Goal: Task Accomplishment & Management: Manage account settings

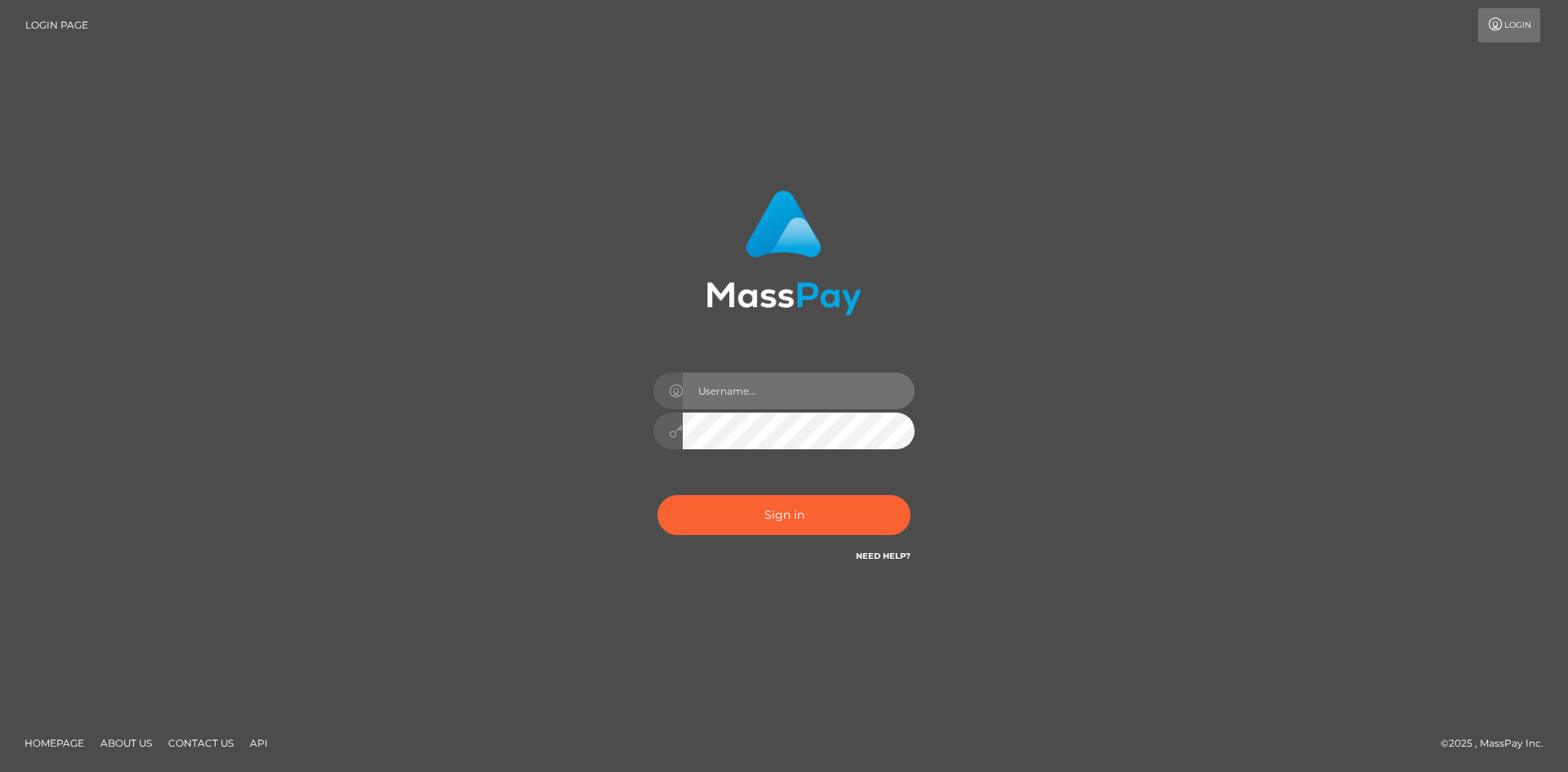
click at [822, 395] on input "text" at bounding box center [799, 391] width 232 height 37
paste input "[PERSON_NAME]"
type input "[PERSON_NAME]"
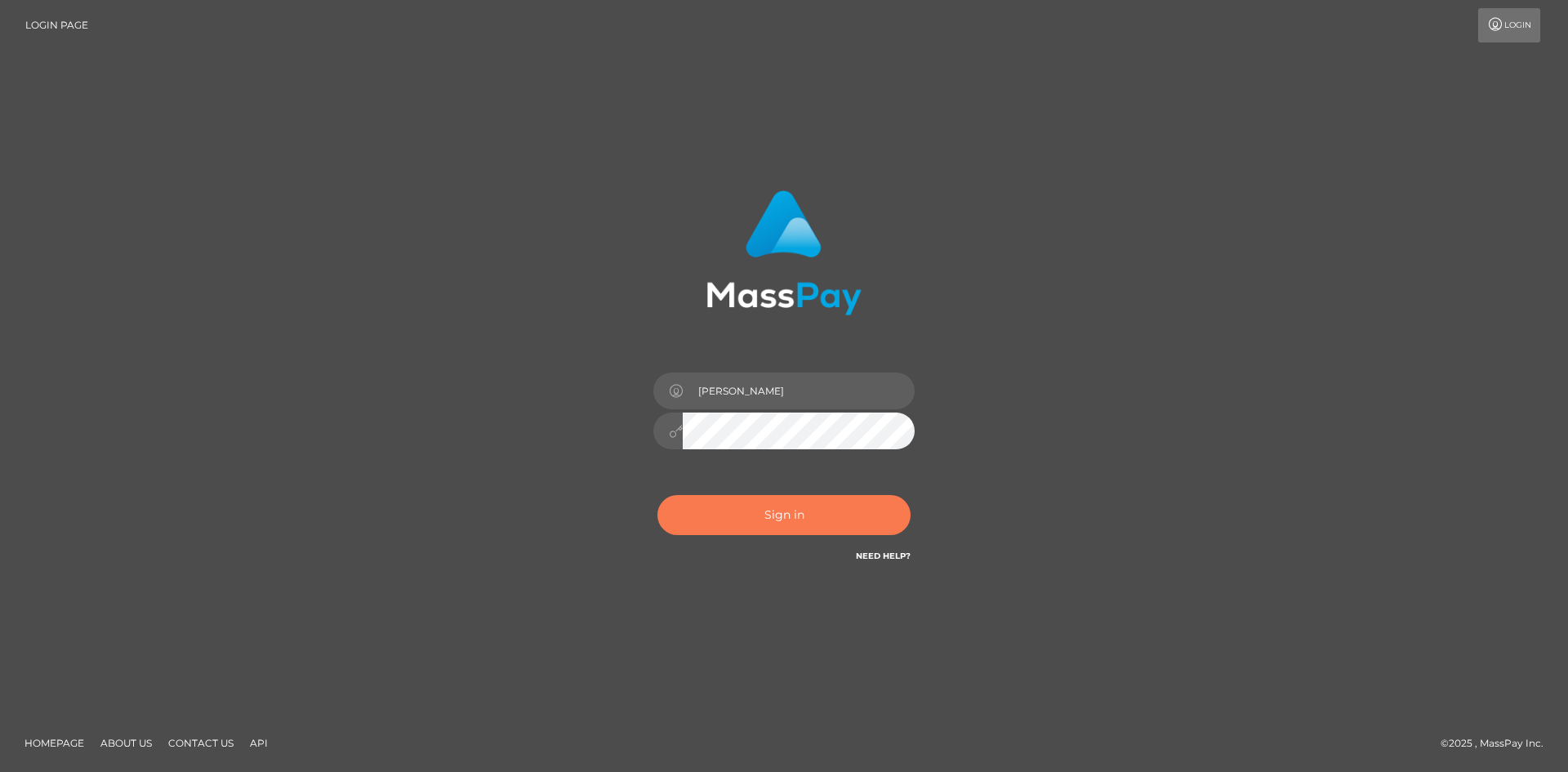
click at [737, 515] on button "Sign in" at bounding box center [784, 514] width 253 height 40
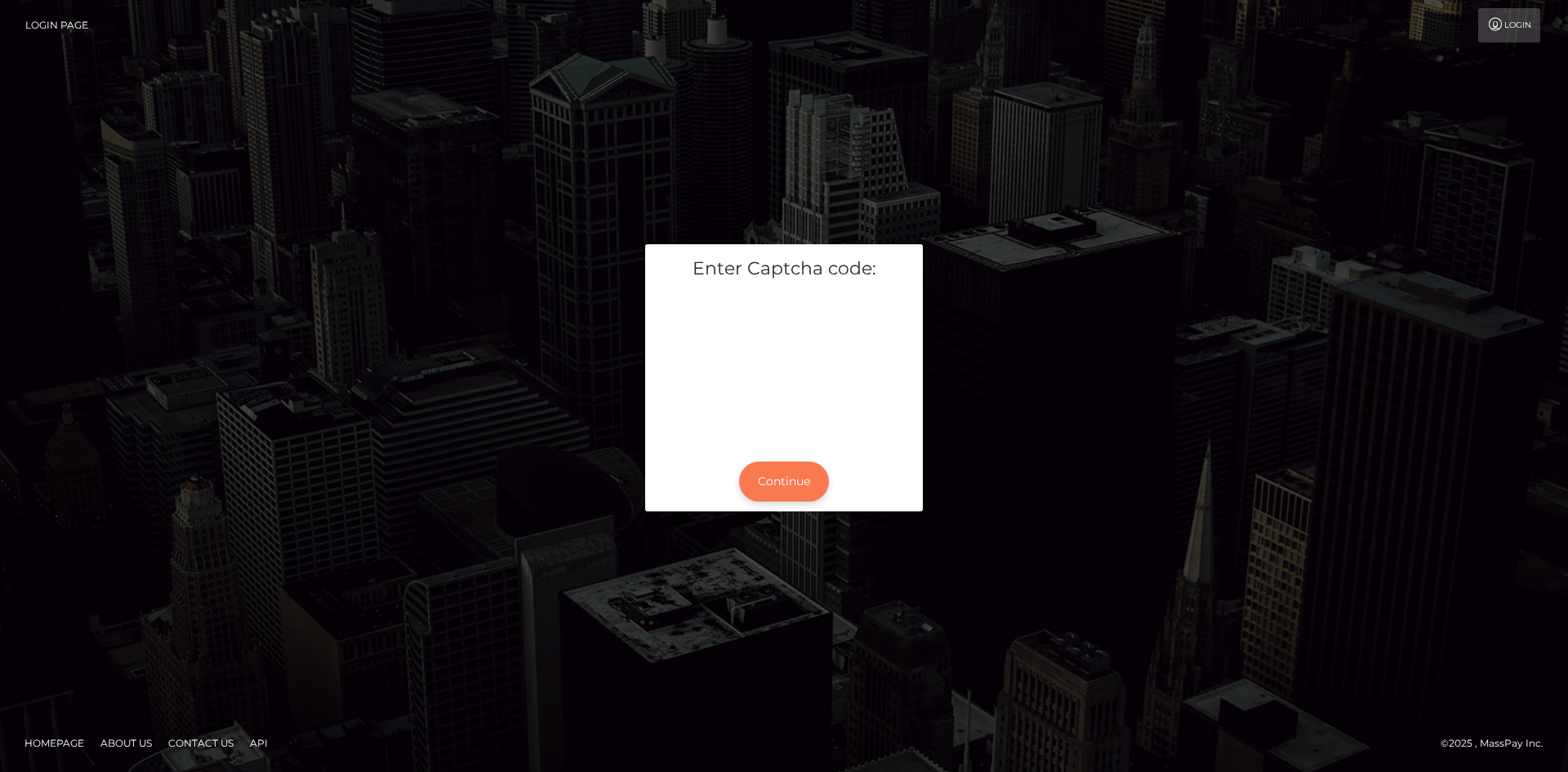
click at [803, 477] on button "Continue" at bounding box center [784, 481] width 90 height 40
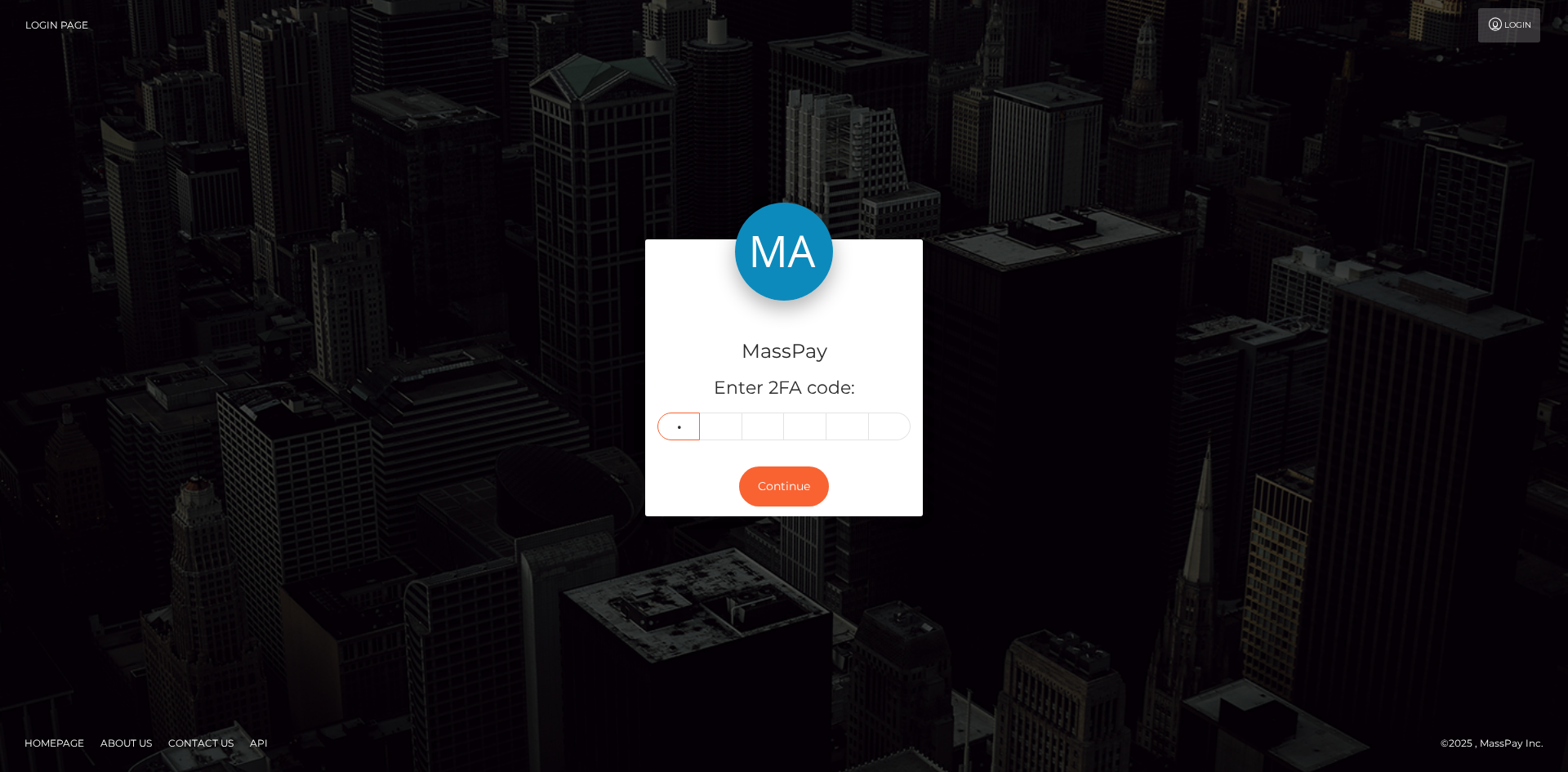
type input "8"
type input "0"
type input "2"
type input "1"
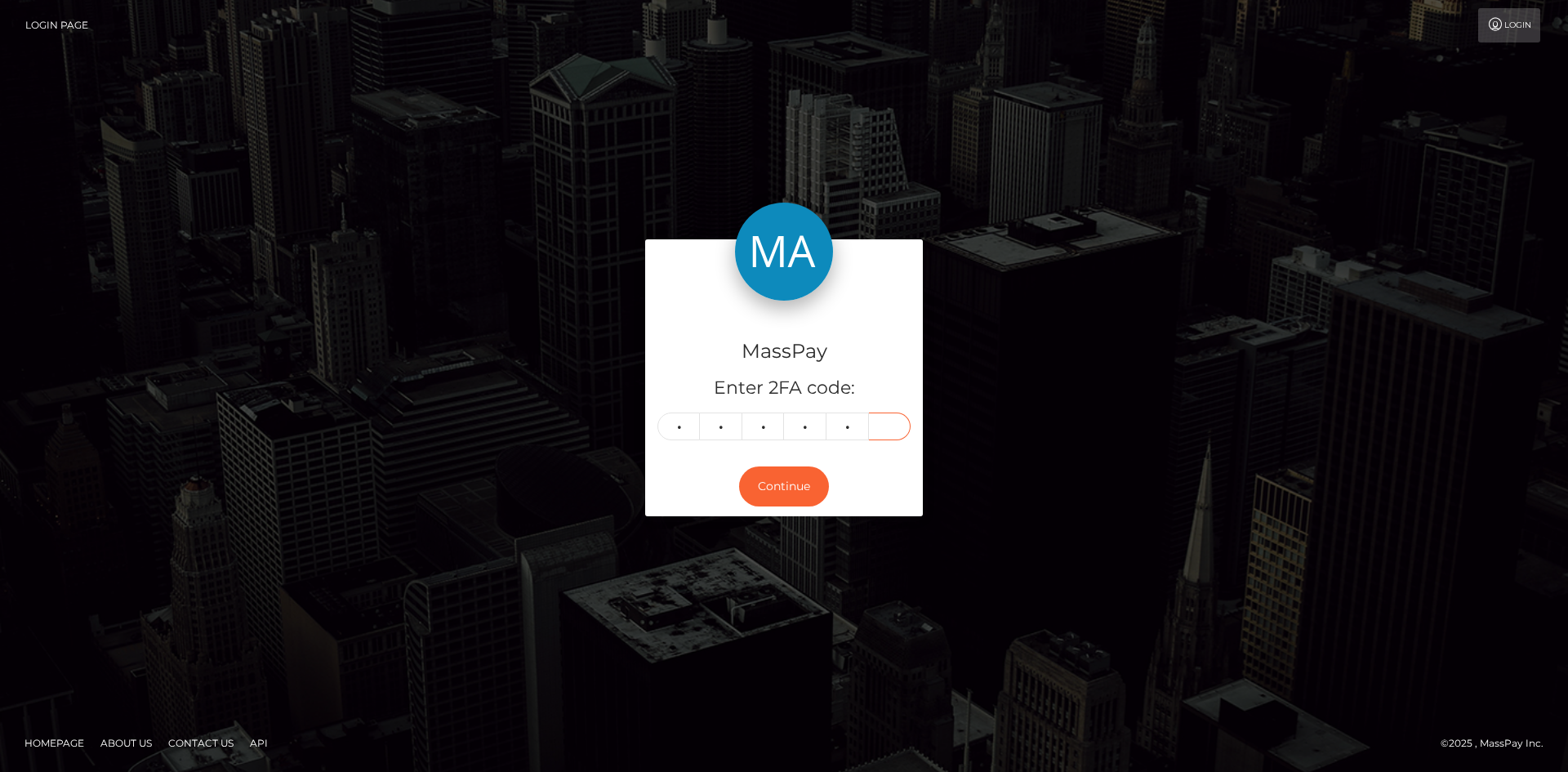
type input "5"
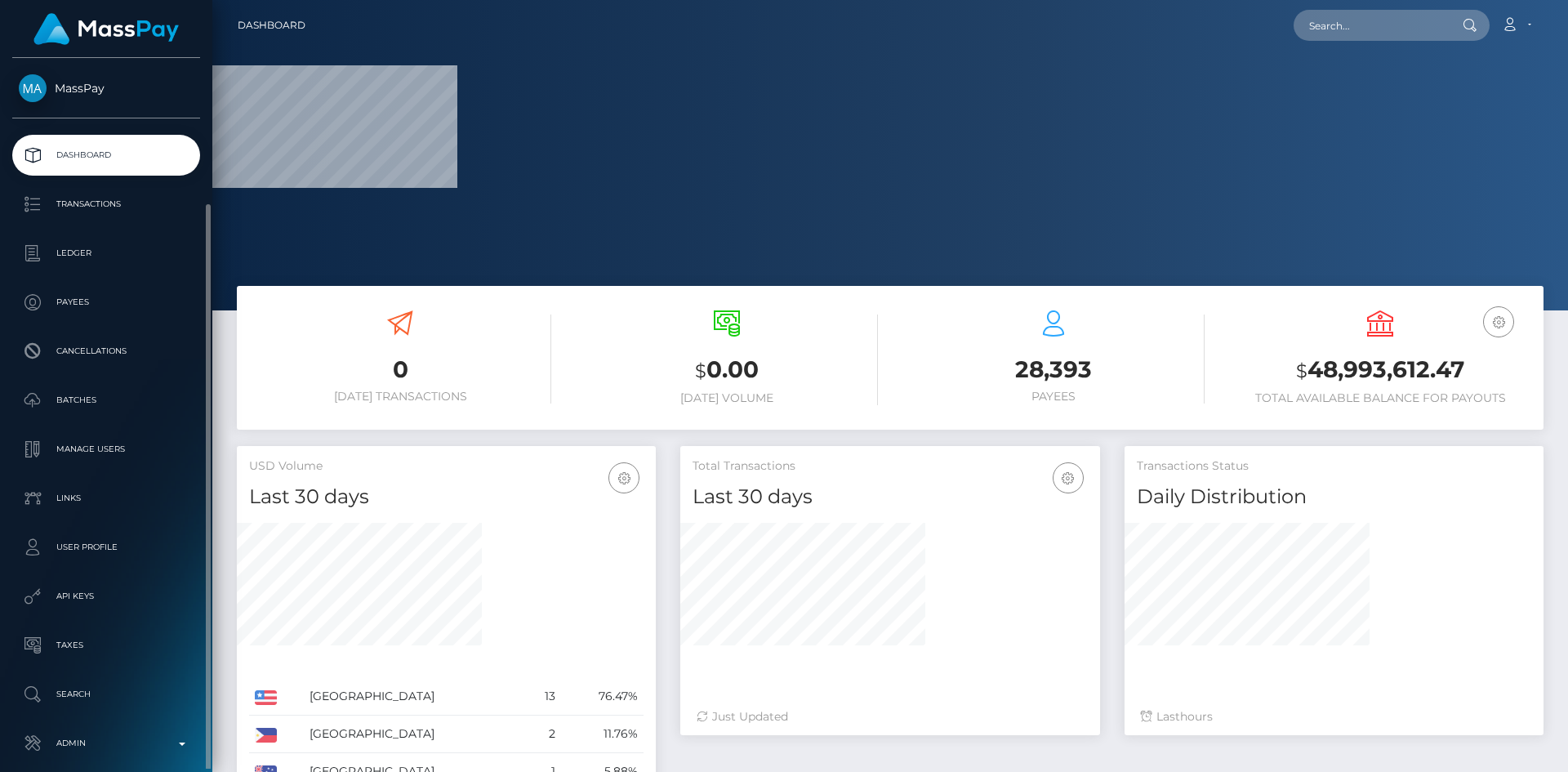
scroll to position [77, 0]
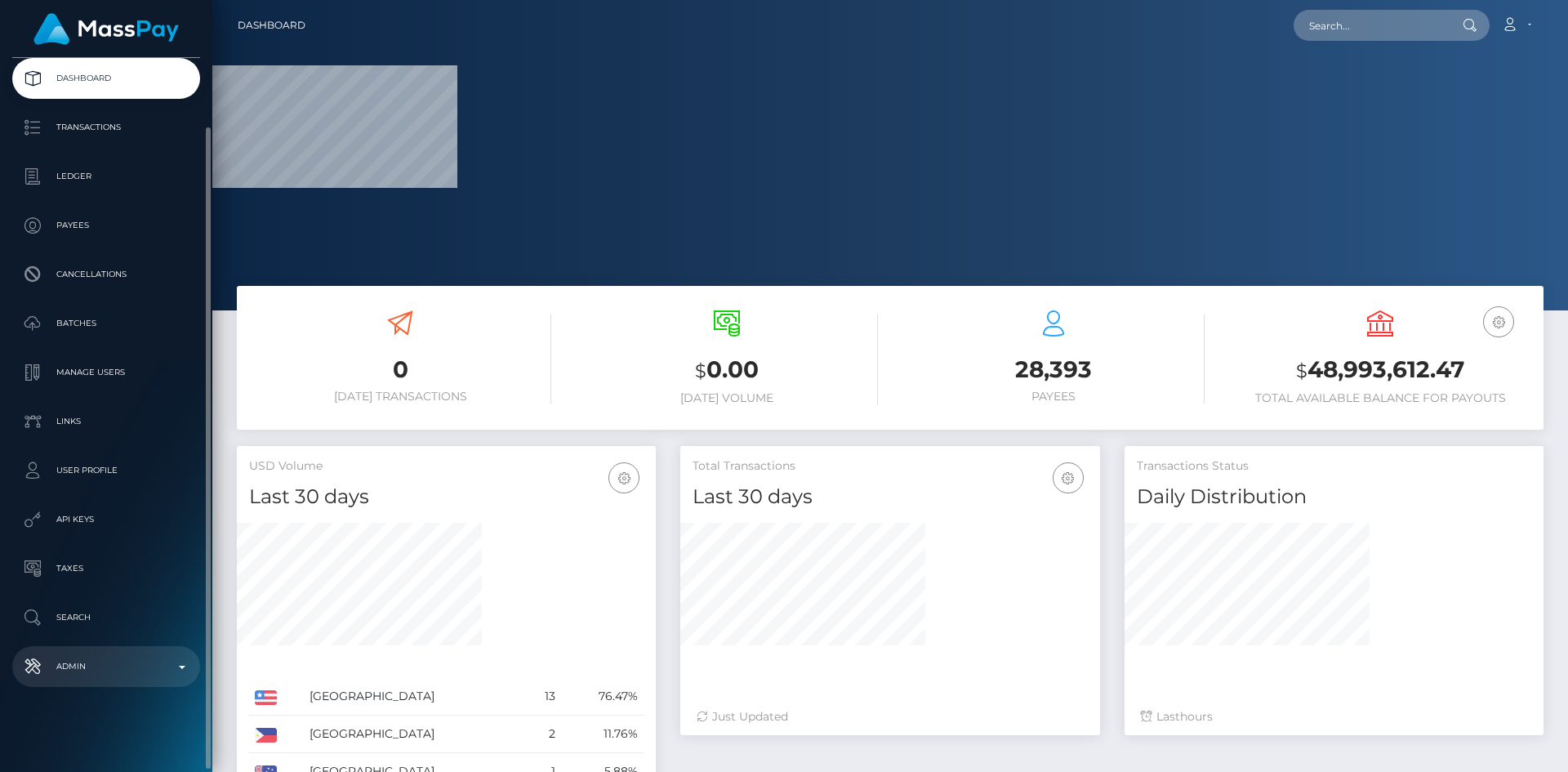
click at [83, 676] on p "Admin" at bounding box center [106, 666] width 175 height 25
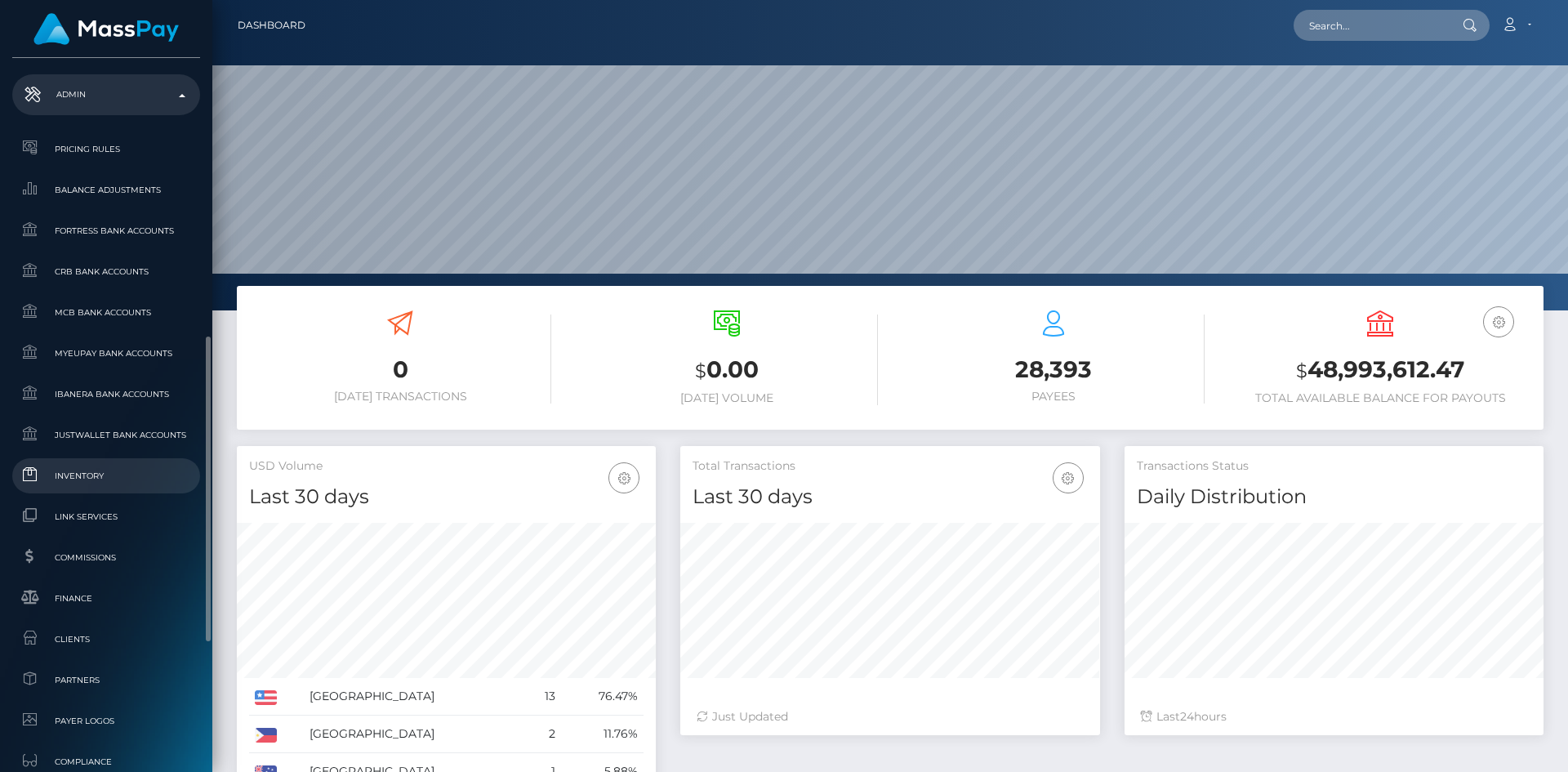
scroll to position [290, 419]
click at [108, 479] on span "Inventory" at bounding box center [106, 476] width 175 height 19
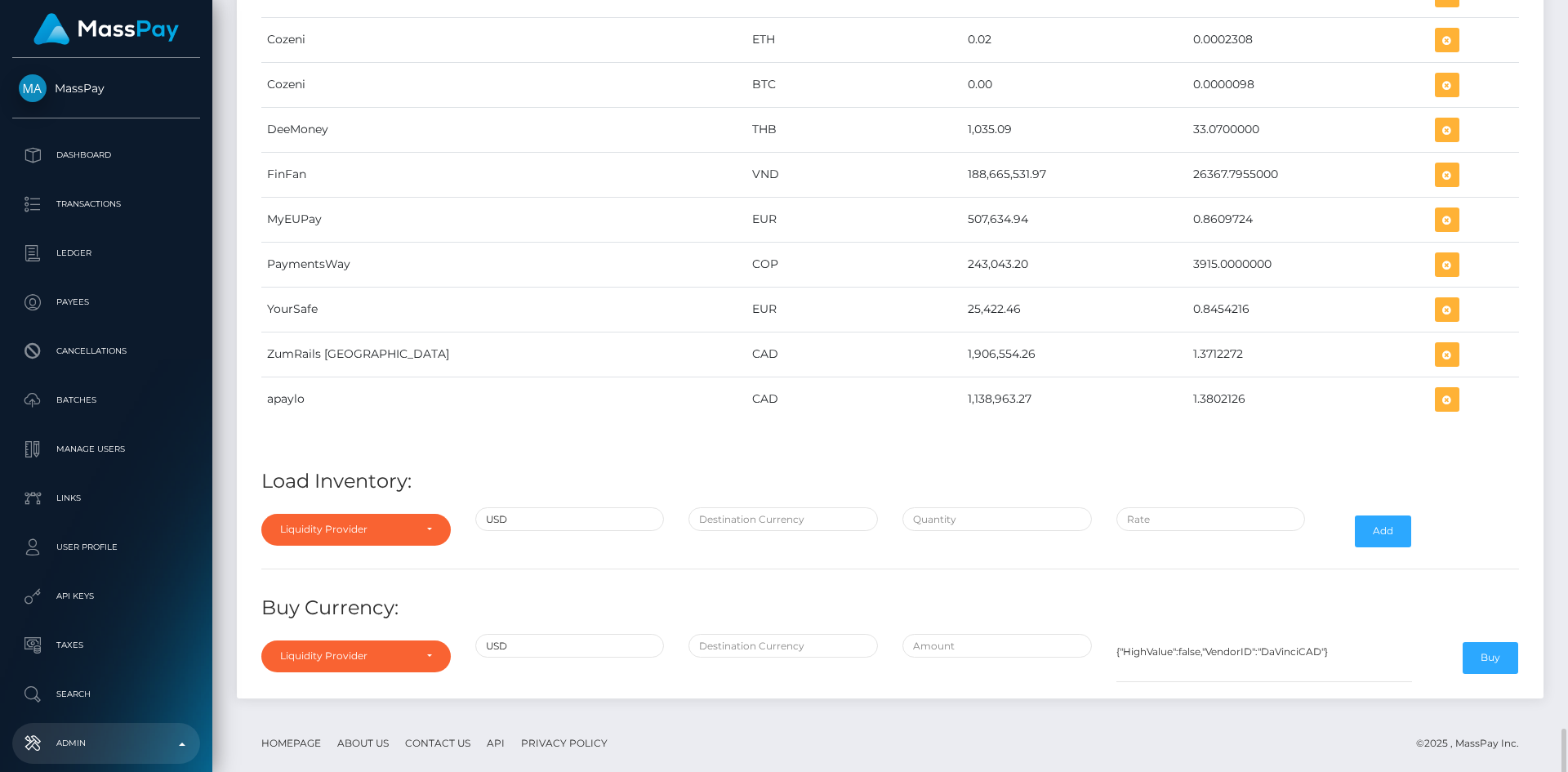
scroll to position [7949, 0]
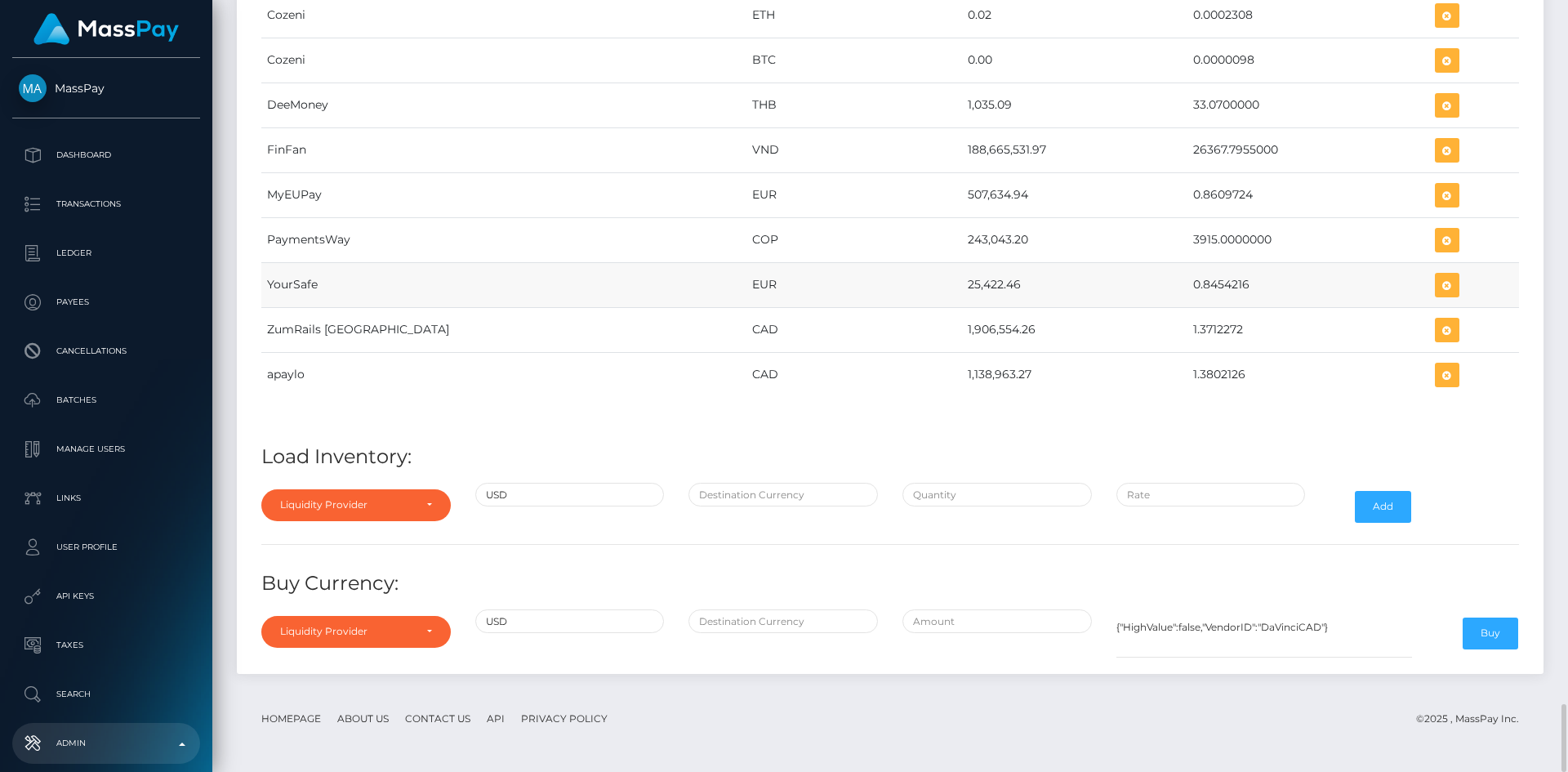
drag, startPoint x: 857, startPoint y: 284, endPoint x: 913, endPoint y: 293, distance: 56.7
click at [962, 293] on td "25,422.46" at bounding box center [1074, 284] width 225 height 45
copy td "25,422.46"
drag, startPoint x: 1125, startPoint y: 282, endPoint x: 1186, endPoint y: 289, distance: 61.4
click at [1188, 289] on td "0.8454216" at bounding box center [1309, 284] width 242 height 45
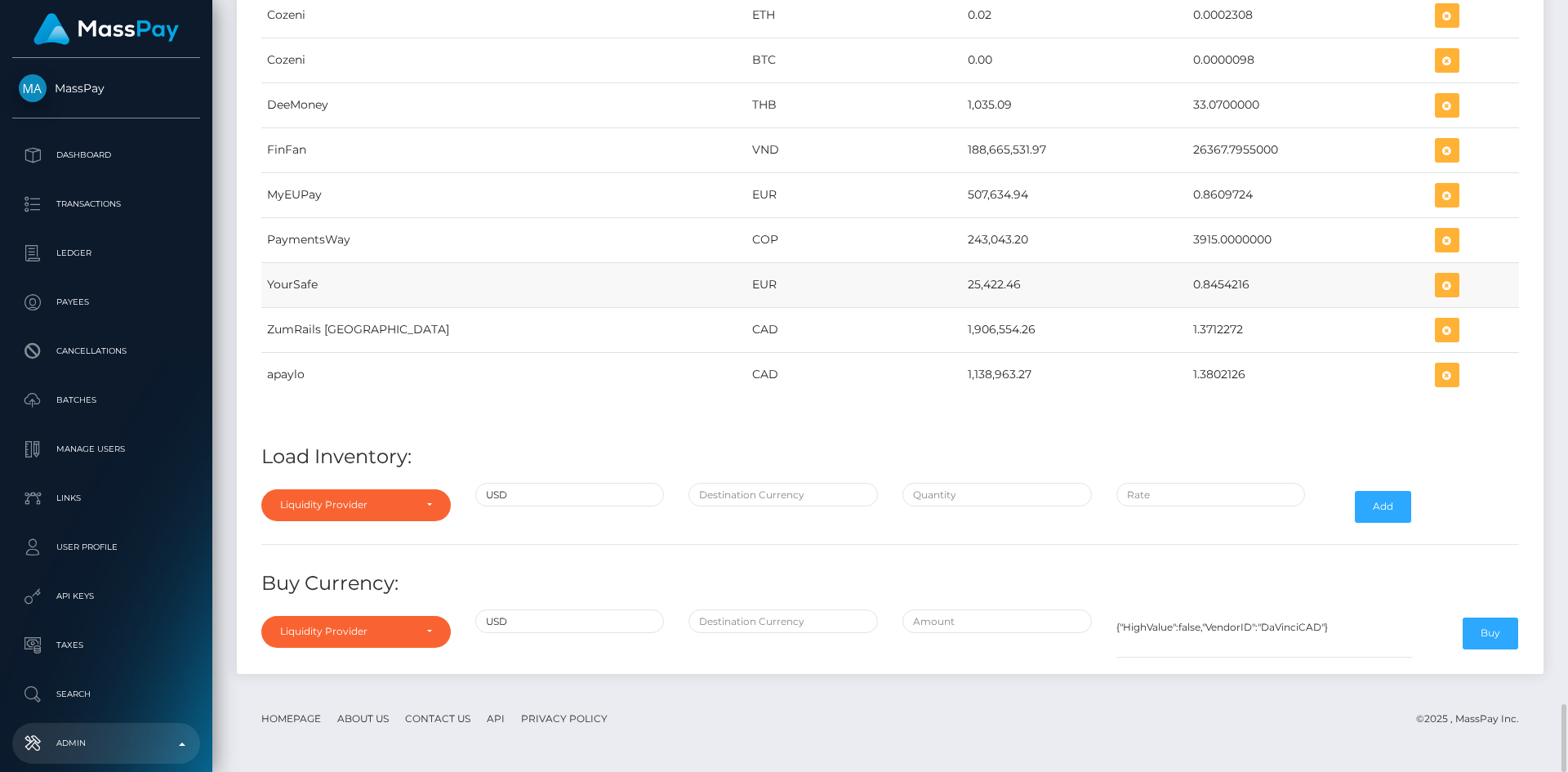
copy td "0.8454216"
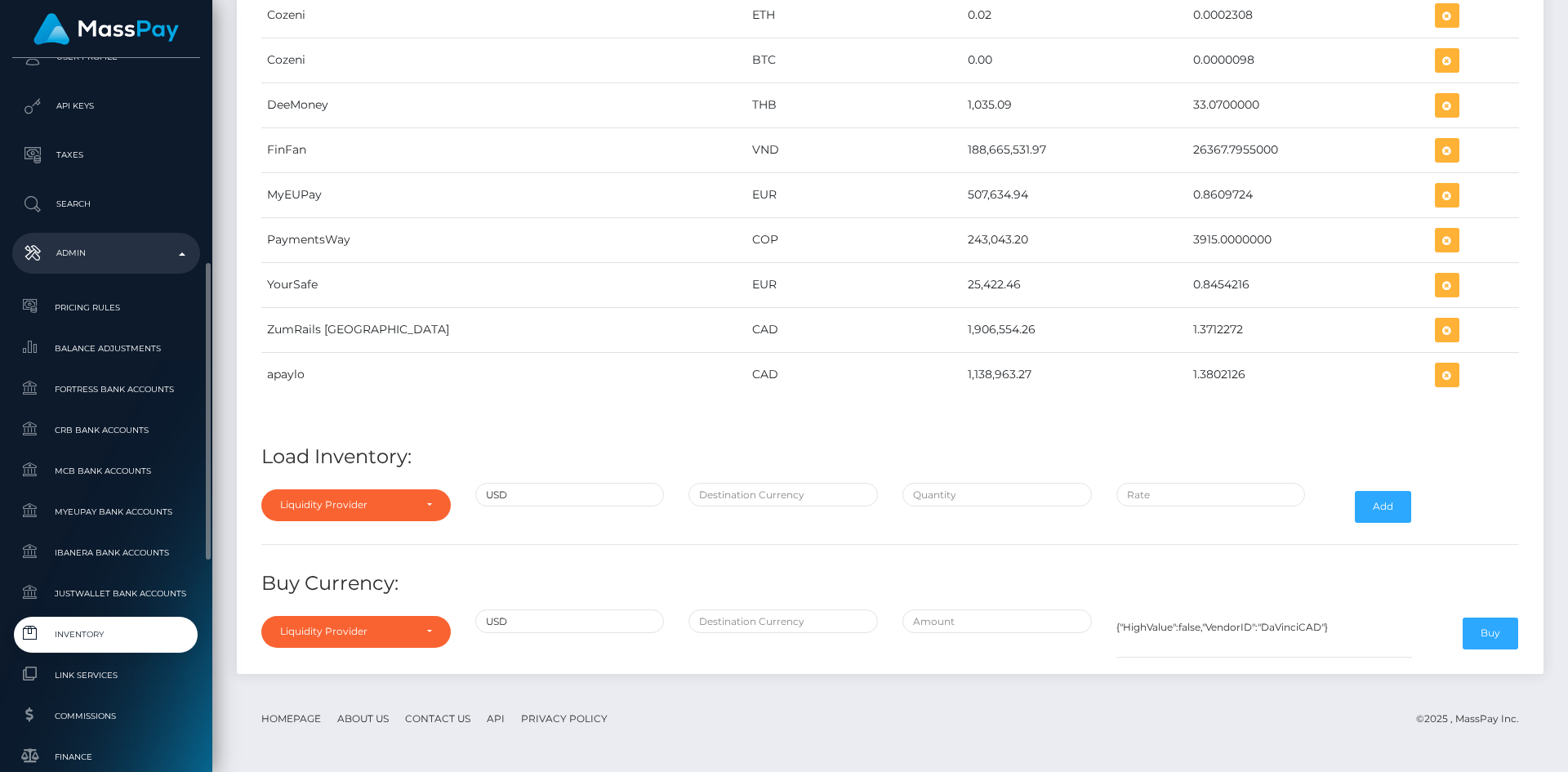
click at [101, 636] on span "Inventory" at bounding box center [106, 635] width 175 height 19
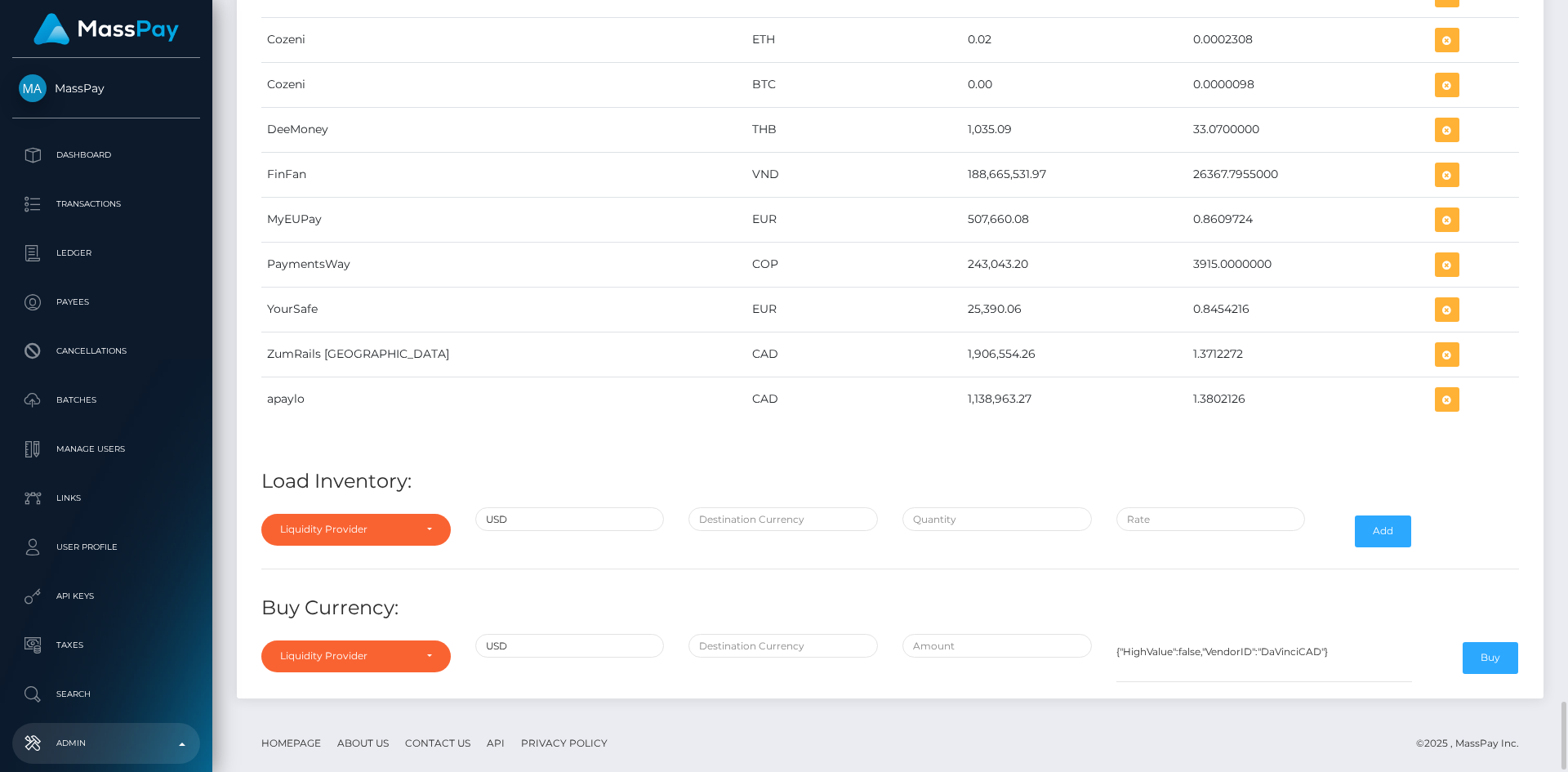
scroll to position [7949, 0]
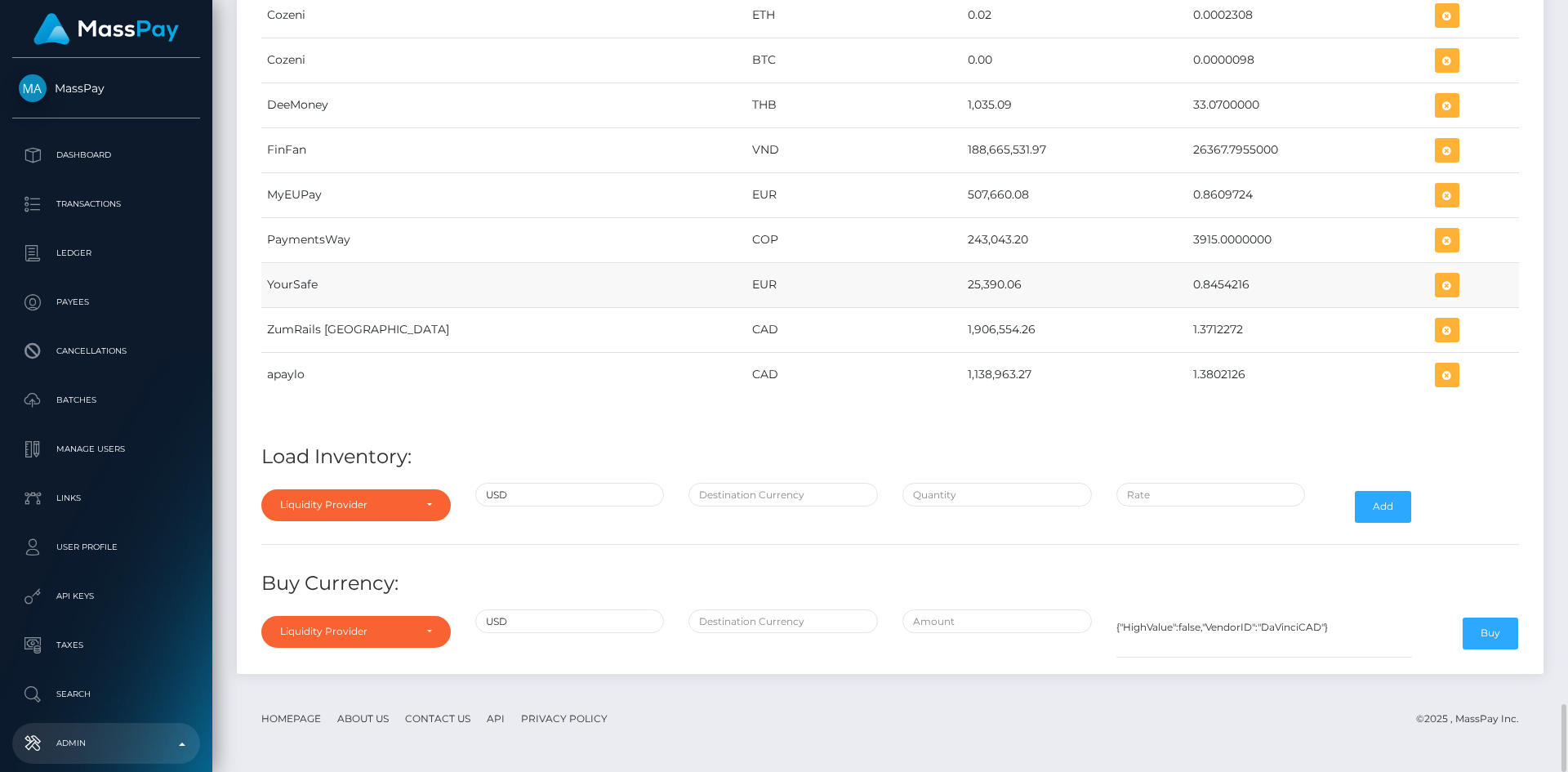
drag, startPoint x: 858, startPoint y: 287, endPoint x: 914, endPoint y: 287, distance: 56.0
click at [962, 287] on td "25,390.06" at bounding box center [1074, 284] width 225 height 45
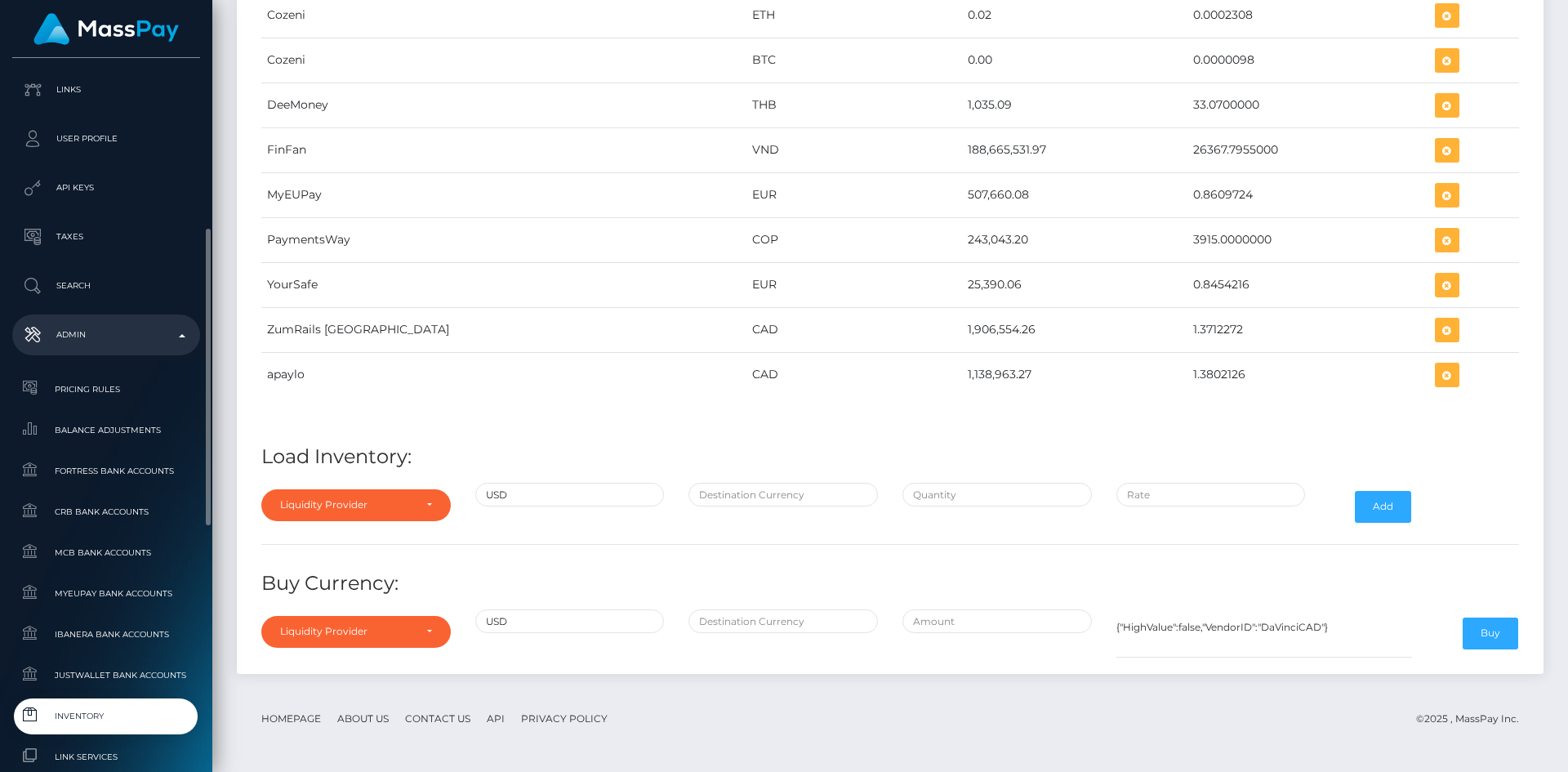
click at [103, 700] on link "Inventory" at bounding box center [106, 716] width 188 height 35
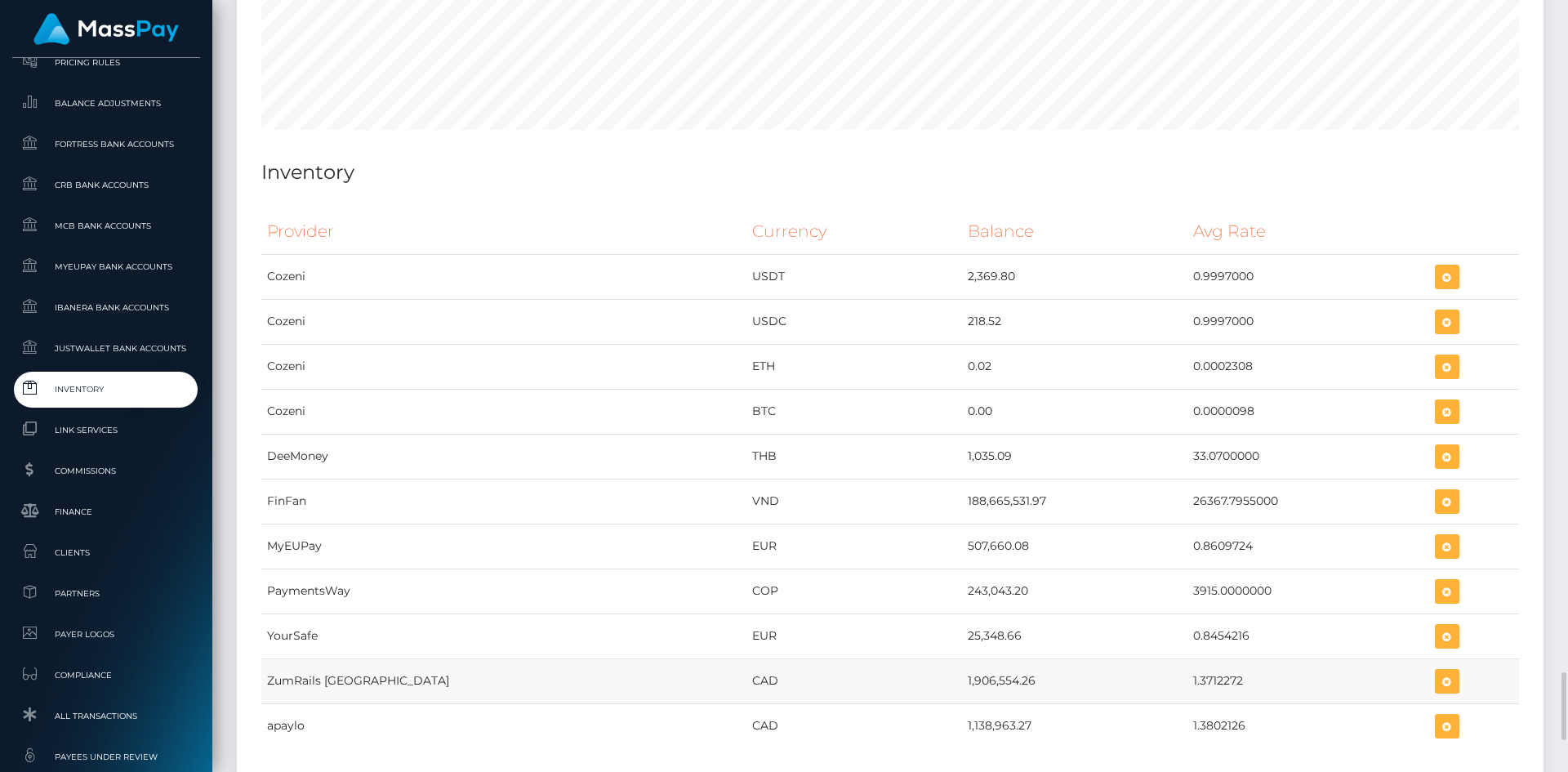
scroll to position [7949, 0]
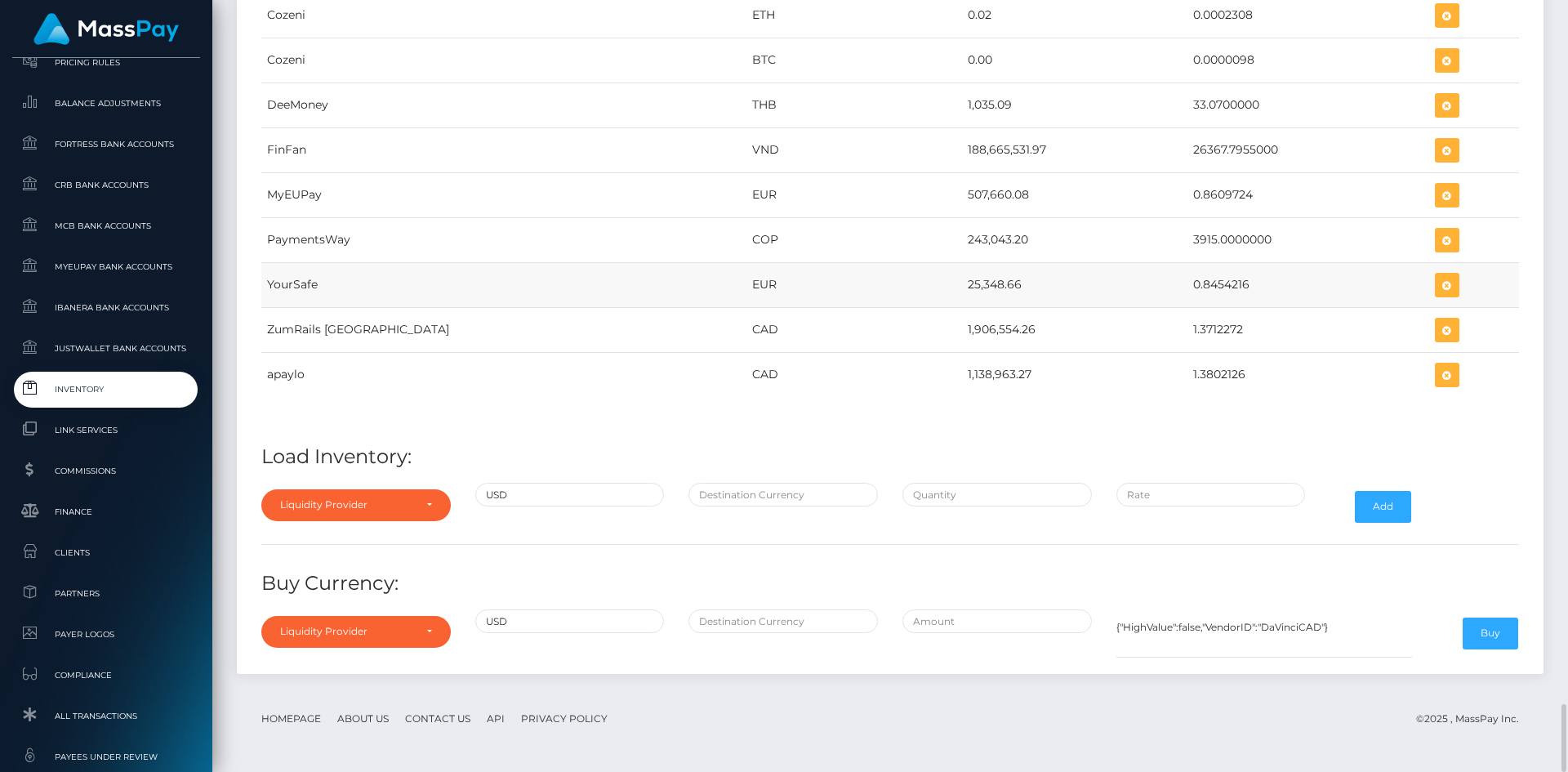
drag, startPoint x: 857, startPoint y: 287, endPoint x: 913, endPoint y: 291, distance: 56.1
click at [962, 291] on td "25,348.66" at bounding box center [1074, 284] width 225 height 45
copy td "25,348.66"
drag, startPoint x: 1185, startPoint y: 287, endPoint x: 1125, endPoint y: 287, distance: 60.0
click at [1188, 287] on td "0.8454216" at bounding box center [1309, 284] width 242 height 45
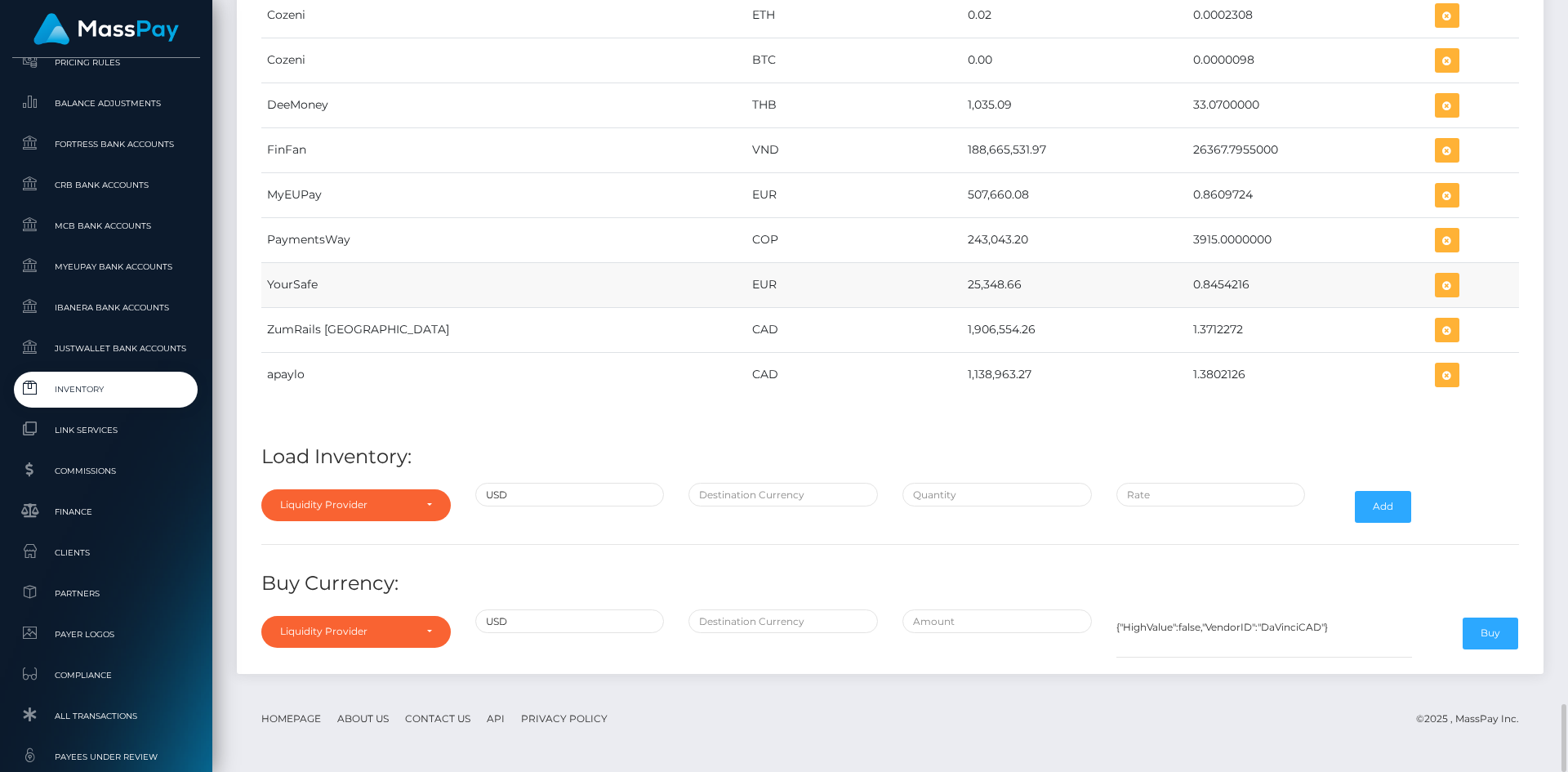
copy td "0.8454216"
click at [1438, 283] on icon "button" at bounding box center [1447, 286] width 20 height 20
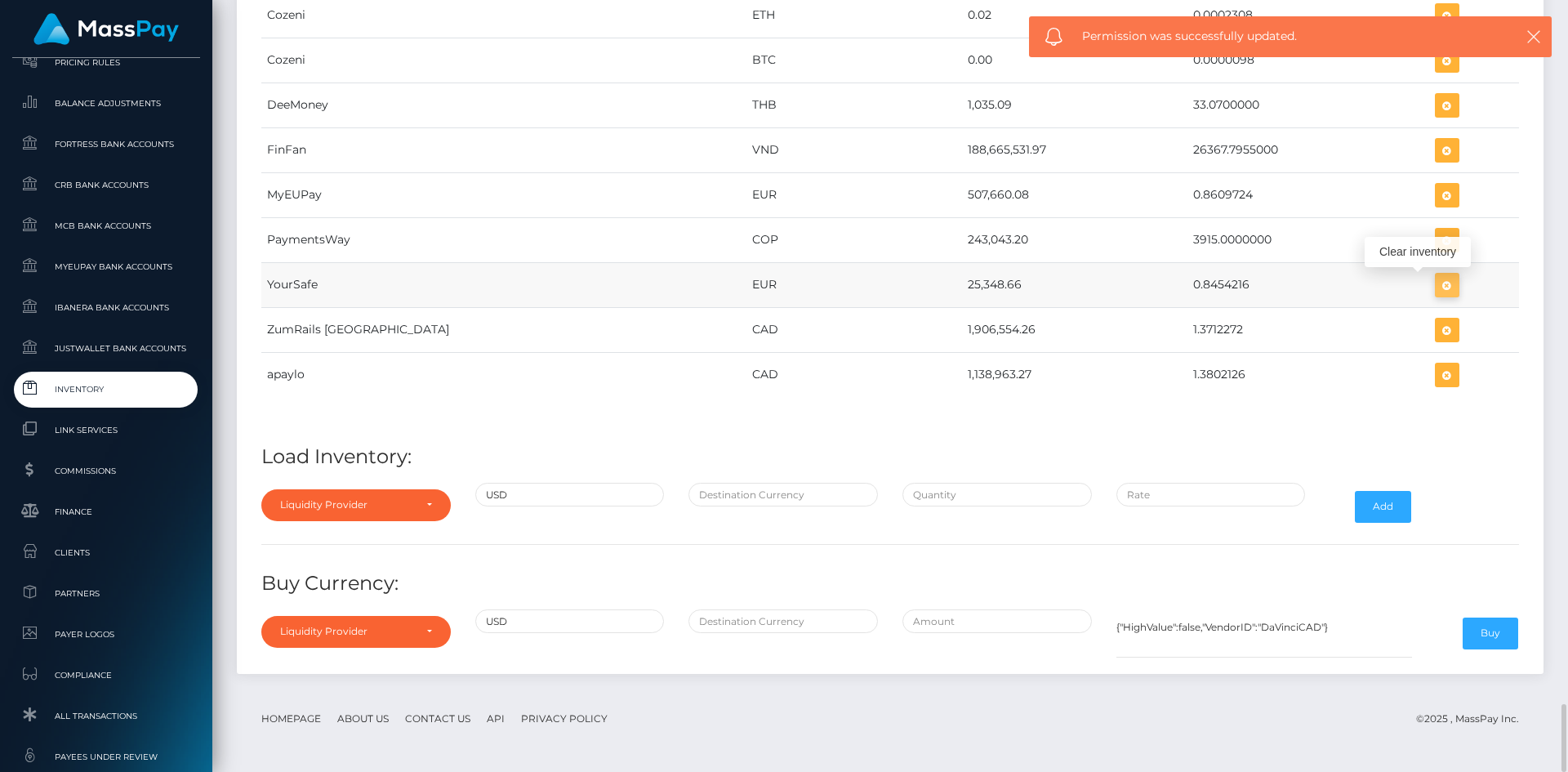
click at [1438, 287] on icon "button" at bounding box center [1447, 286] width 20 height 20
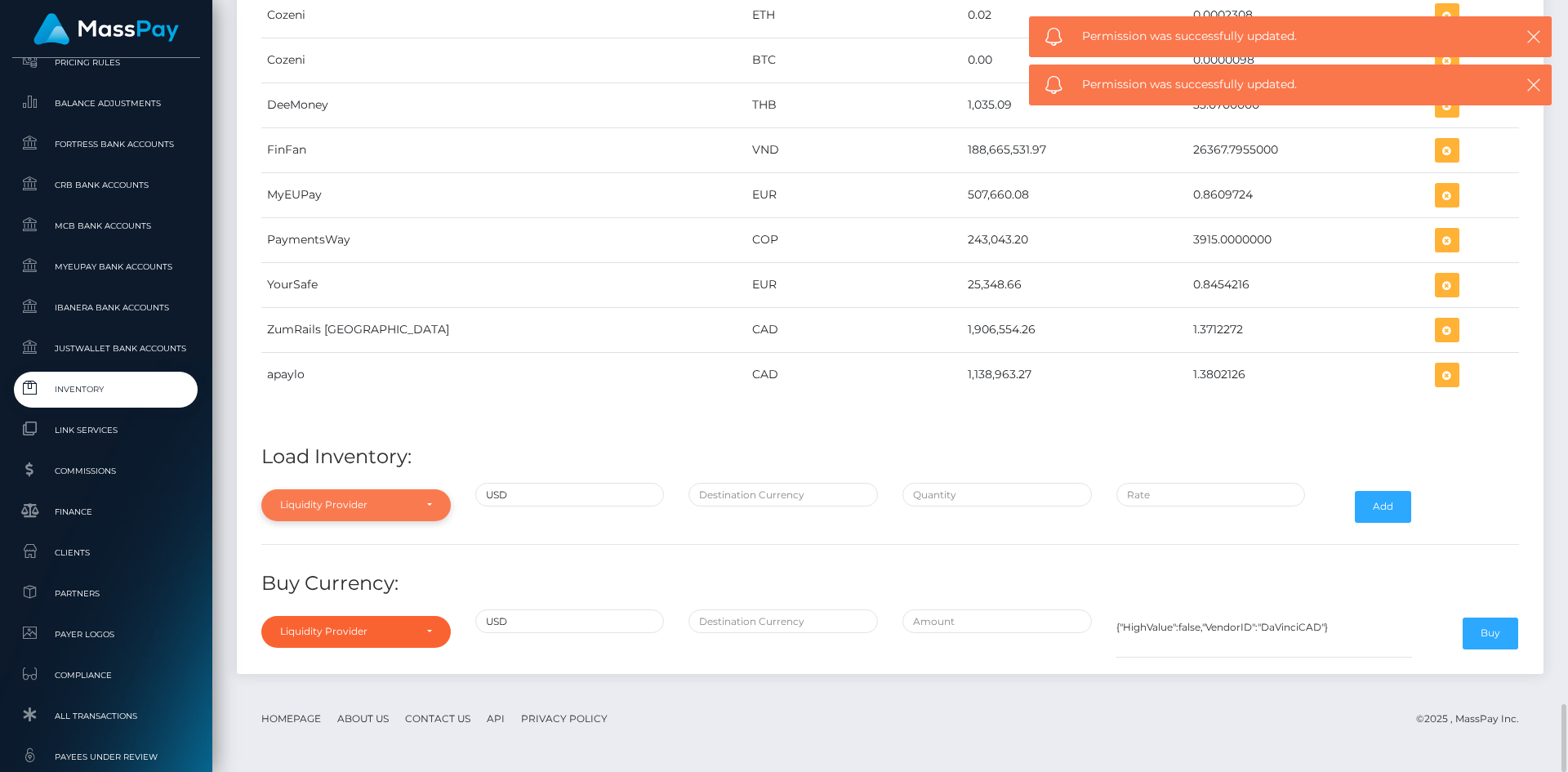
click at [423, 506] on div "Liquidity Provider" at bounding box center [356, 504] width 152 height 13
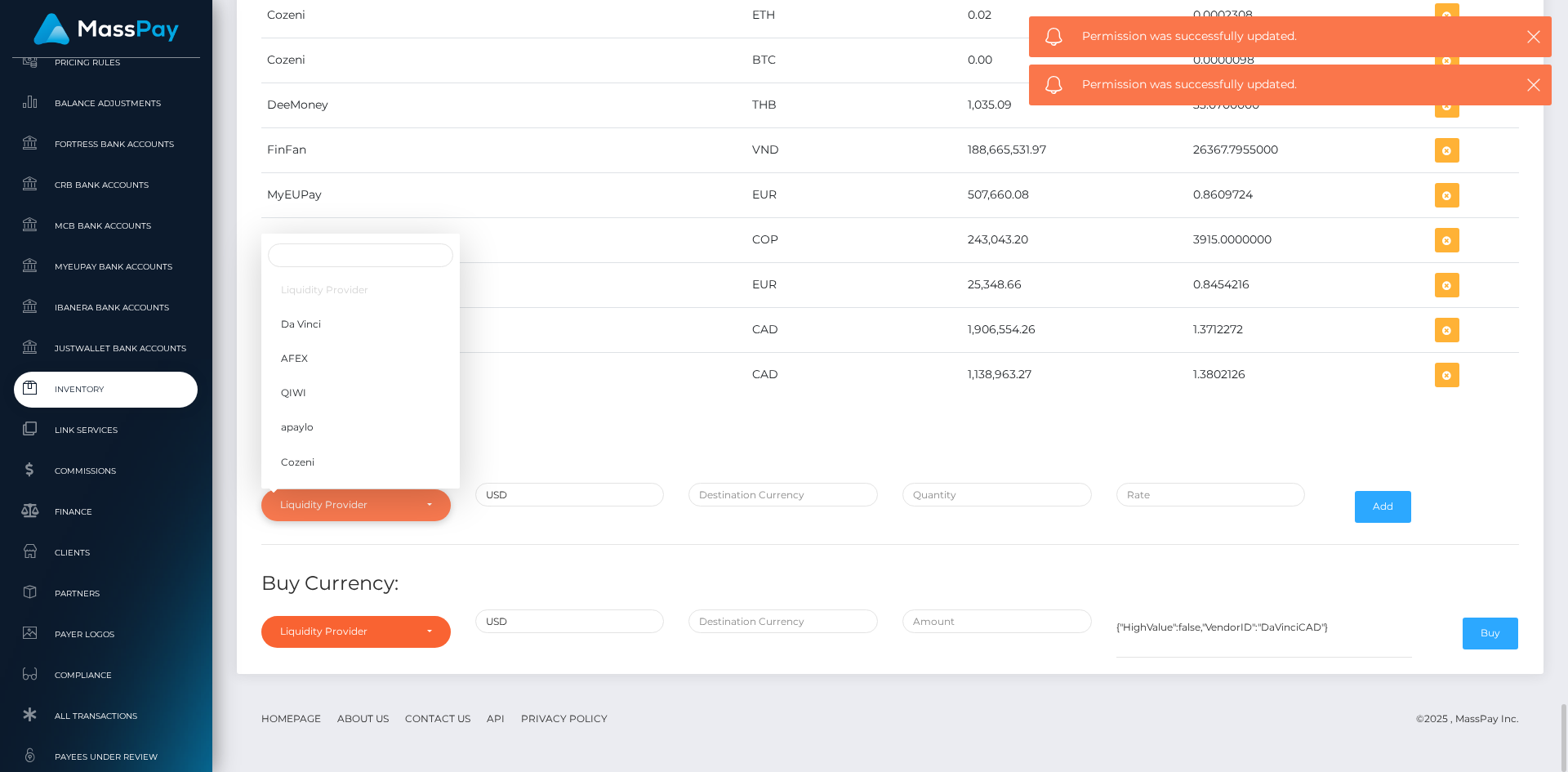
scroll to position [258, 0]
click at [342, 380] on link "YourSafe" at bounding box center [360, 375] width 199 height 30
select select "YourSafe"
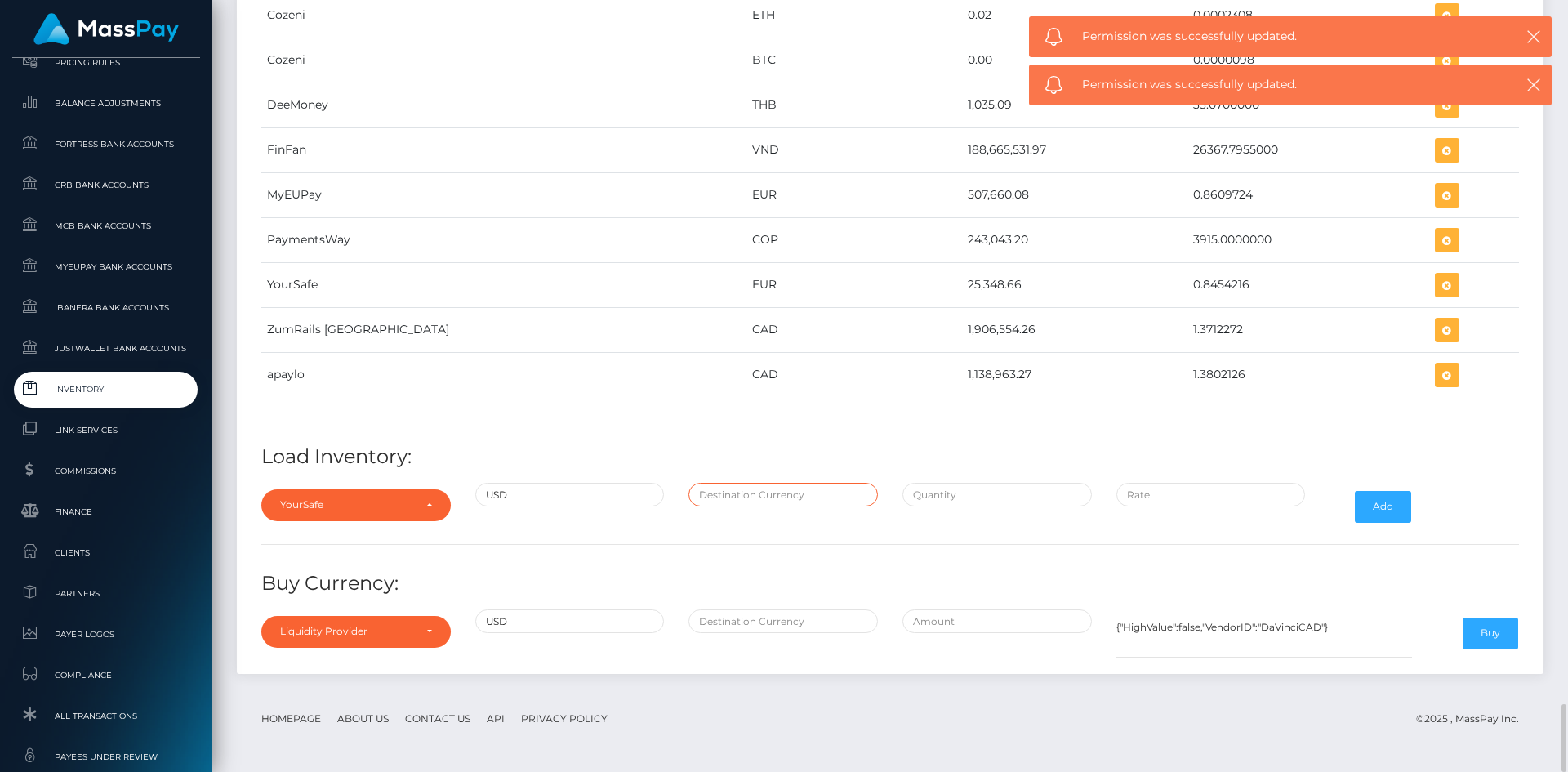
click at [737, 486] on input "text" at bounding box center [783, 495] width 189 height 24
type input "EUR"
click at [976, 490] on input "text" at bounding box center [997, 495] width 189 height 24
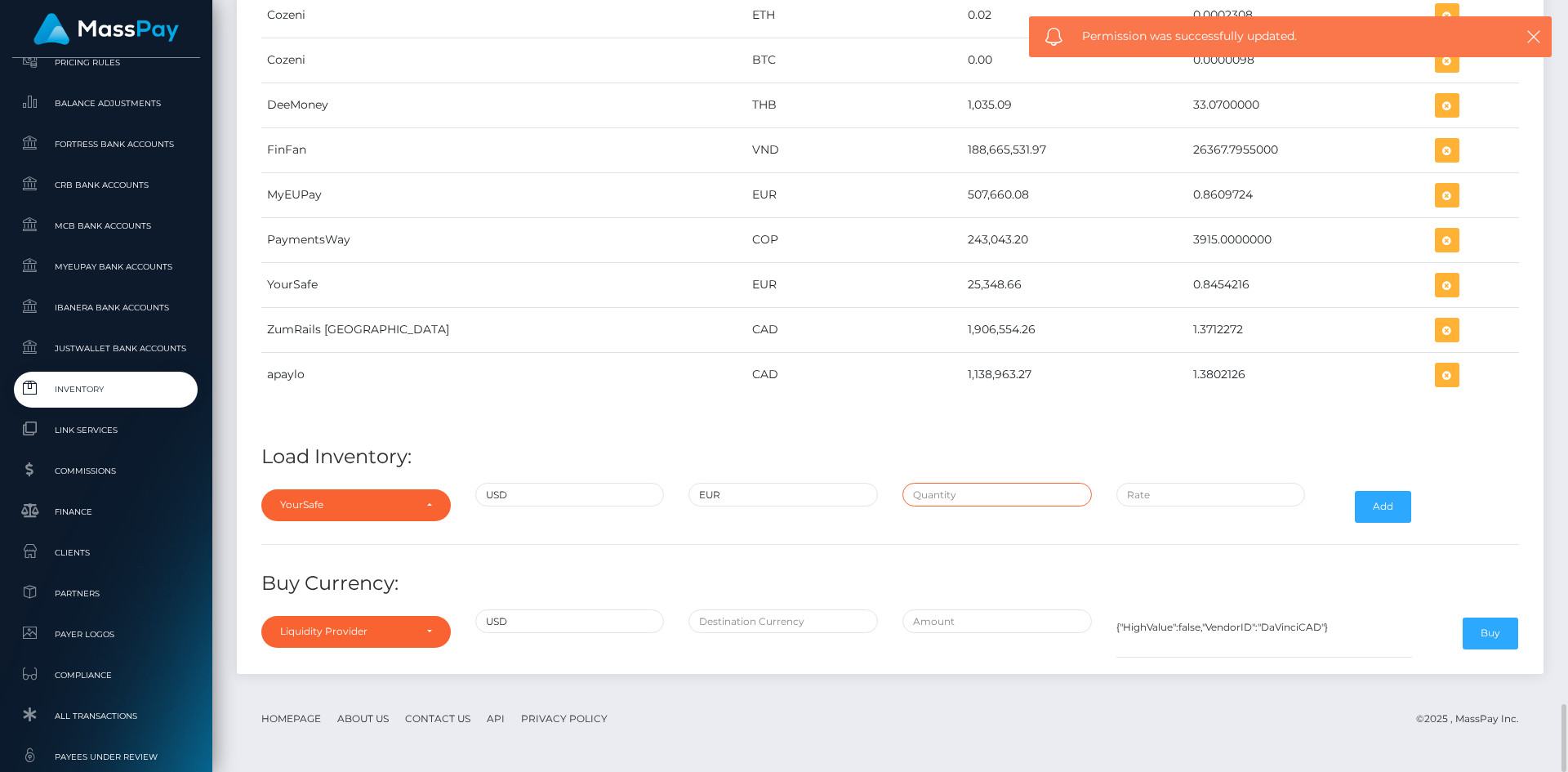
click at [991, 490] on input "text" at bounding box center [997, 495] width 189 height 24
click at [987, 494] on input "text" at bounding box center [997, 495] width 189 height 24
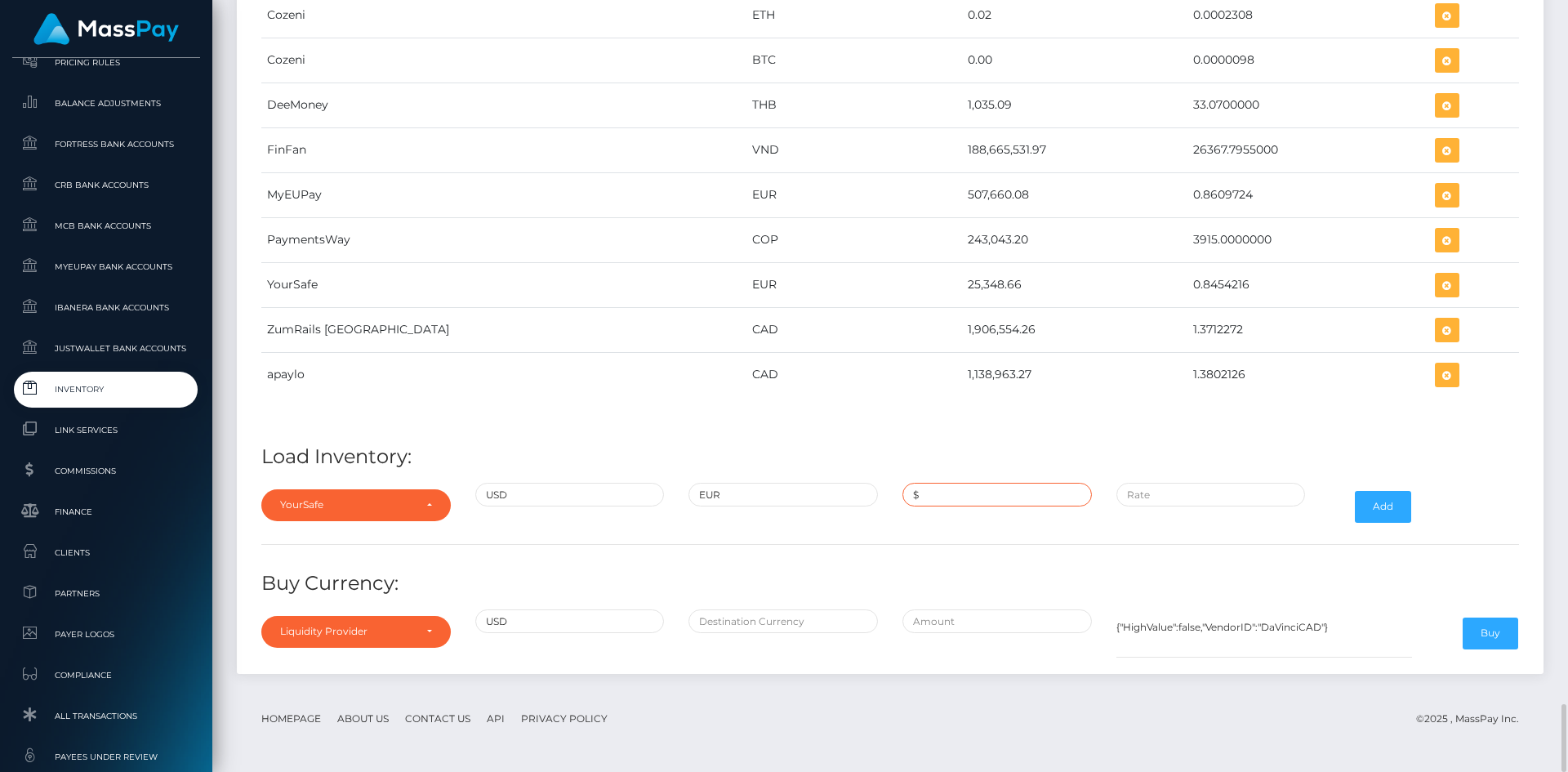
paste input "200,000.0000000"
type input "$200,000.0000000"
click at [1173, 493] on input "$" at bounding box center [1211, 495] width 189 height 24
paste input "0.8484642"
type input "$0.8484642"
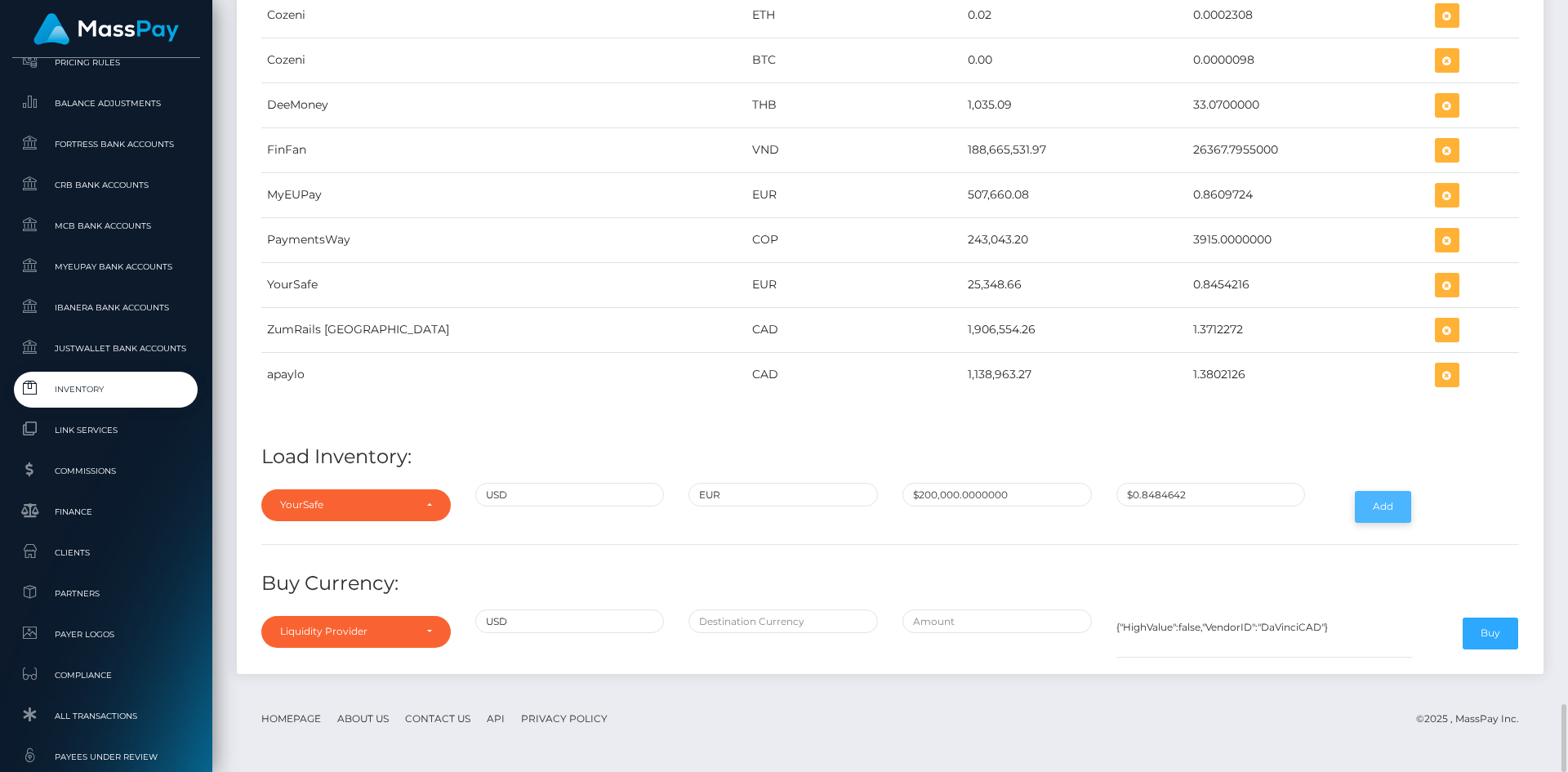
click at [1386, 509] on button "Add" at bounding box center [1383, 507] width 56 height 31
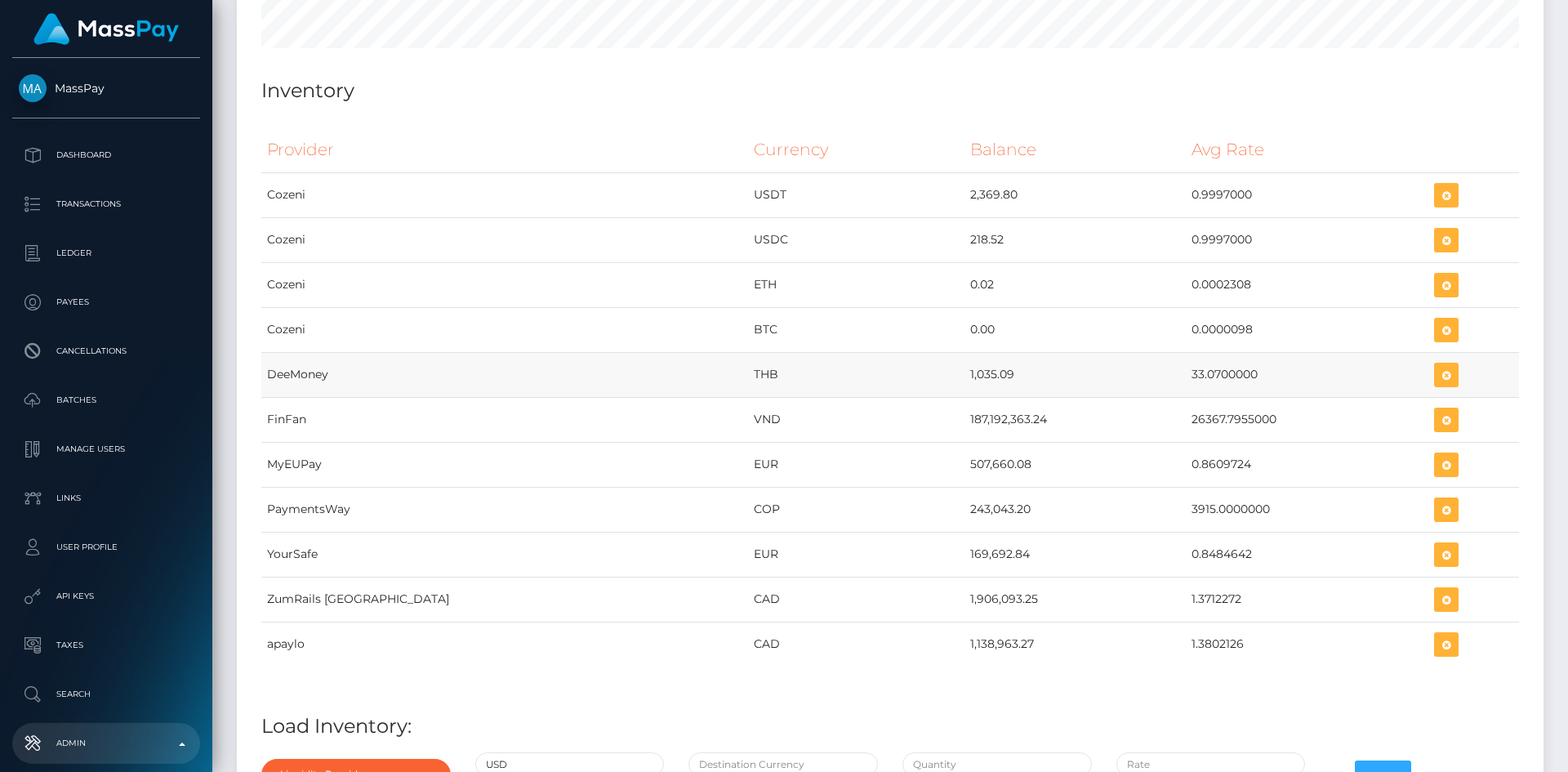
scroll to position [7949, 0]
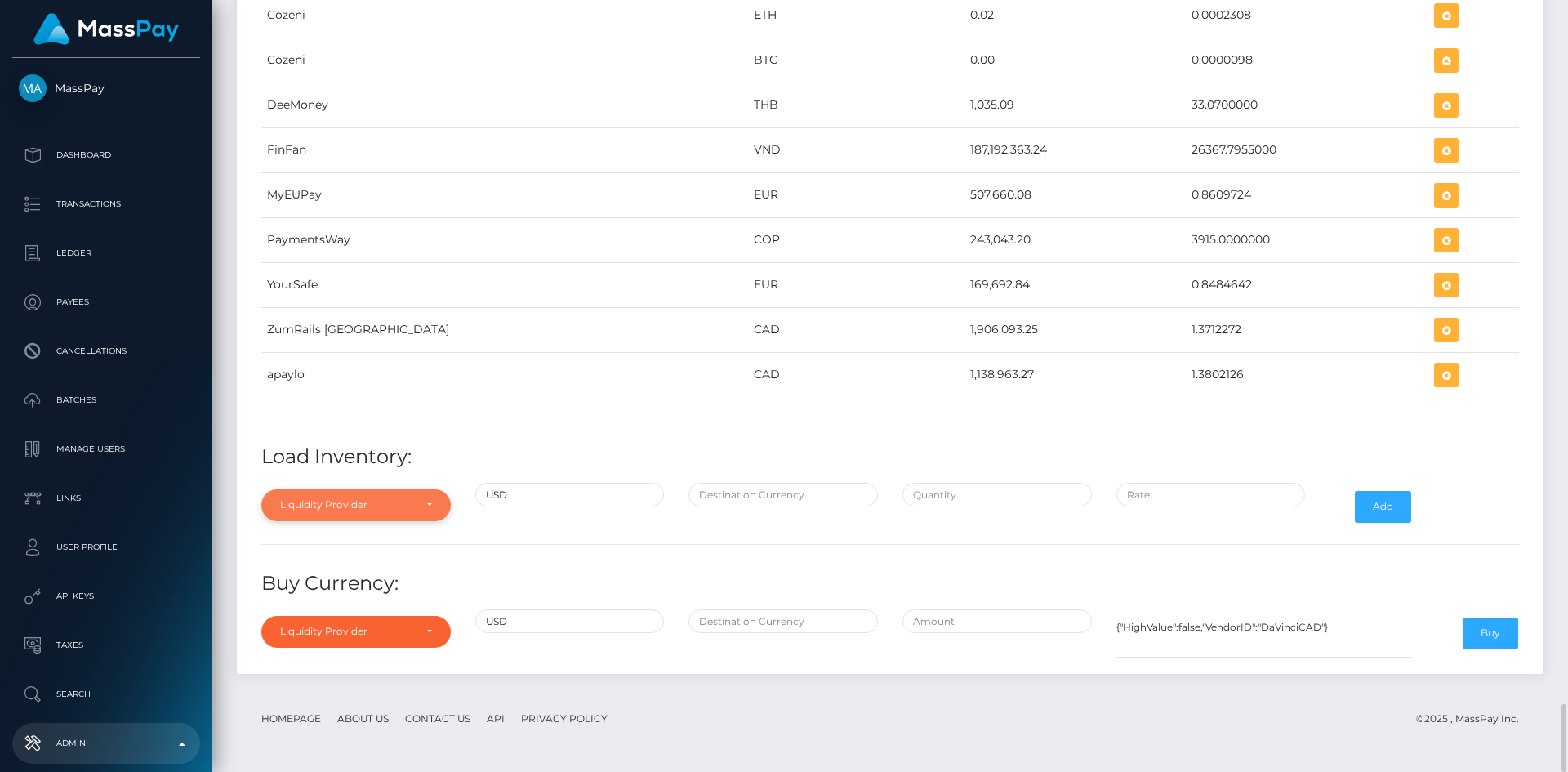
click at [372, 493] on div "Liquidity Provider" at bounding box center [356, 505] width 189 height 31
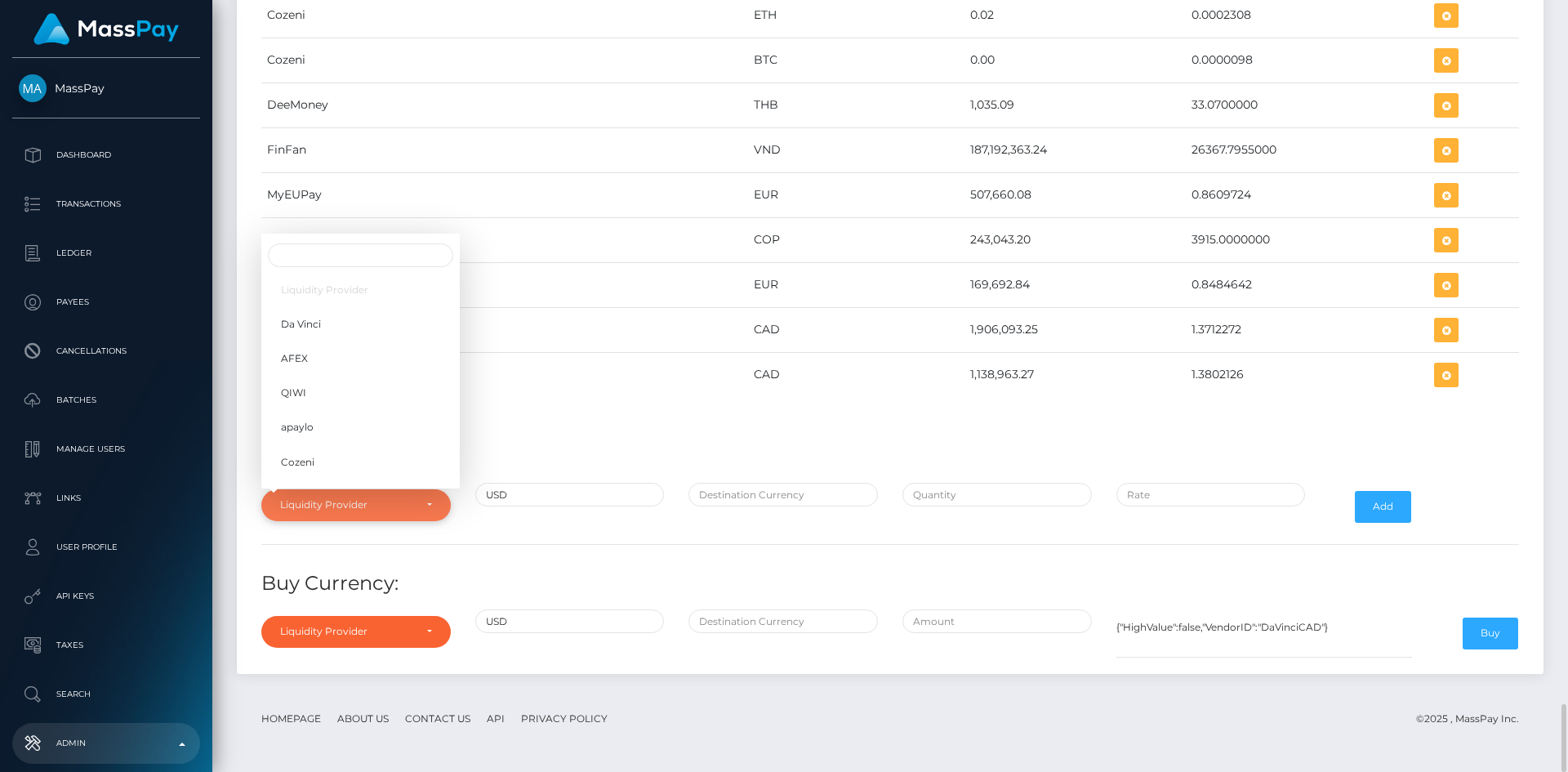
scroll to position [258, 0]
click at [324, 376] on link "YourSafe" at bounding box center [360, 375] width 199 height 30
select select "YourSafe"
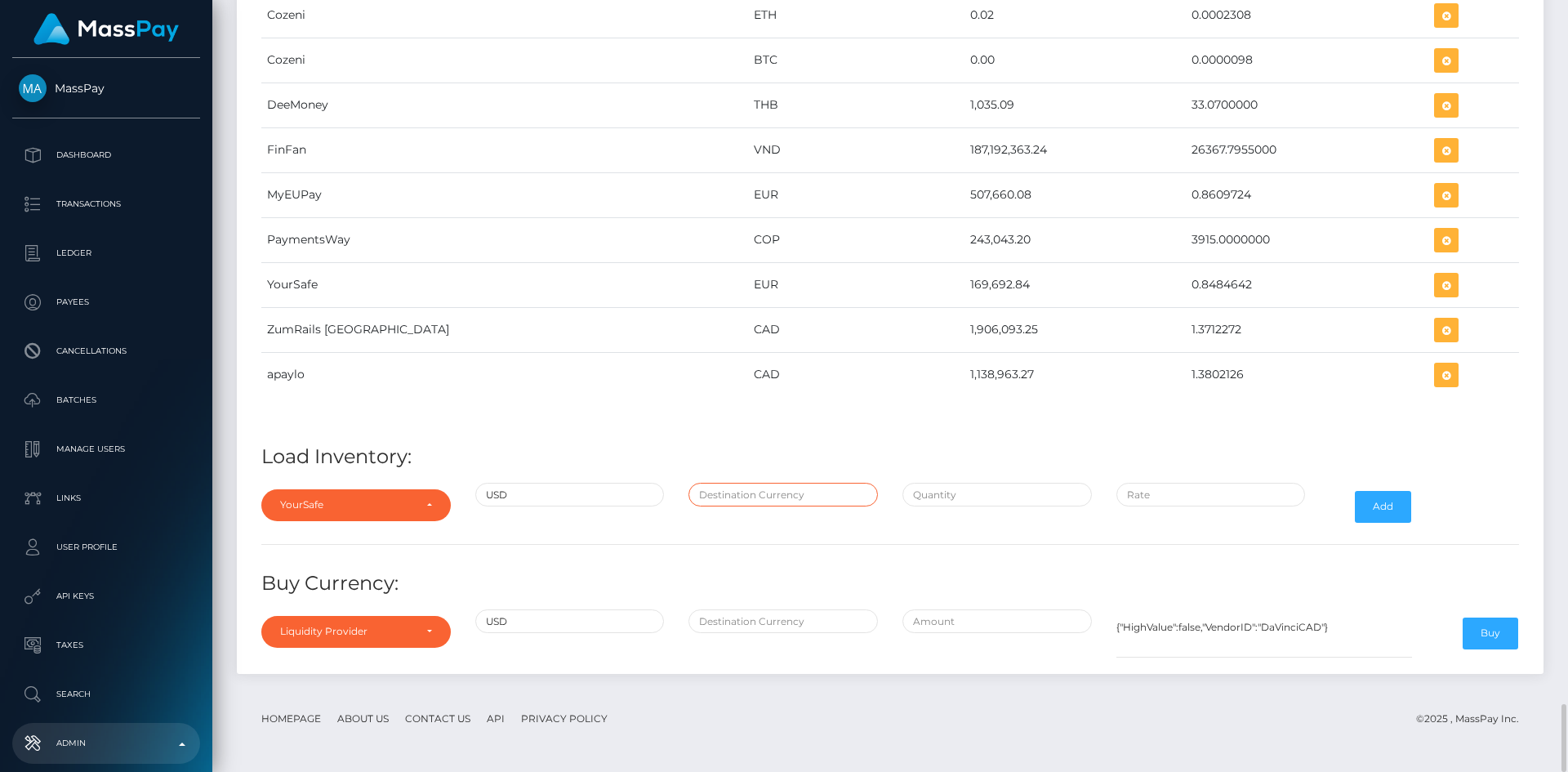
click at [784, 497] on input "text" at bounding box center [783, 495] width 189 height 24
type input "EUR"
click at [1002, 484] on input "text" at bounding box center [997, 495] width 189 height 24
click at [967, 503] on input "text" at bounding box center [997, 495] width 189 height 24
paste input "32,567.0647600"
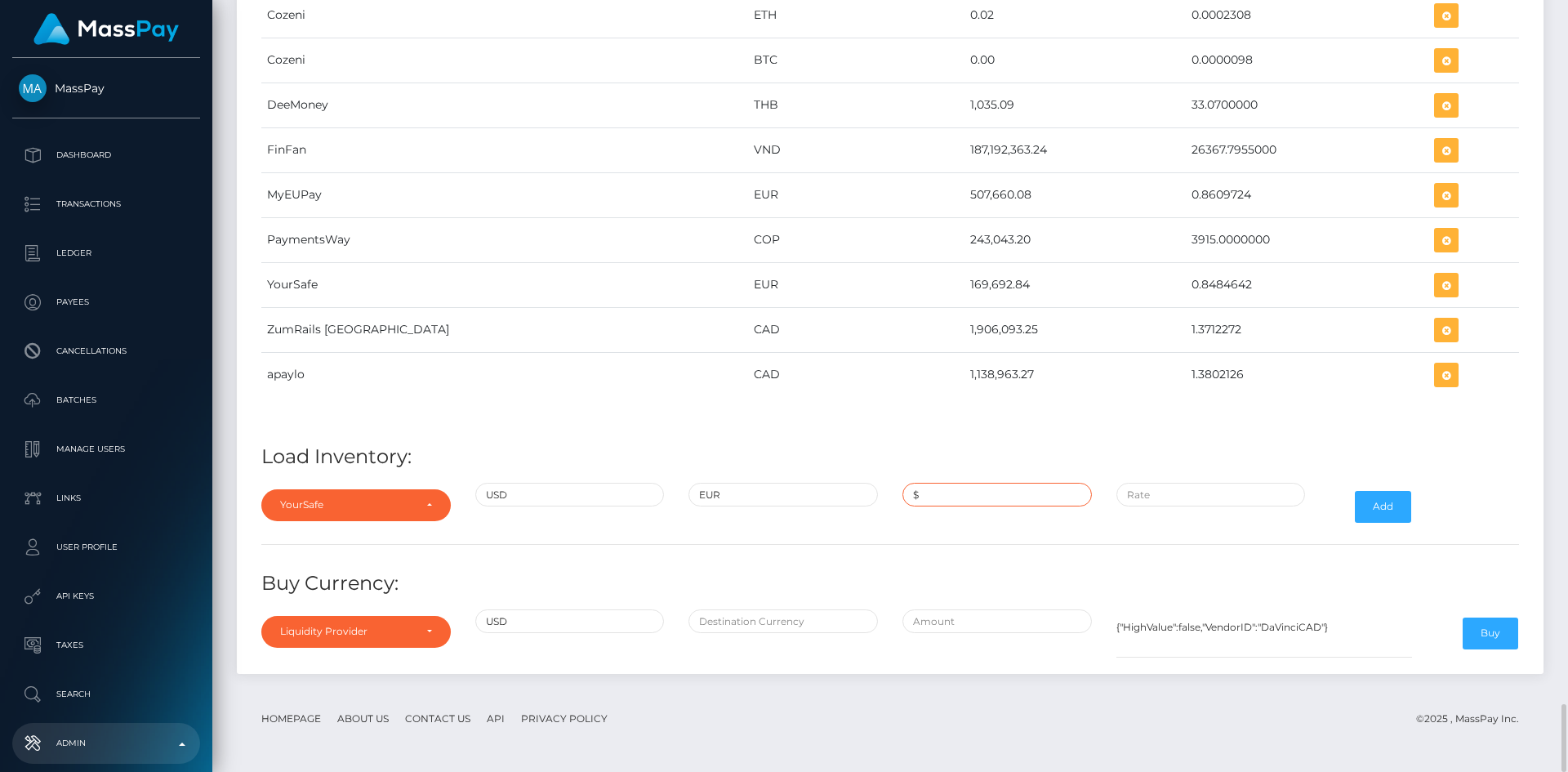
type input "$32,567.0647600"
click at [1161, 490] on input "$" at bounding box center [1211, 495] width 189 height 24
paste input "0.8454216"
type input "$0.8454216"
click at [1387, 509] on button "Add" at bounding box center [1383, 507] width 56 height 31
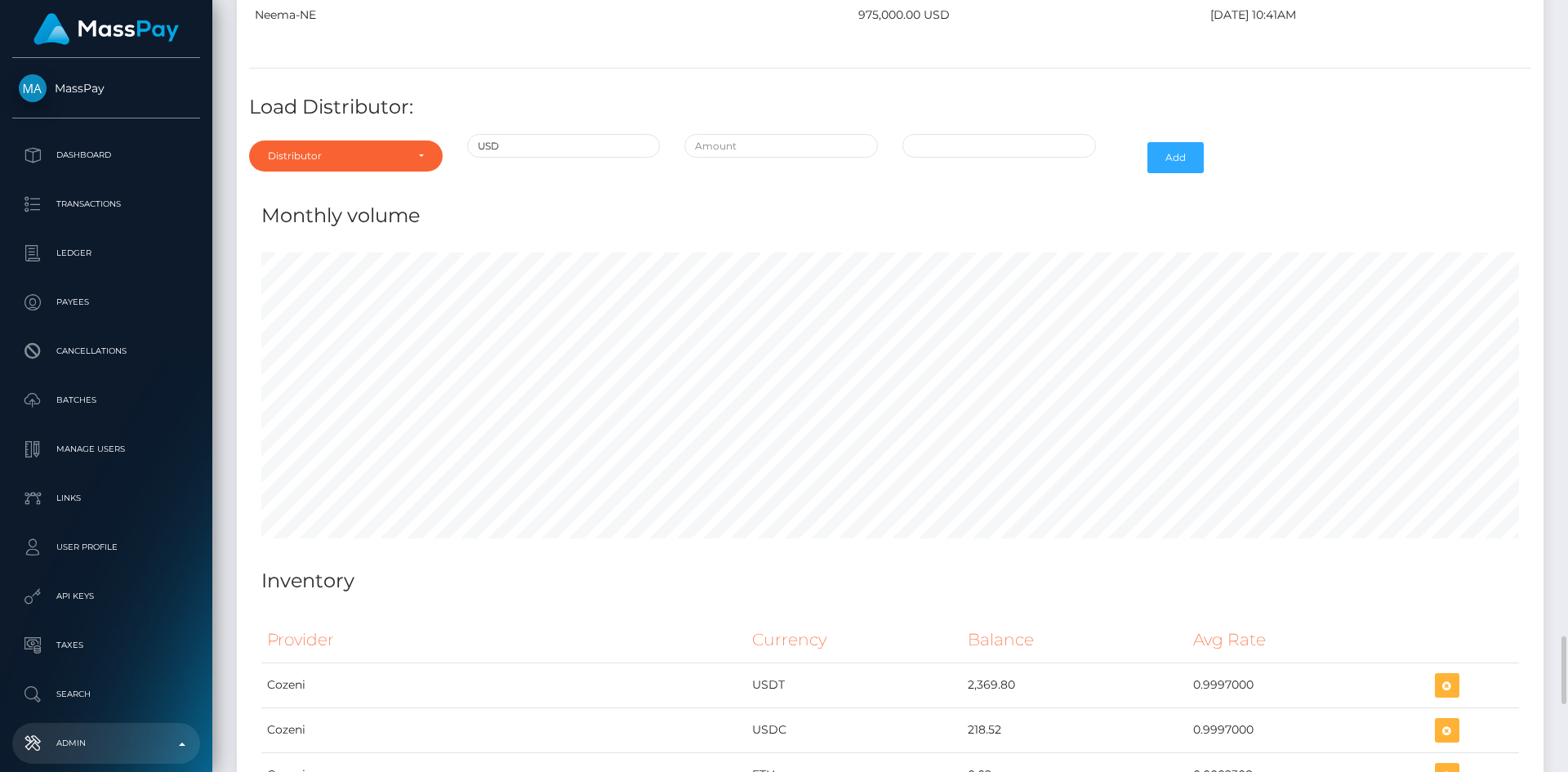
scroll to position [7762, 0]
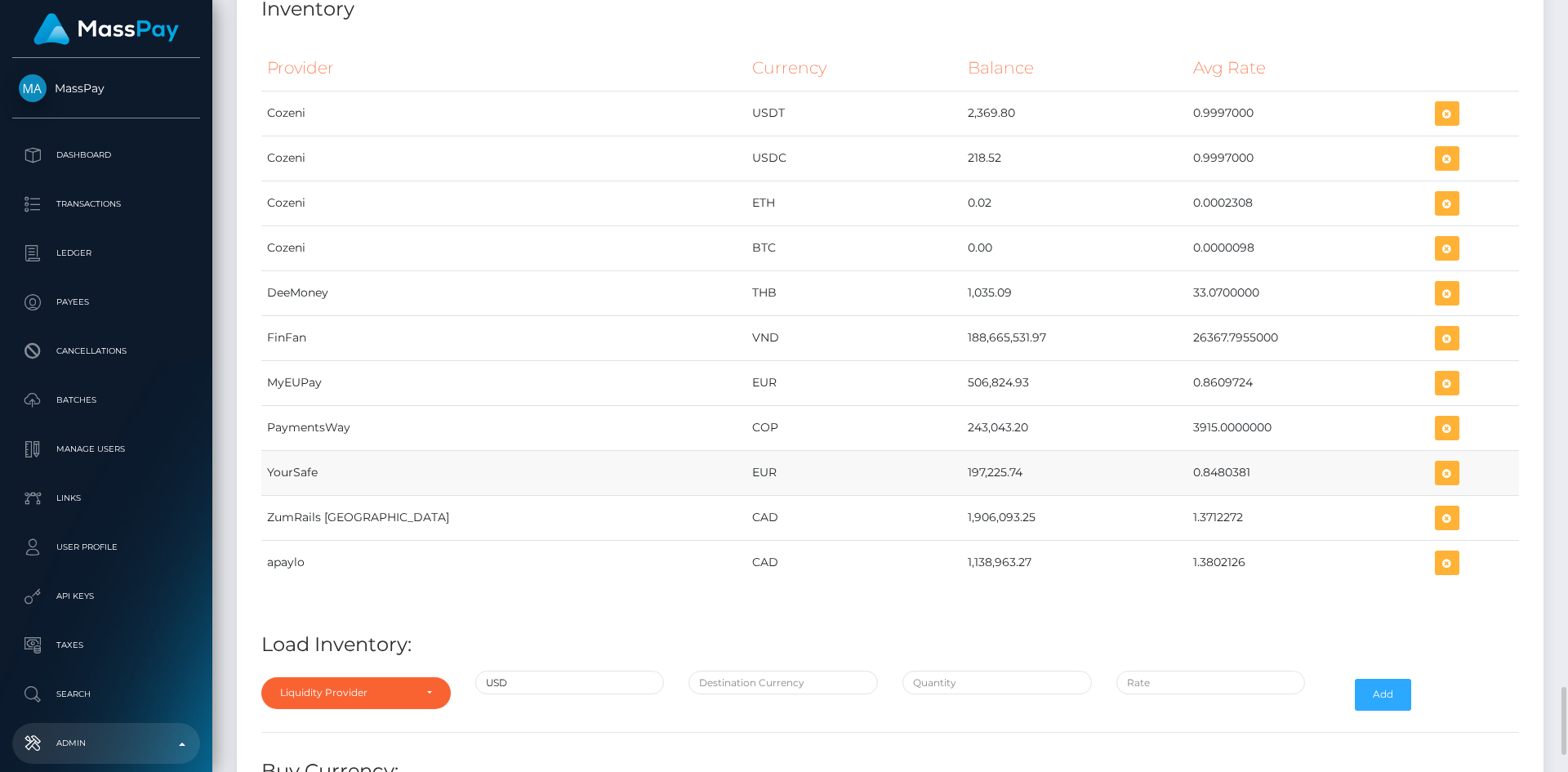
drag, startPoint x: 859, startPoint y: 473, endPoint x: 924, endPoint y: 476, distance: 65.1
click at [962, 476] on td "197,225.74" at bounding box center [1074, 473] width 225 height 45
copy td "197,225.74"
drag, startPoint x: 1127, startPoint y: 473, endPoint x: 1186, endPoint y: 475, distance: 59.0
click at [1188, 475] on td "0.8480381" at bounding box center [1309, 473] width 242 height 45
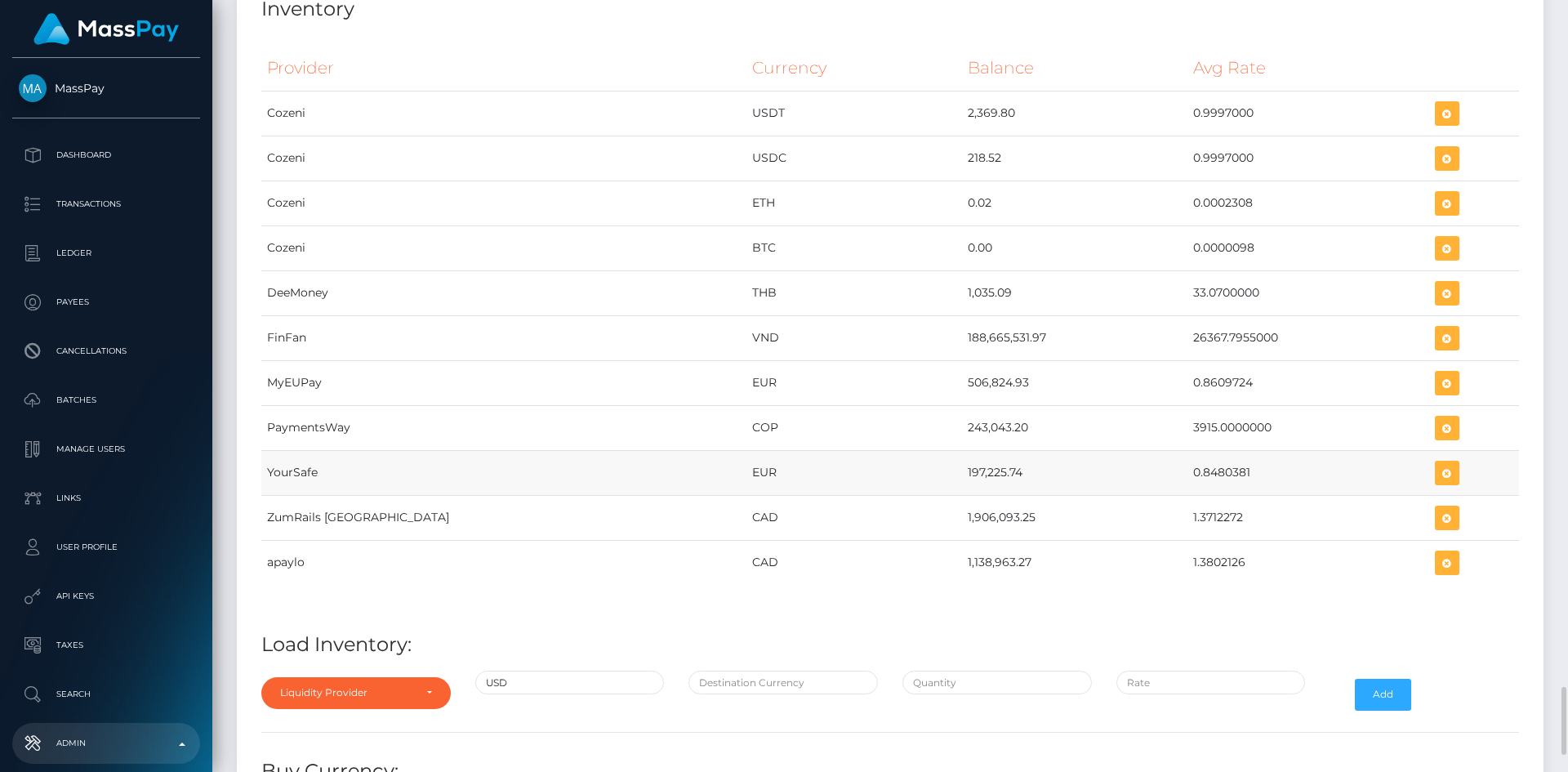
copy td "0.8480381"
click at [1438, 472] on icon "button" at bounding box center [1447, 473] width 20 height 20
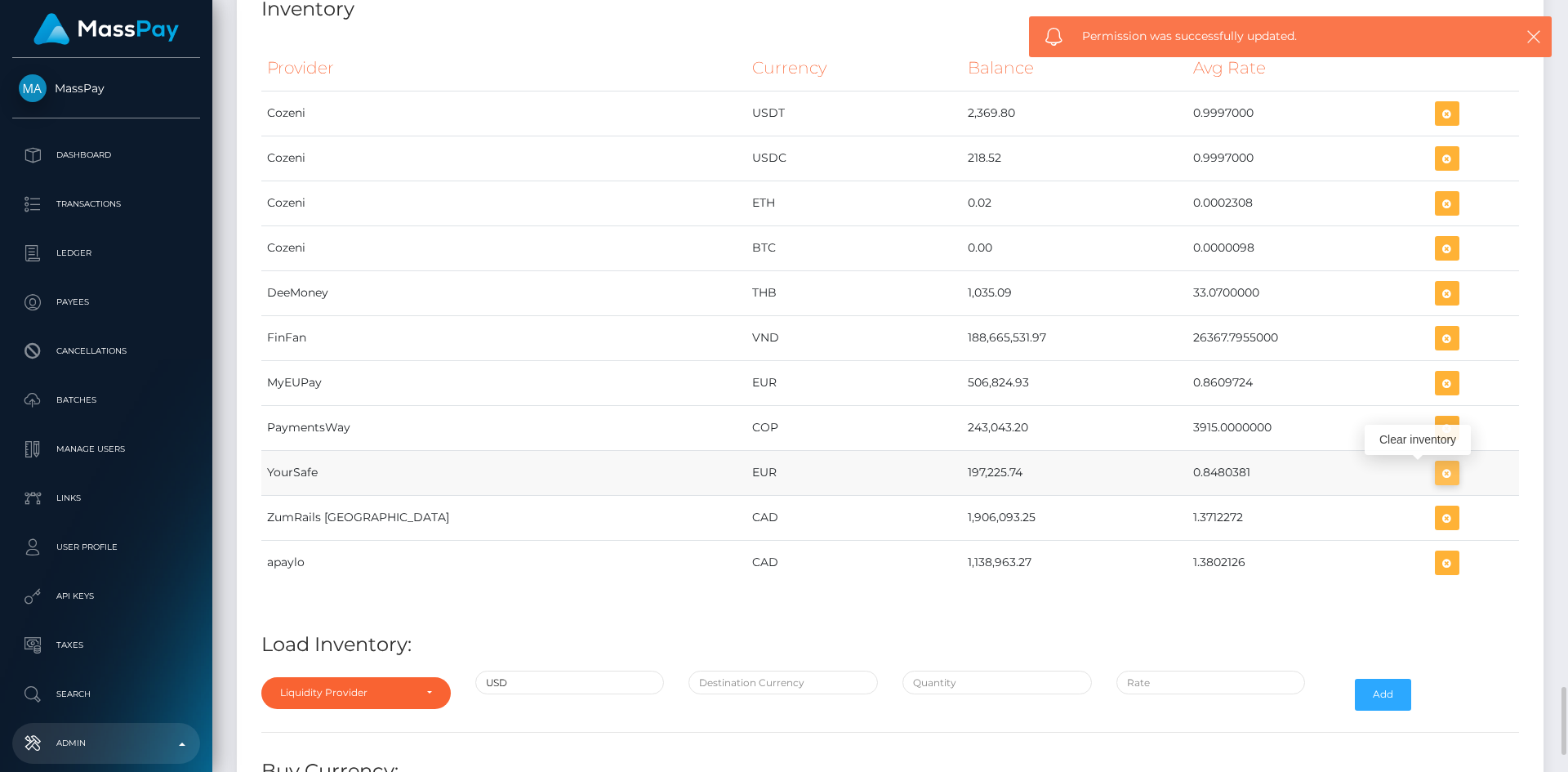
click at [1438, 473] on icon "button" at bounding box center [1447, 473] width 20 height 20
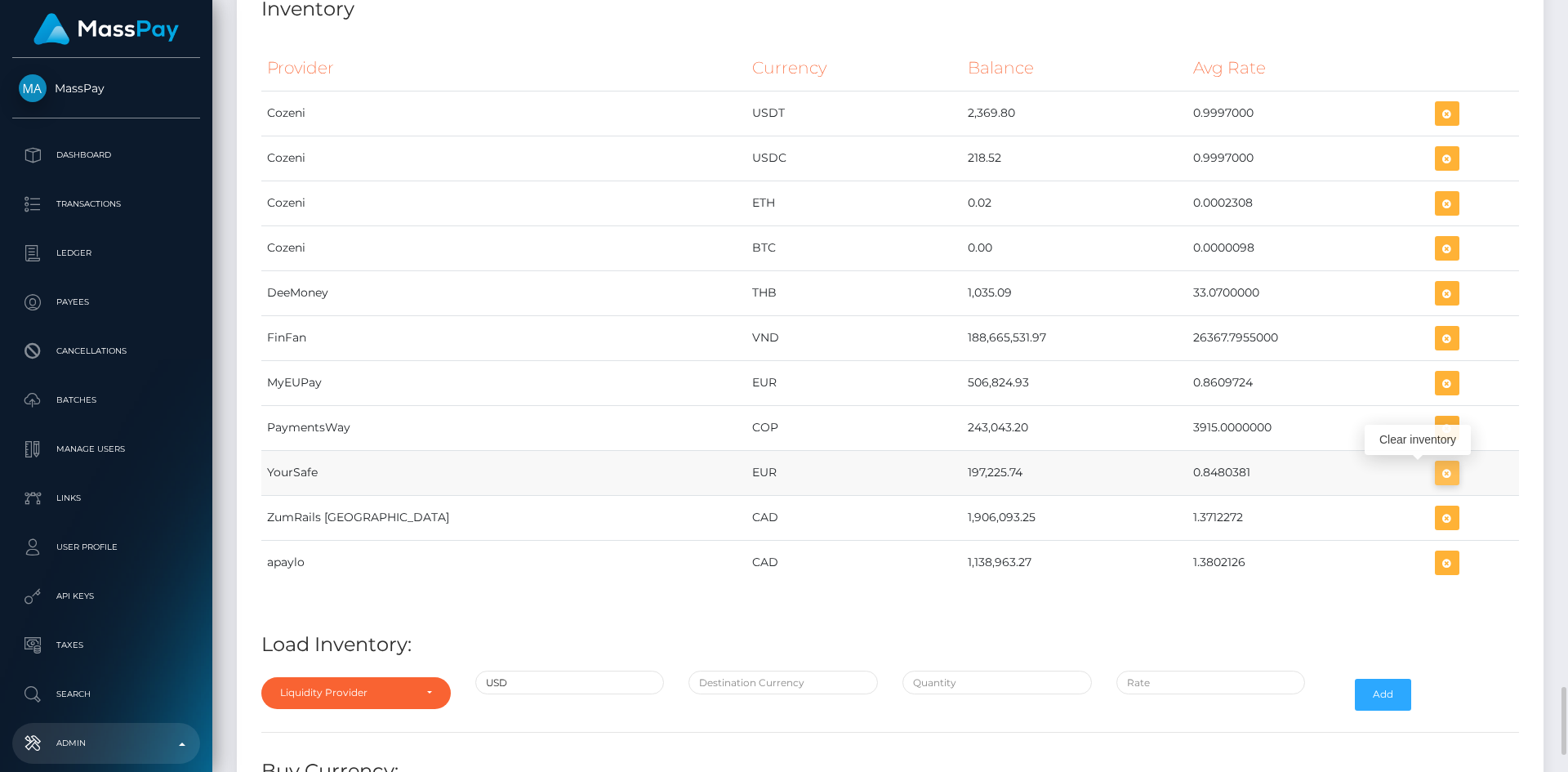
click at [1438, 471] on icon "button" at bounding box center [1447, 473] width 20 height 20
click at [717, 687] on input "text" at bounding box center [783, 682] width 189 height 24
click at [731, 688] on input "text" at bounding box center [783, 682] width 189 height 24
type input "EUR"
click at [934, 679] on input "text" at bounding box center [997, 682] width 189 height 24
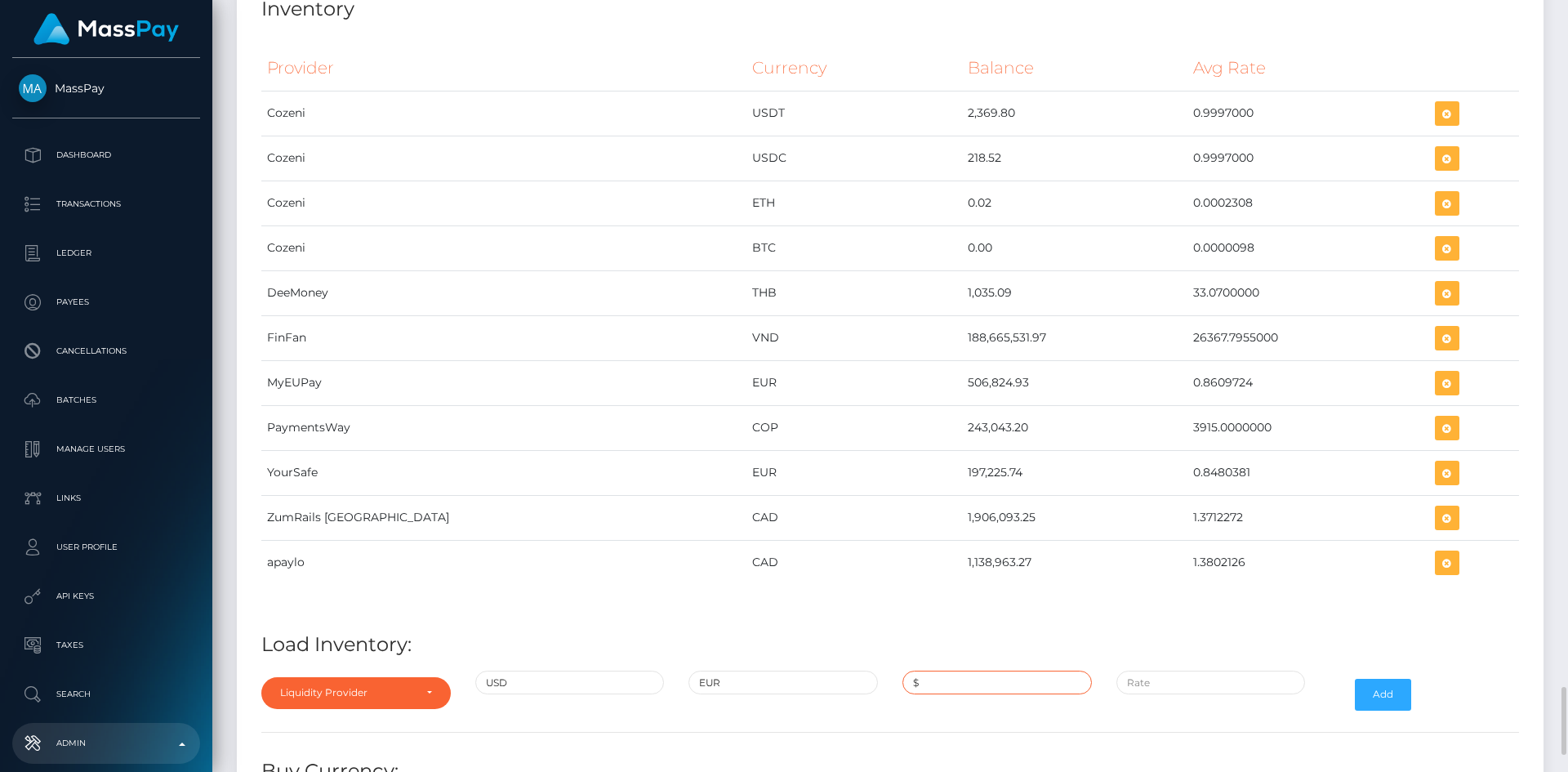
click at [943, 682] on input "$" at bounding box center [997, 682] width 189 height 24
paste input "232,567.0700000"
type input "$232,567.0700000"
click at [1173, 682] on input "$" at bounding box center [1211, 682] width 189 height 24
paste input "0.8480381"
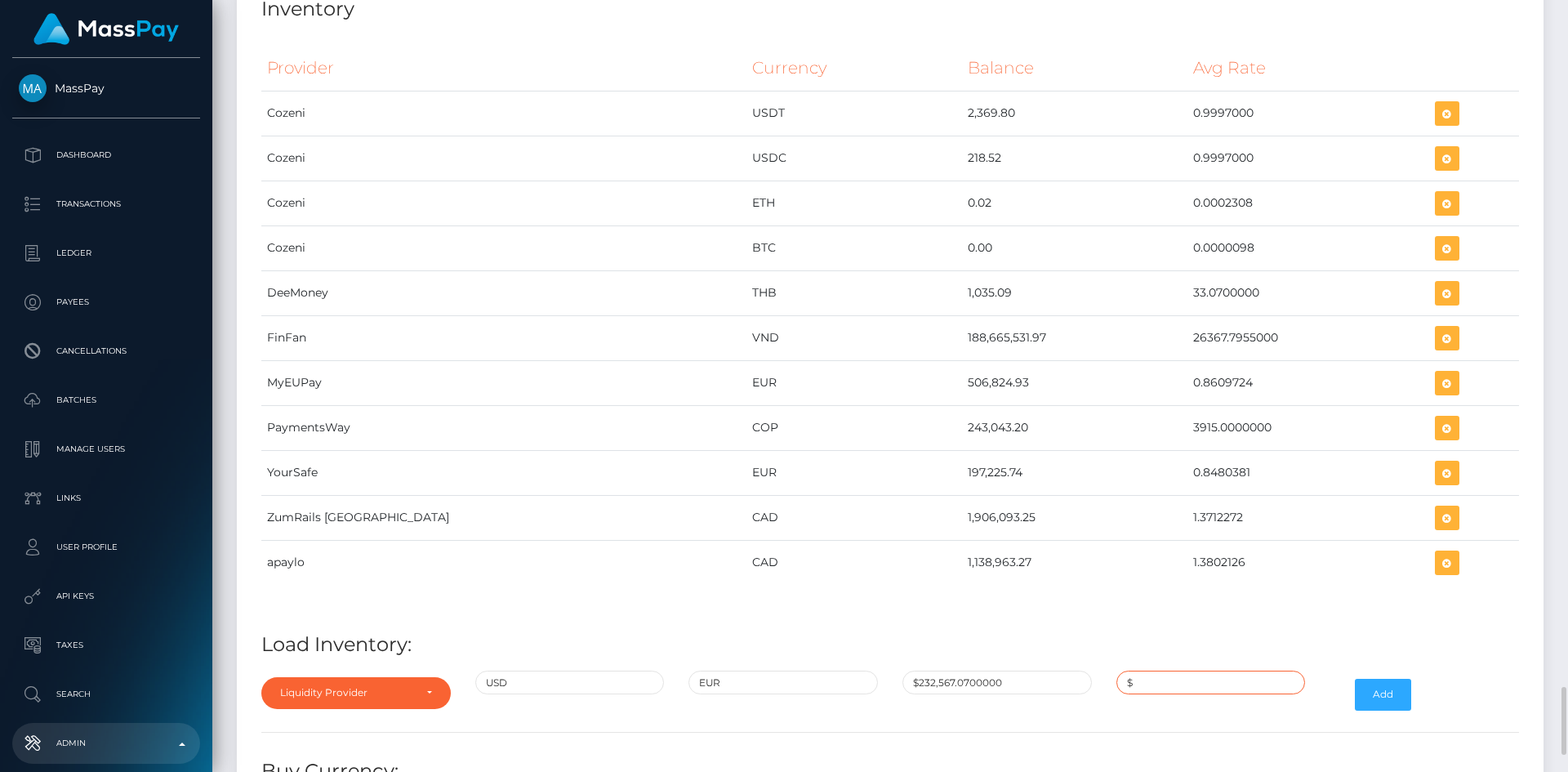
type input "$0.8480381"
click at [1040, 705] on div "$232,567.0700000" at bounding box center [997, 694] width 214 height 48
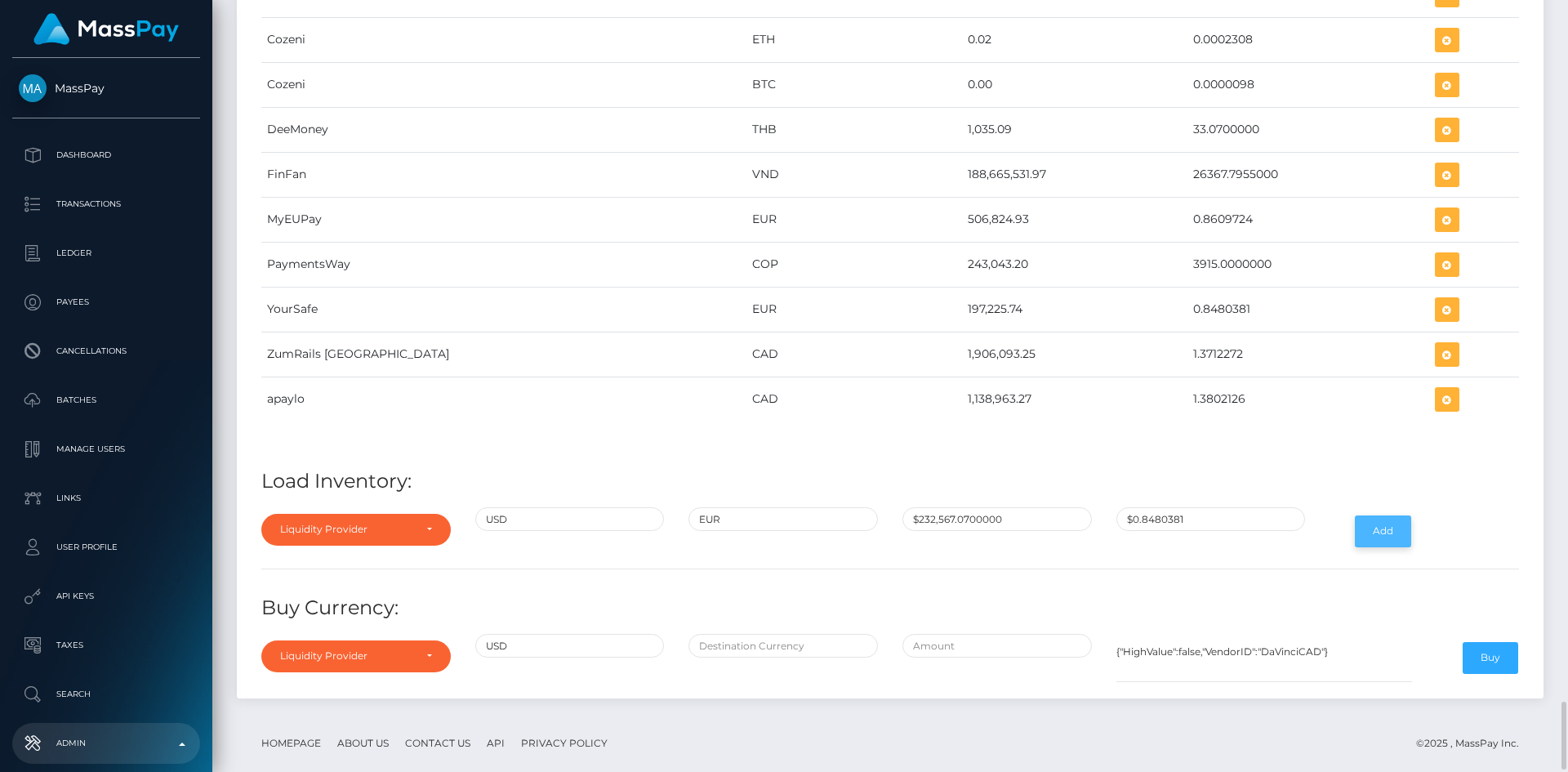
click at [1377, 537] on button "Add" at bounding box center [1383, 531] width 56 height 31
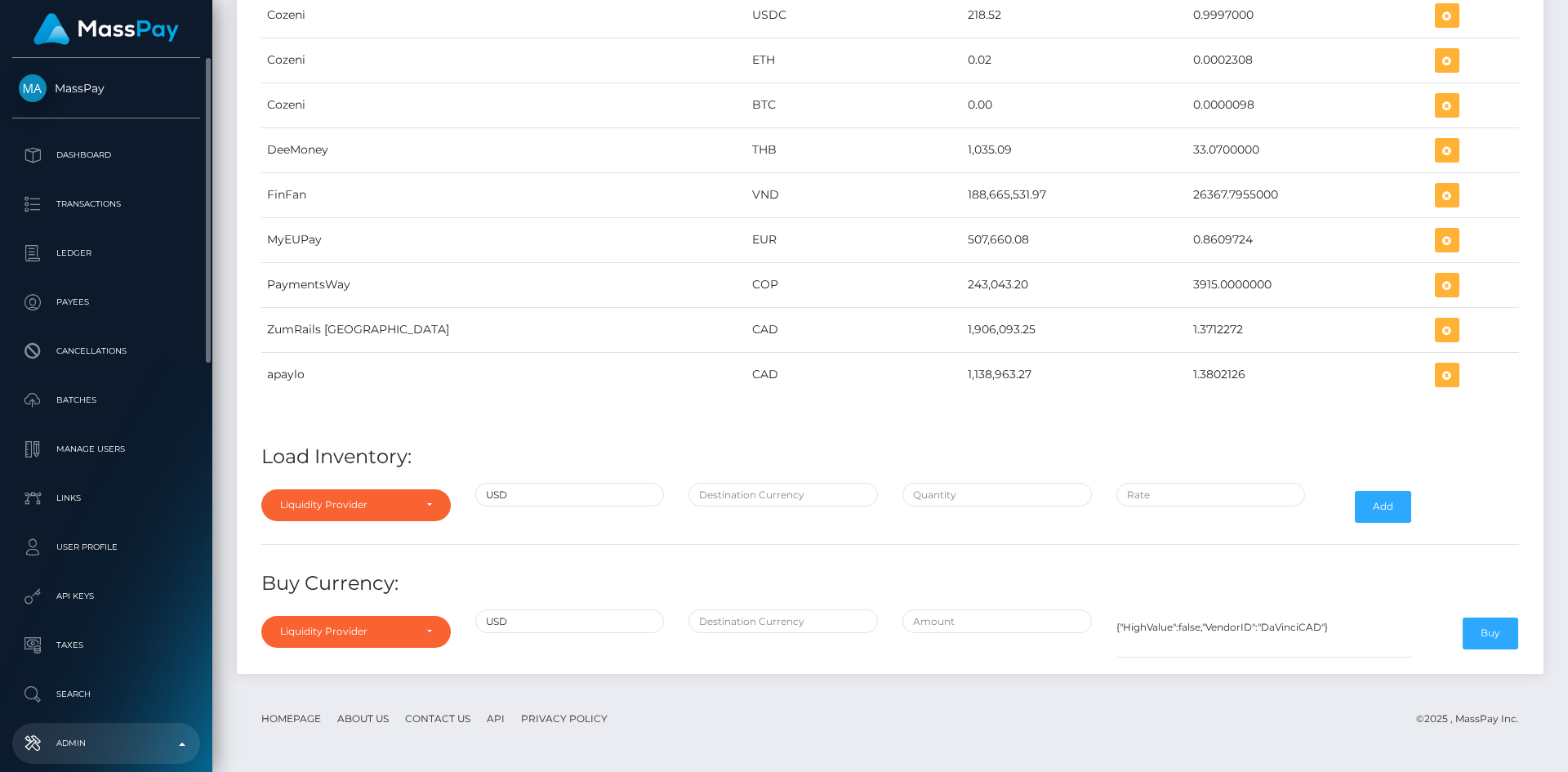
scroll to position [409, 0]
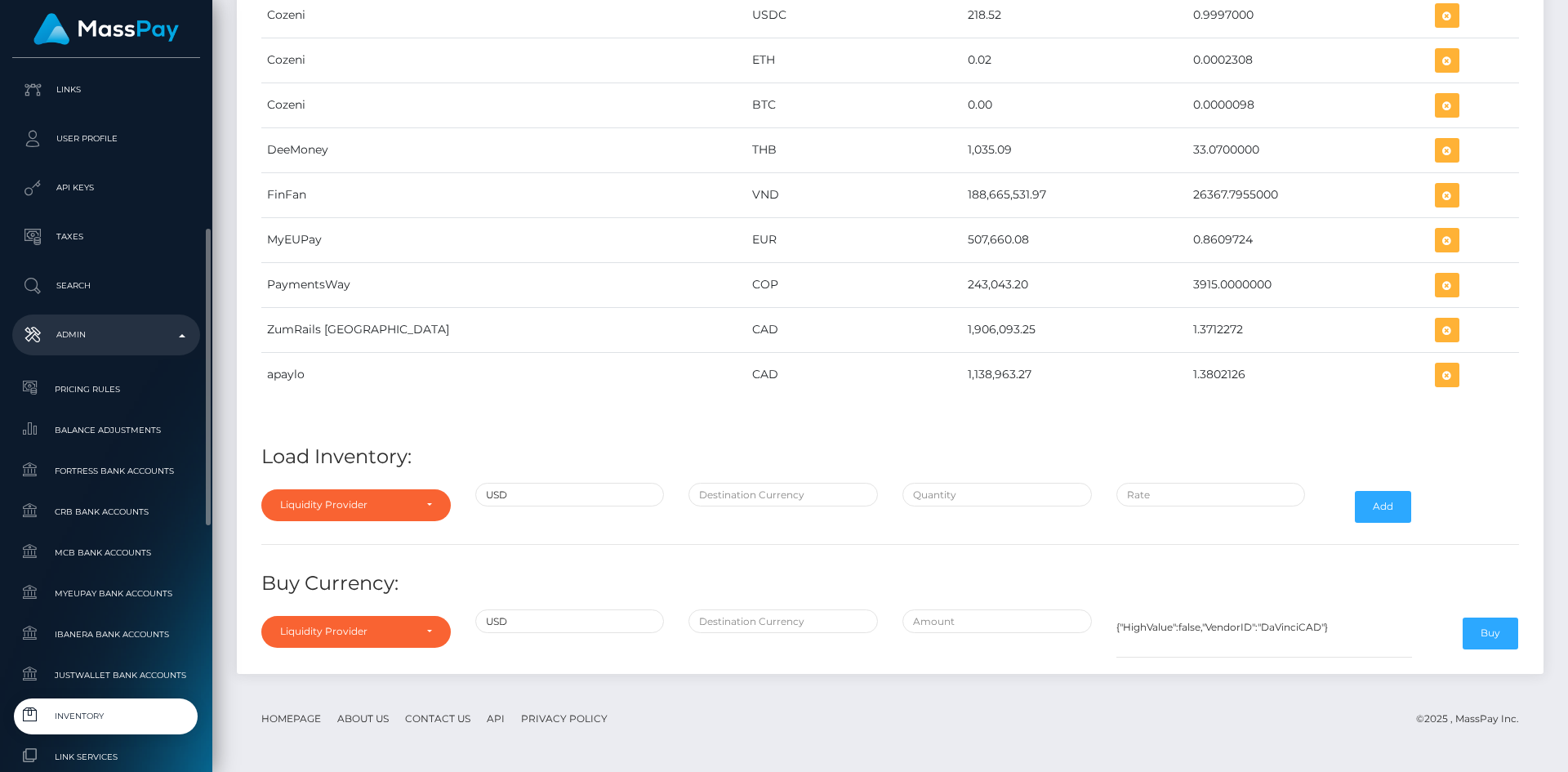
click at [110, 714] on span "Inventory" at bounding box center [106, 716] width 175 height 19
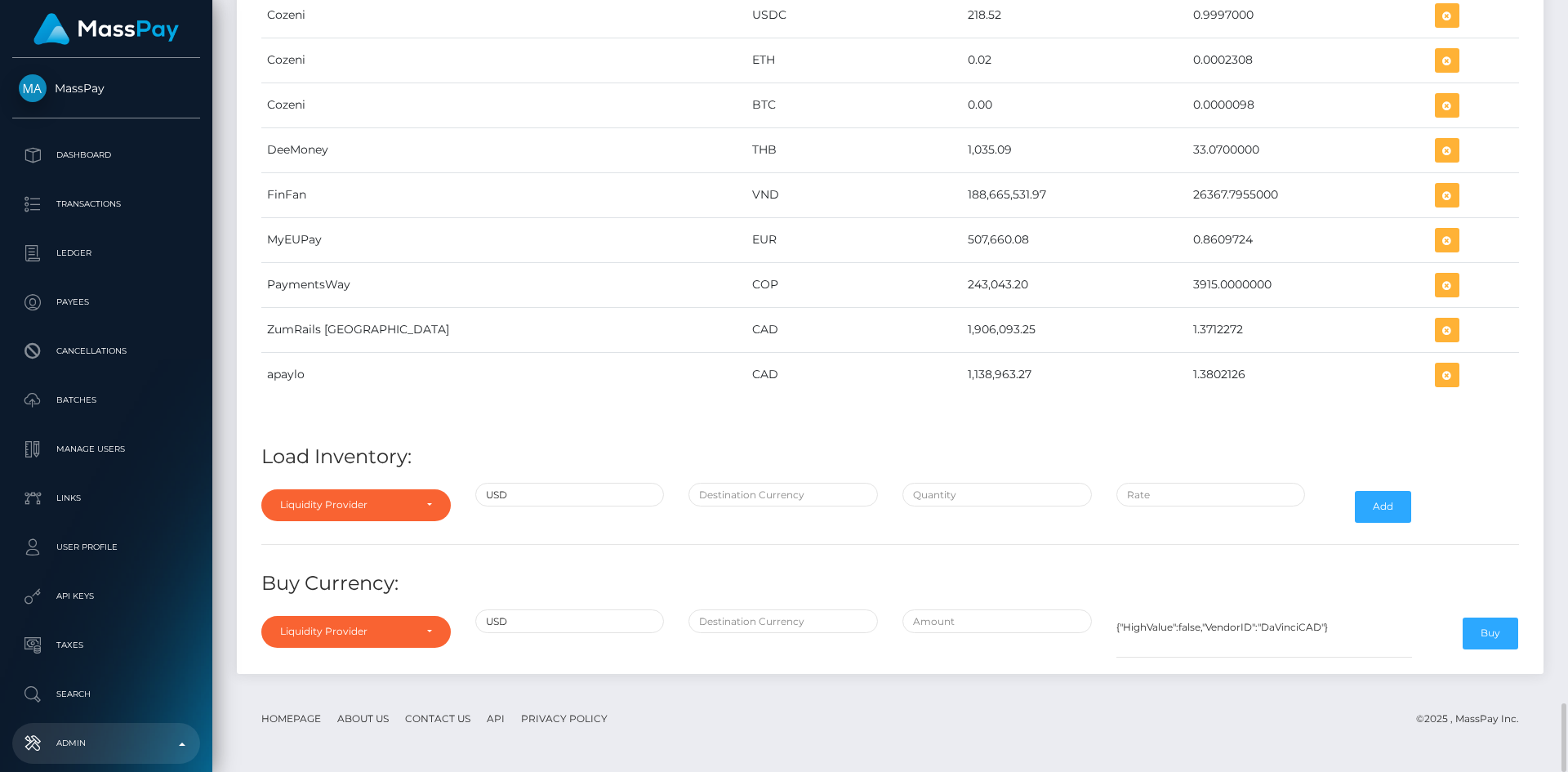
scroll to position [7786, 0]
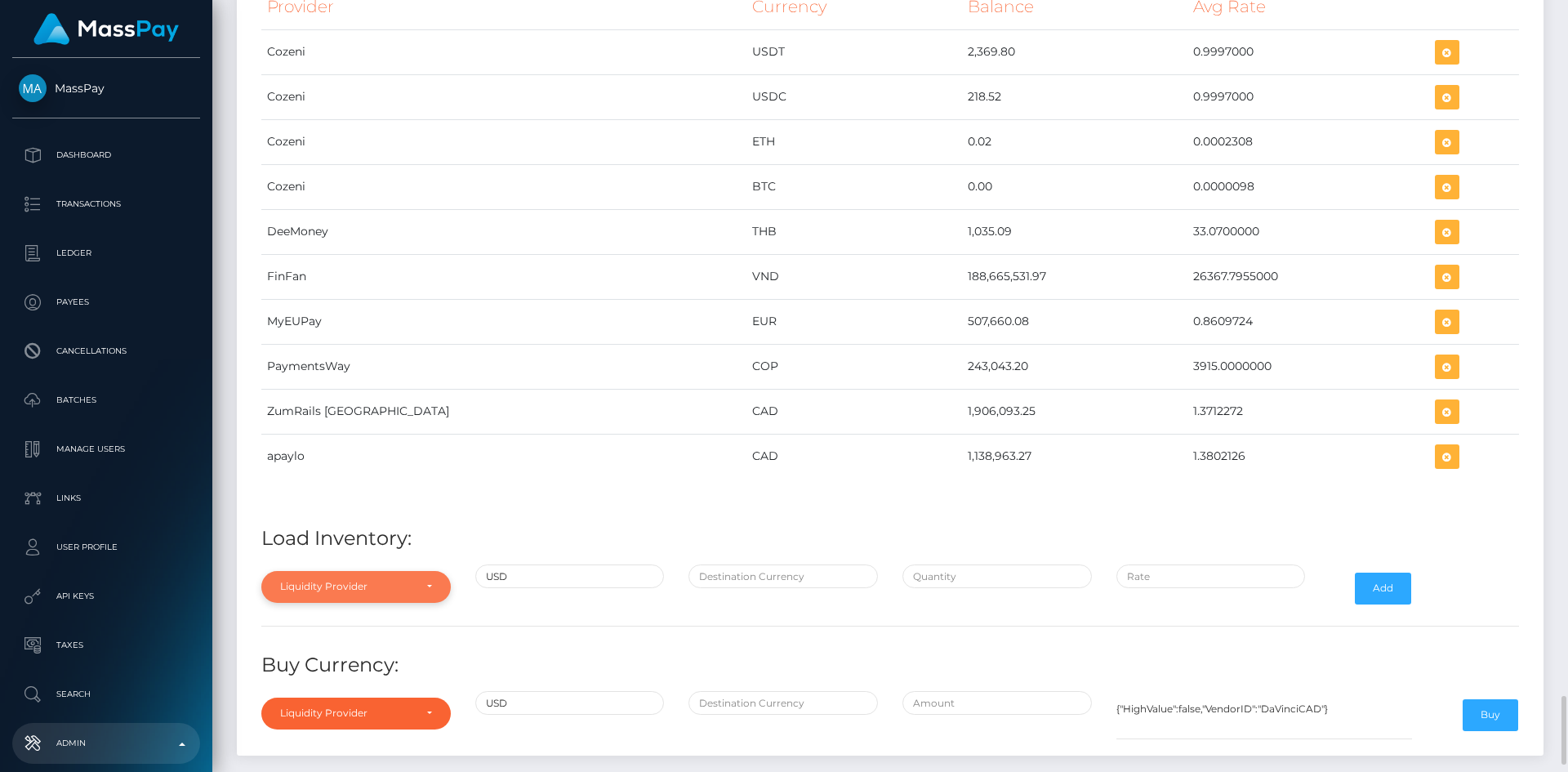
click at [385, 587] on div "Liquidity Provider" at bounding box center [347, 586] width 133 height 13
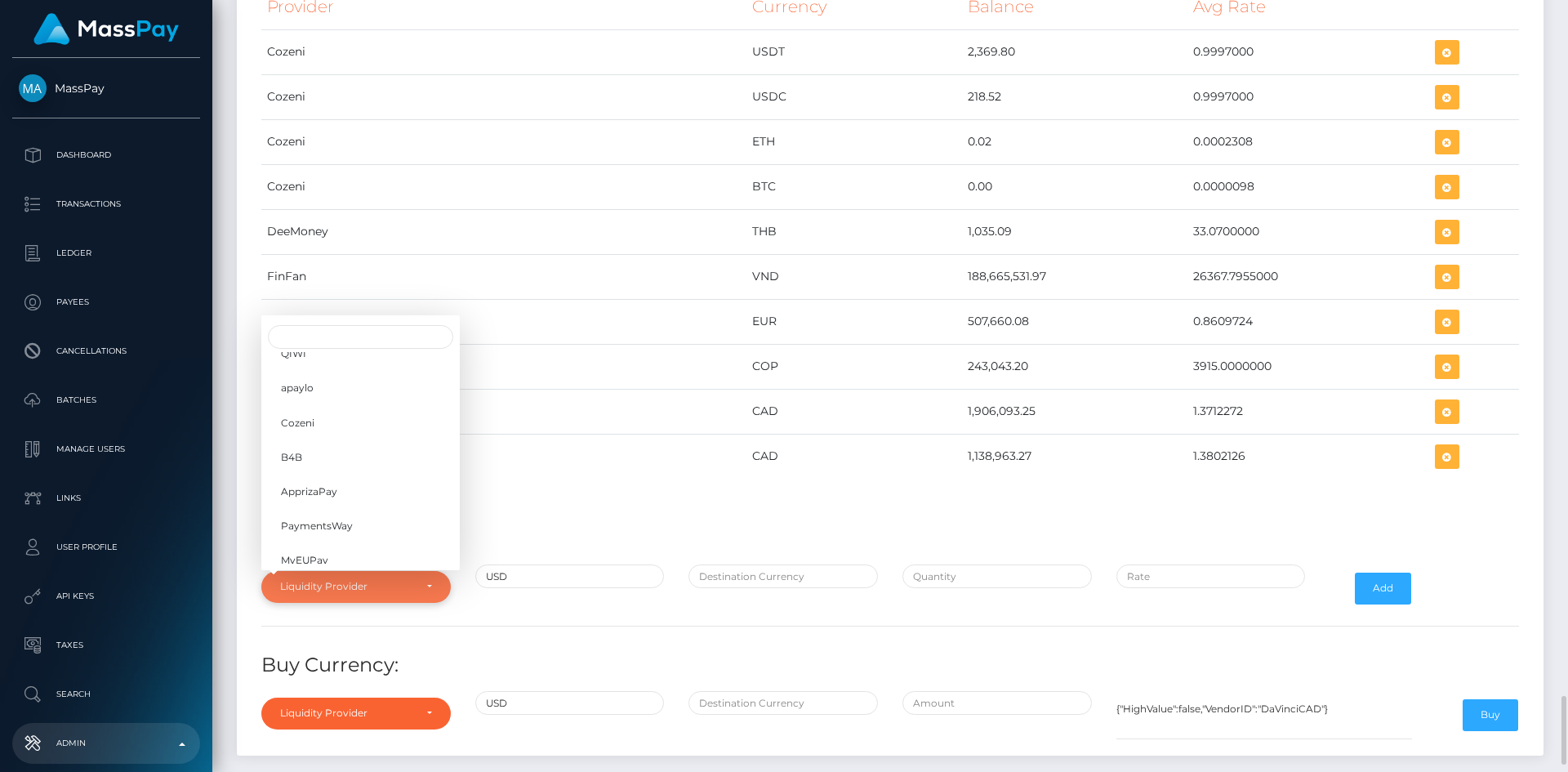
scroll to position [258, 0]
click at [343, 455] on link "YourSafe" at bounding box center [360, 457] width 199 height 30
select select "YourSafe"
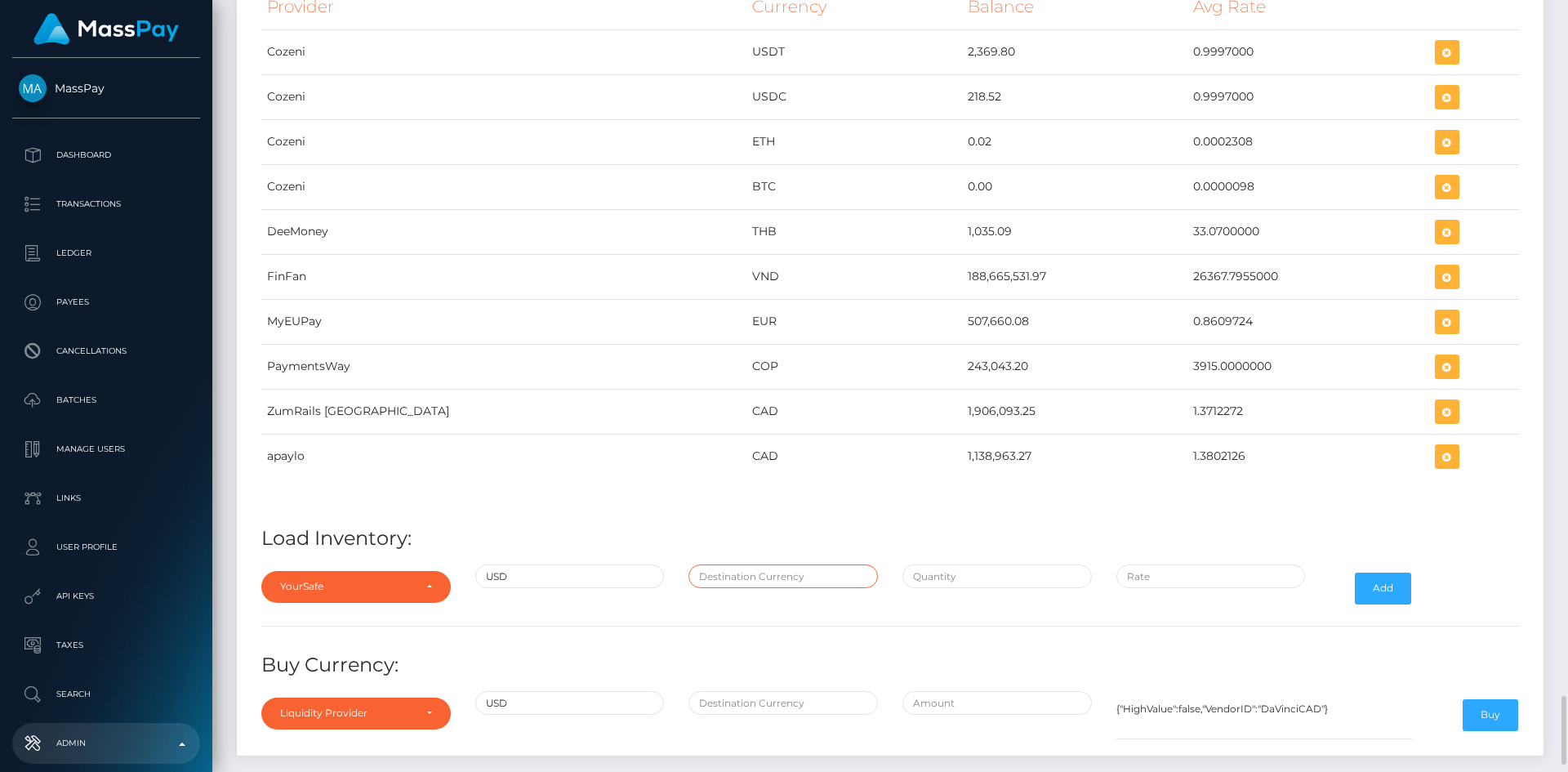
click at [732, 583] on input "text" at bounding box center [783, 577] width 189 height 24
type input "EUR"
drag, startPoint x: 941, startPoint y: 579, endPoint x: 940, endPoint y: 547, distance: 32.0
click at [941, 579] on input "text" at bounding box center [997, 577] width 189 height 24
click at [944, 585] on input "text" at bounding box center [997, 577] width 189 height 24
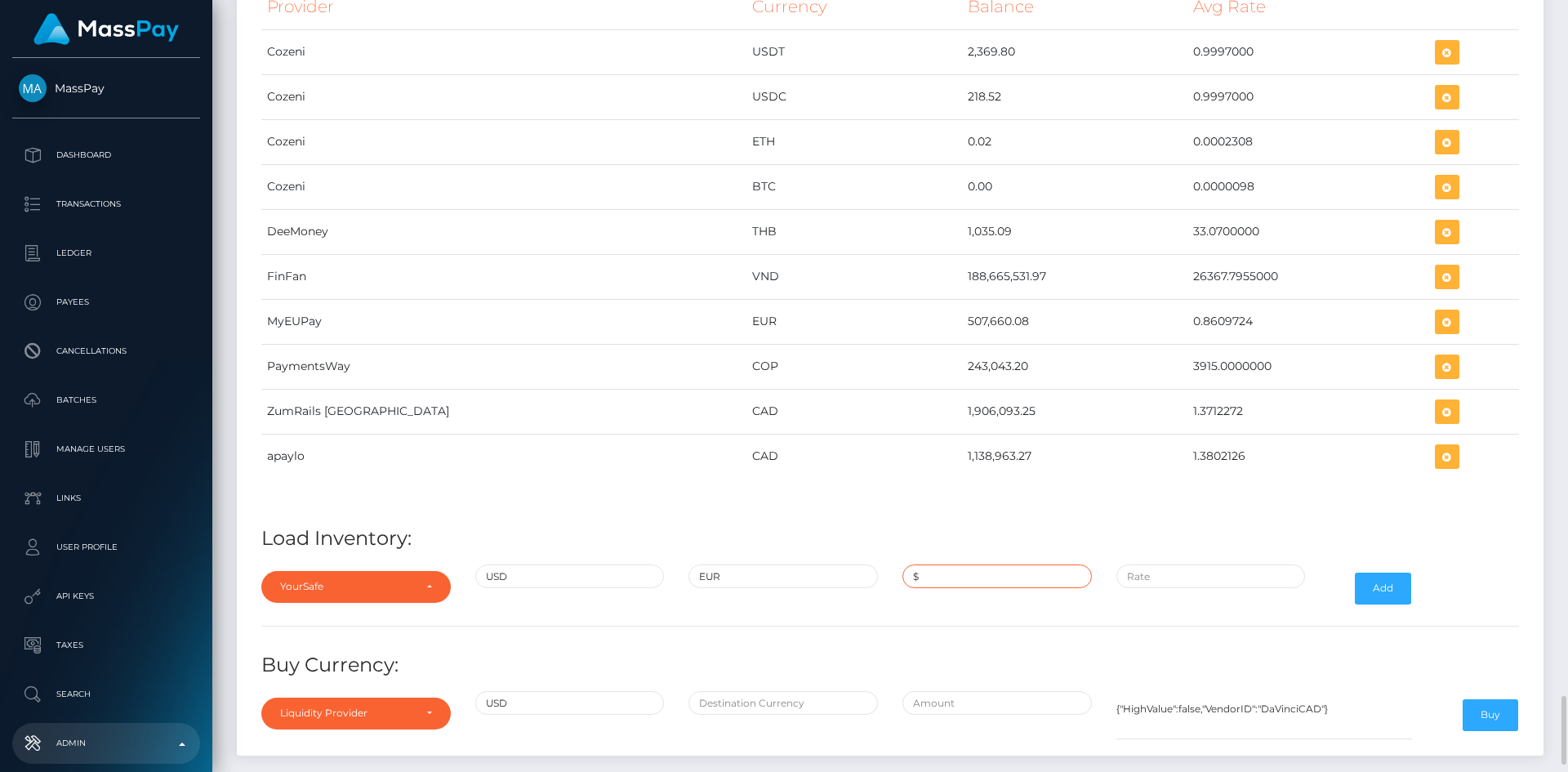
paste input "232,567.0700000"
type input "$232,567.0700000"
click at [1193, 578] on input "$" at bounding box center [1211, 577] width 189 height 24
paste input "0.8480381"
type input "$0.8480381"
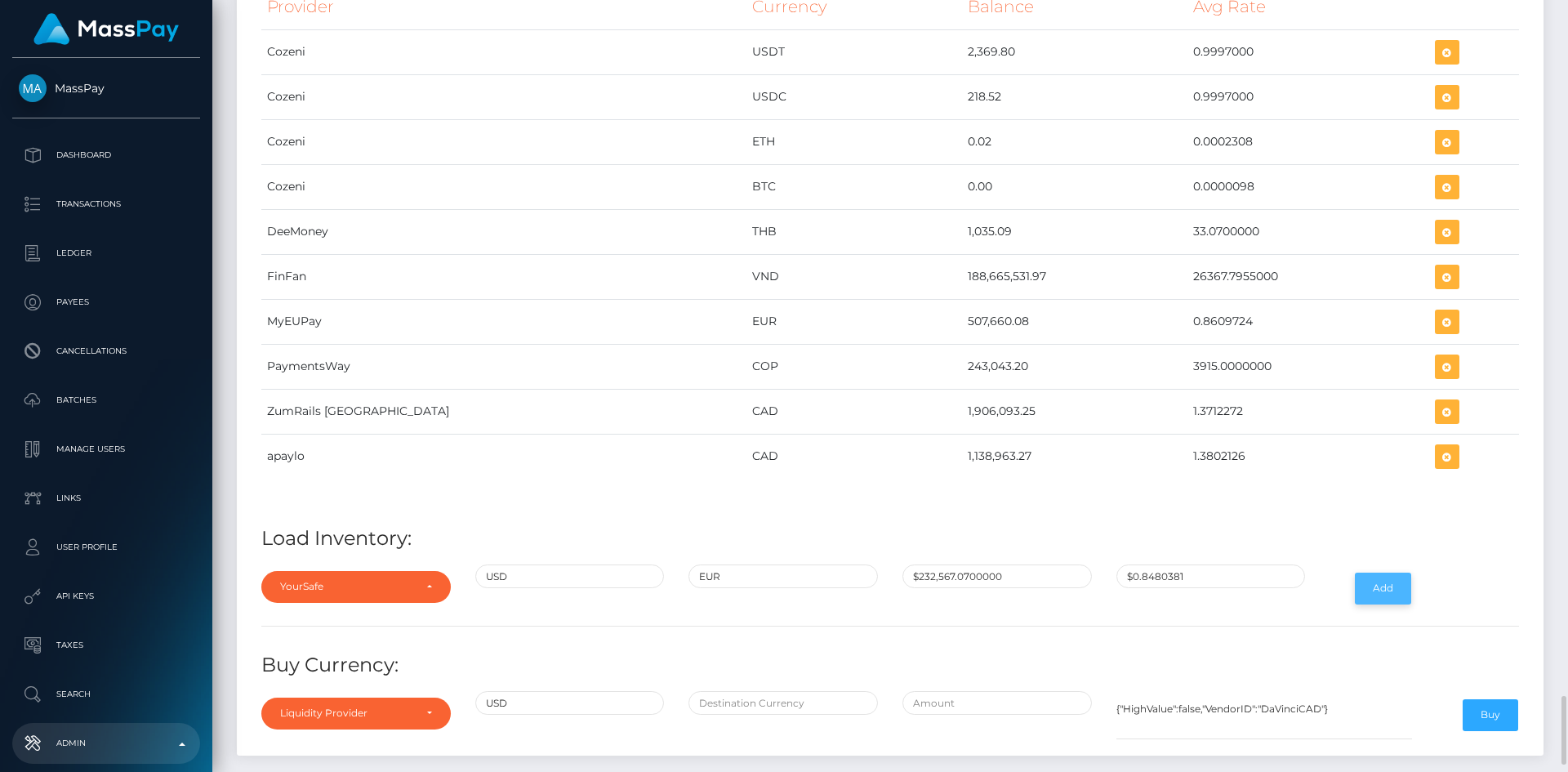
click at [1389, 591] on button "Add" at bounding box center [1383, 588] width 56 height 31
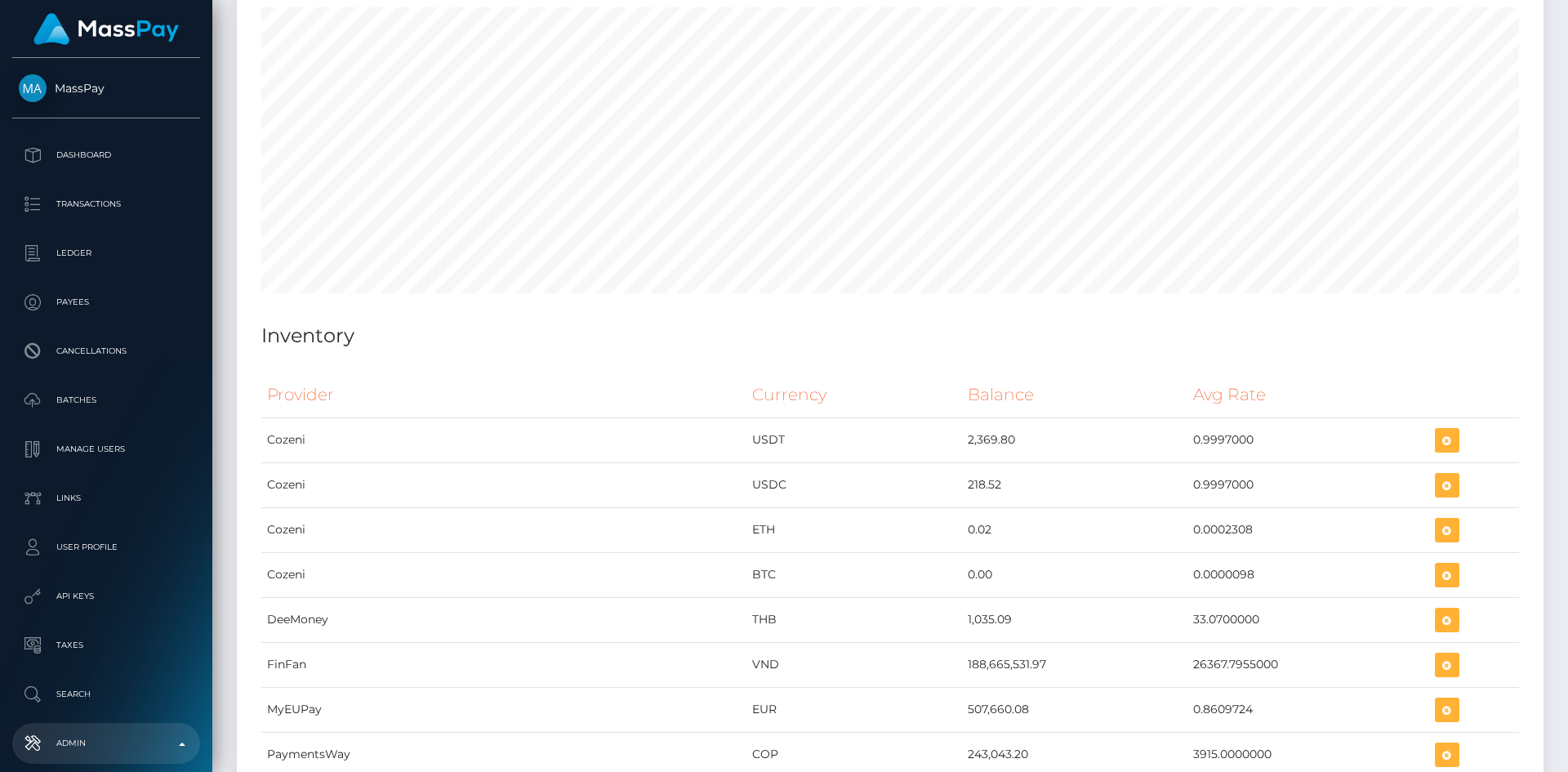
scroll to position [7925, 0]
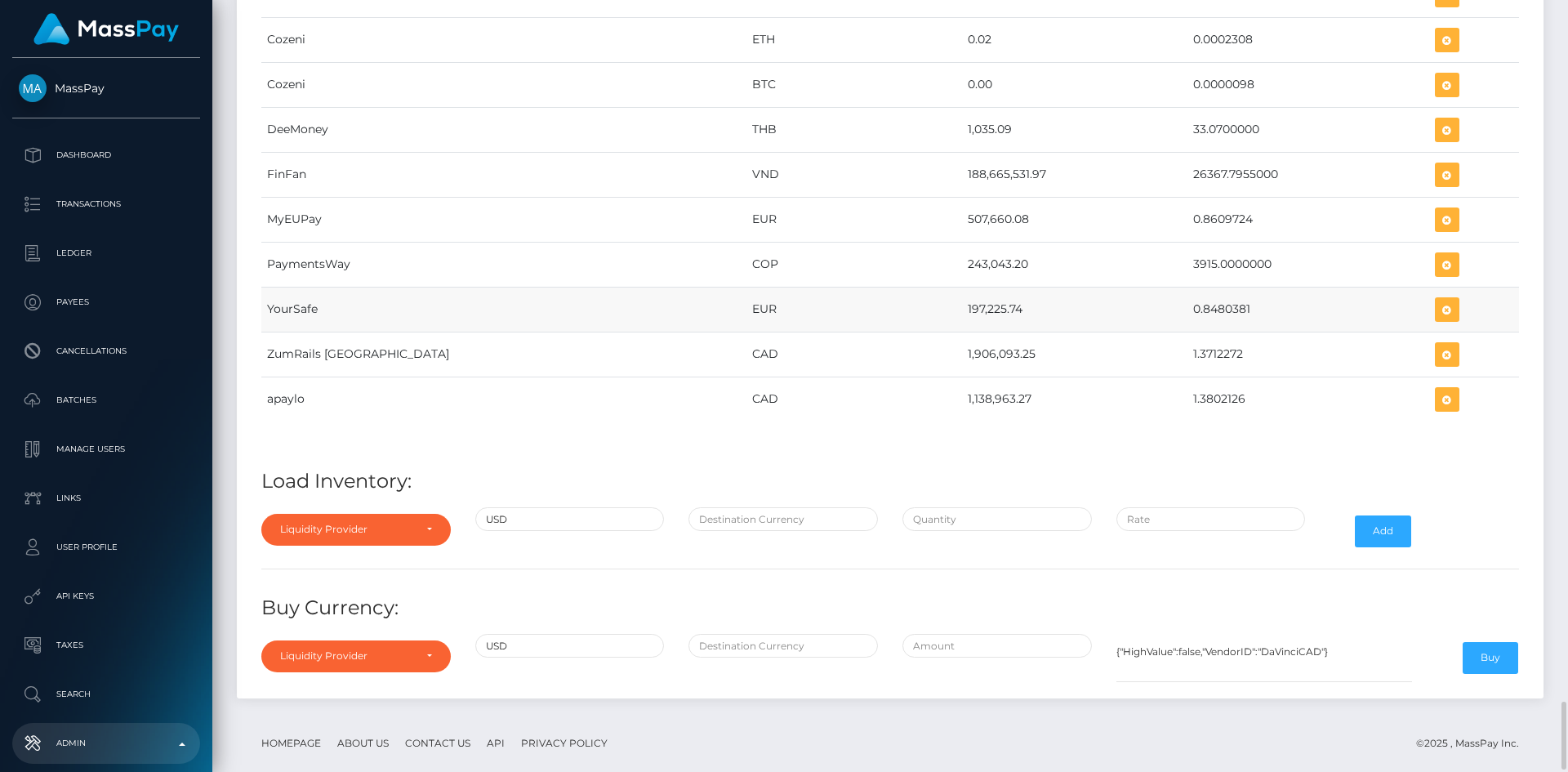
drag, startPoint x: 851, startPoint y: 307, endPoint x: 916, endPoint y: 320, distance: 66.3
click at [916, 320] on tr "YourSafe EUR 197,225.74 0.8480381" at bounding box center [889, 309] width 1258 height 45
copy tr "197,225.74"
click at [113, 158] on p "Dashboard" at bounding box center [106, 155] width 175 height 25
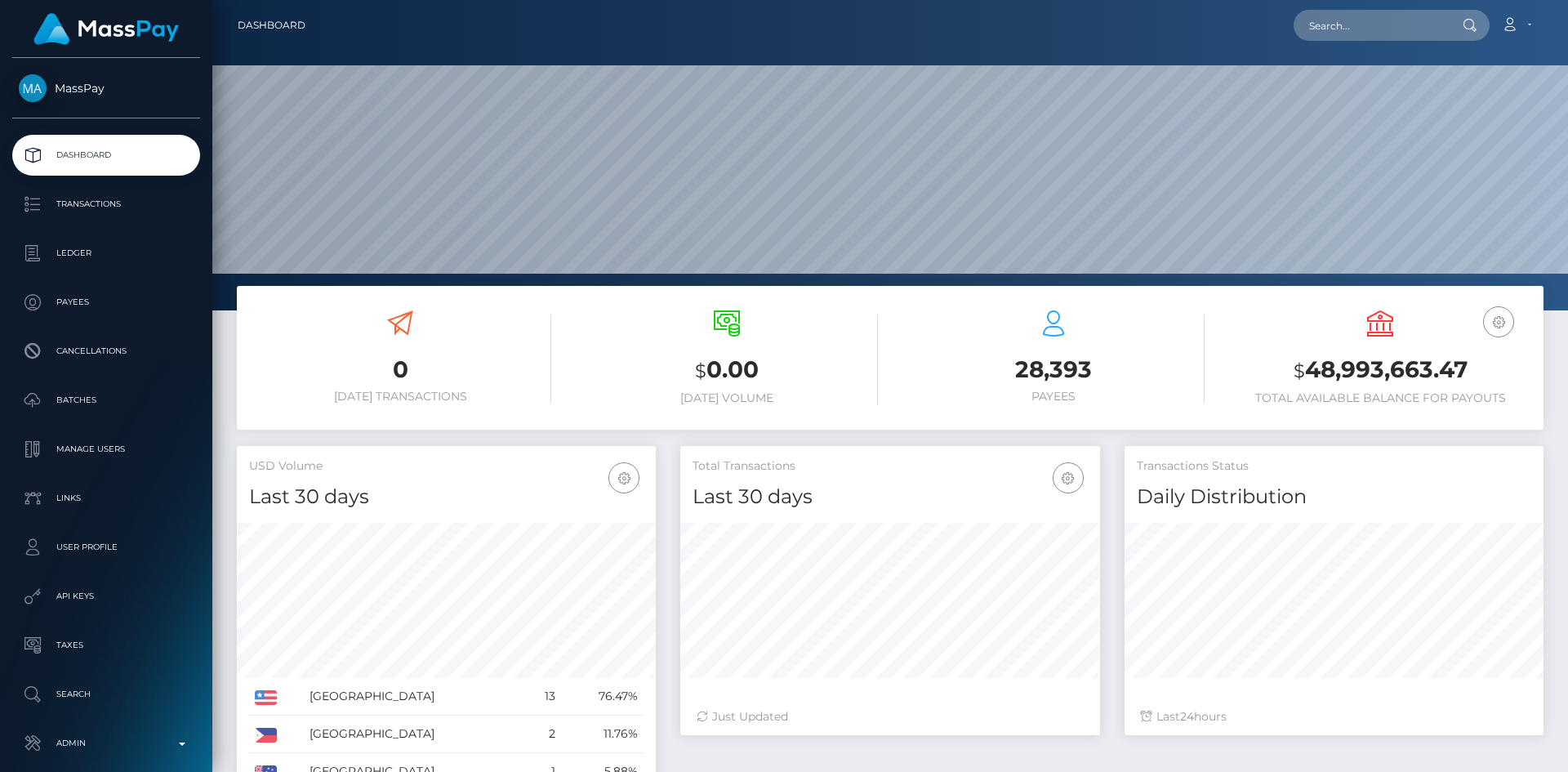
scroll to position [290, 419]
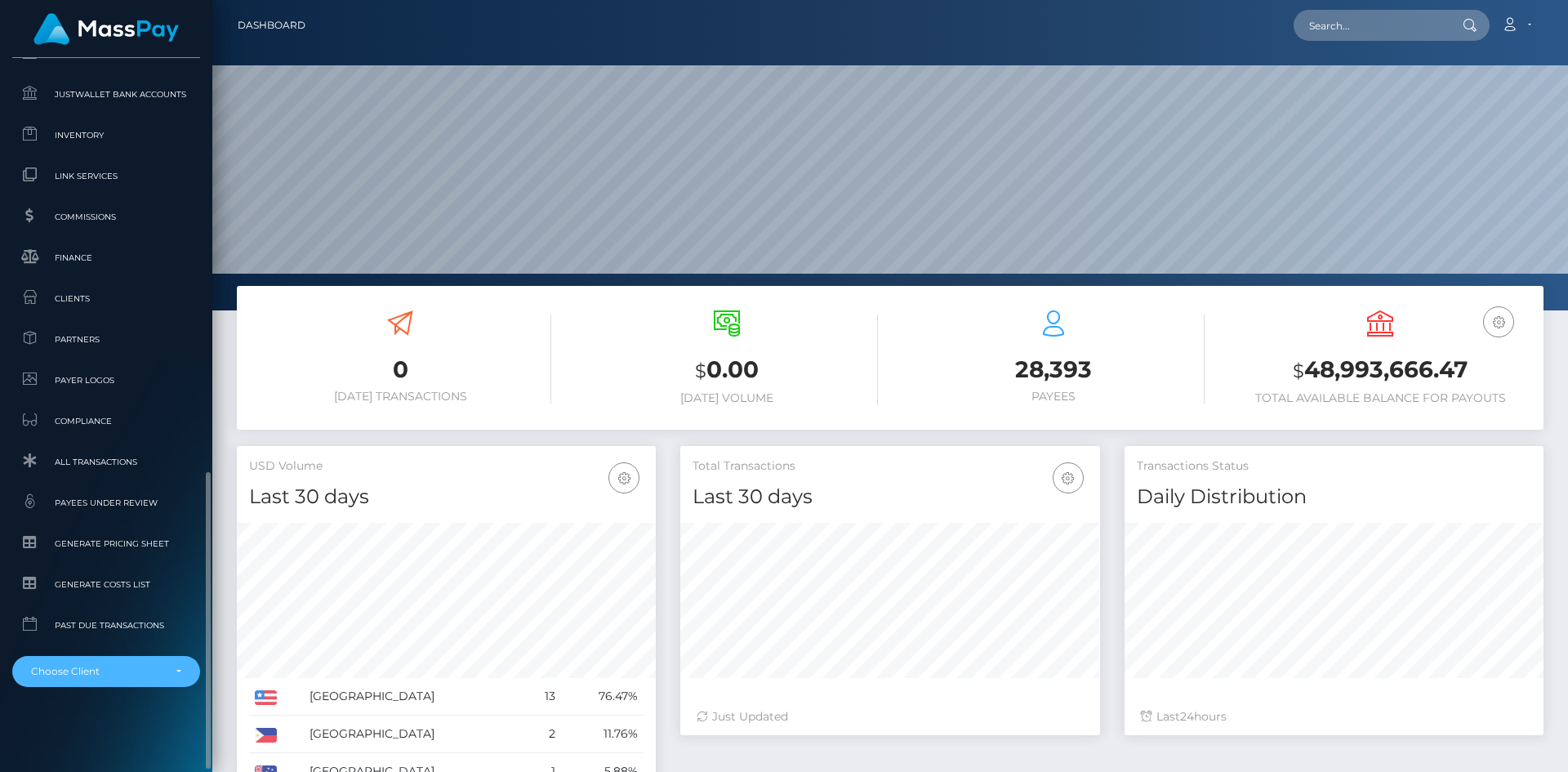
drag, startPoint x: 90, startPoint y: 668, endPoint x: 100, endPoint y: 646, distance: 24.2
click at [90, 668] on div "Choose Client" at bounding box center [96, 671] width 131 height 13
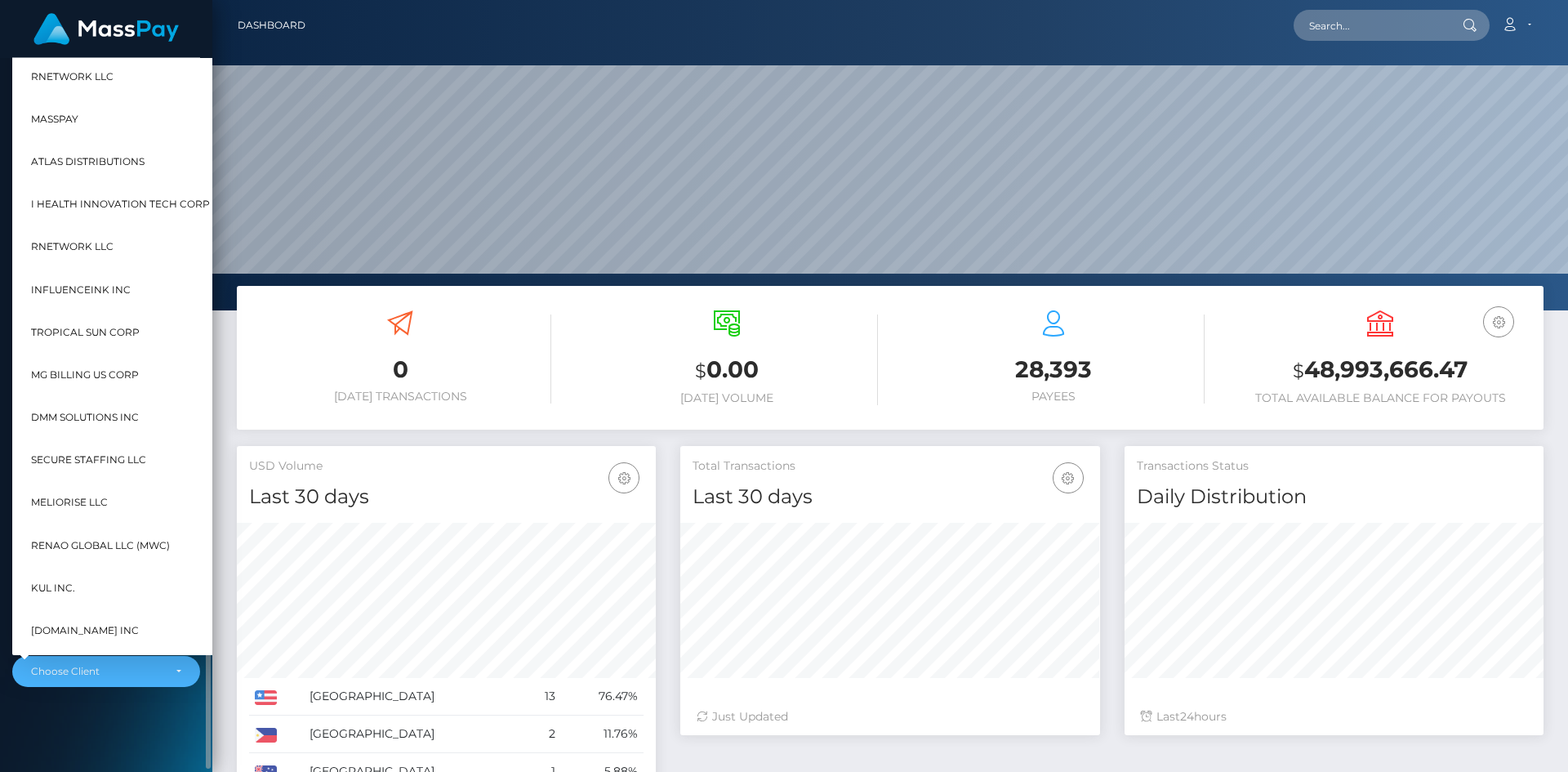
scroll to position [290, 419]
click at [95, 199] on span "I HEALTH INNOVATION TECH CORP" at bounding box center [120, 204] width 179 height 21
select select "4"
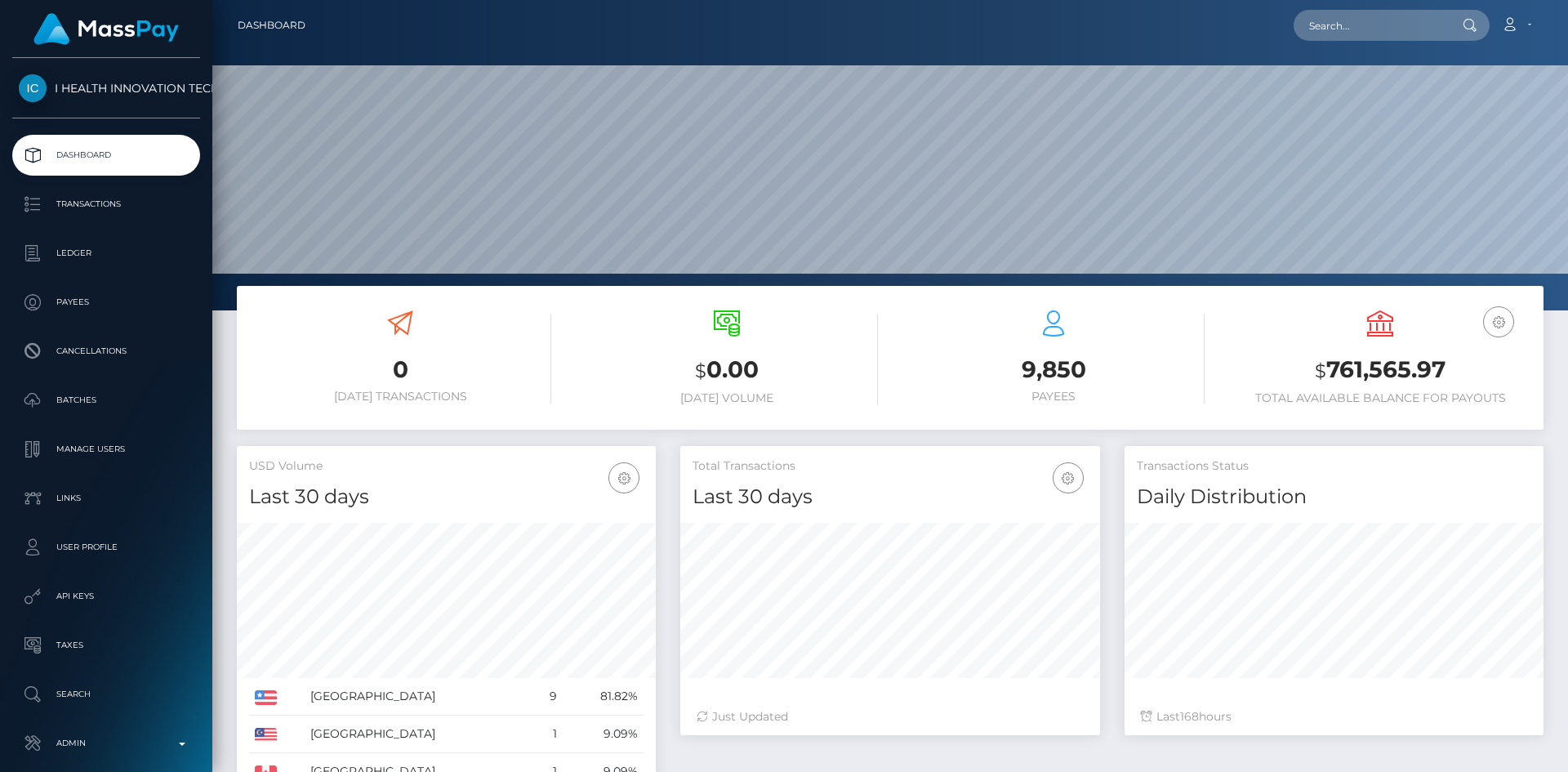
scroll to position [290, 419]
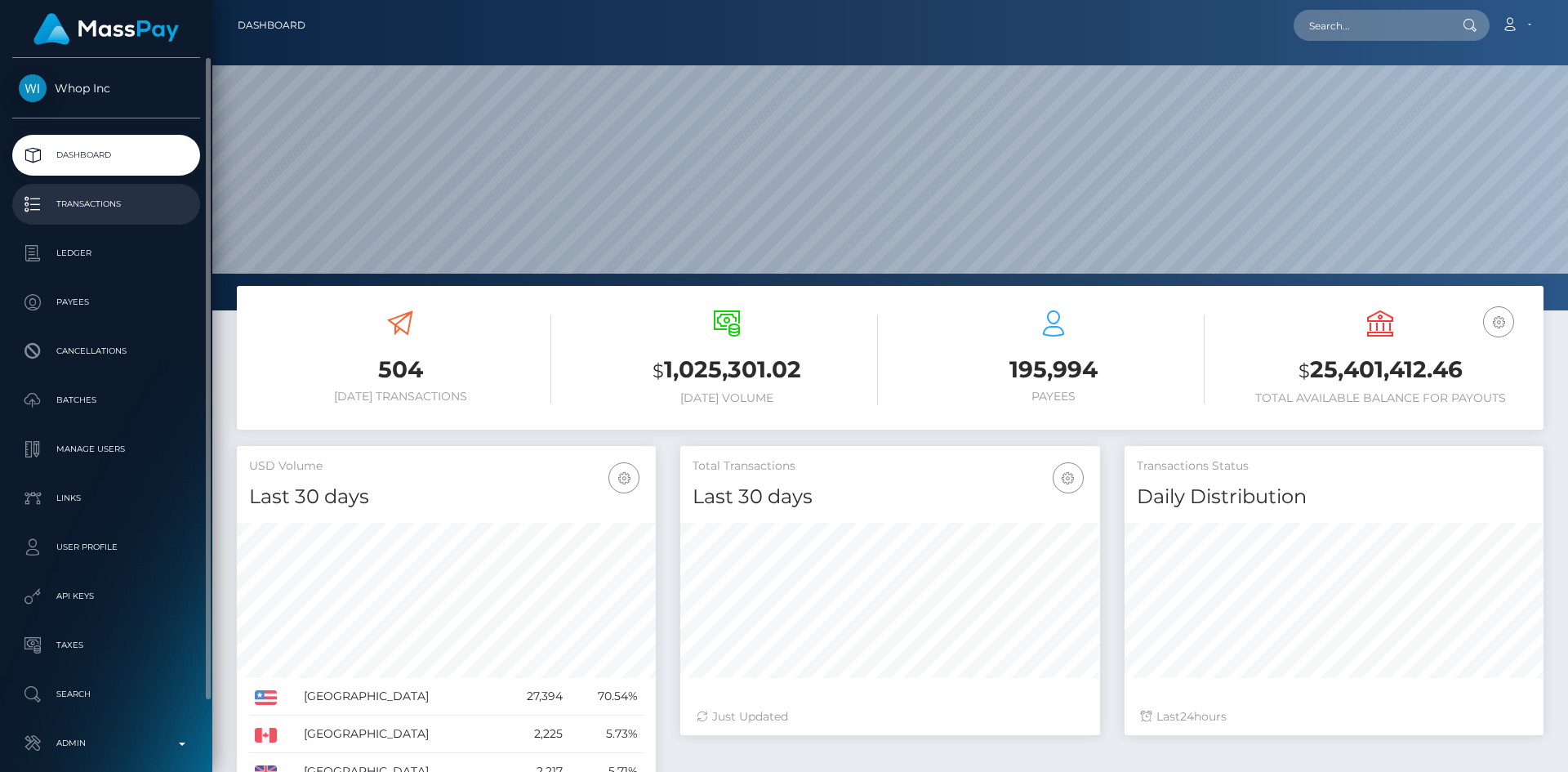
click at [107, 214] on p "Transactions" at bounding box center [106, 204] width 175 height 25
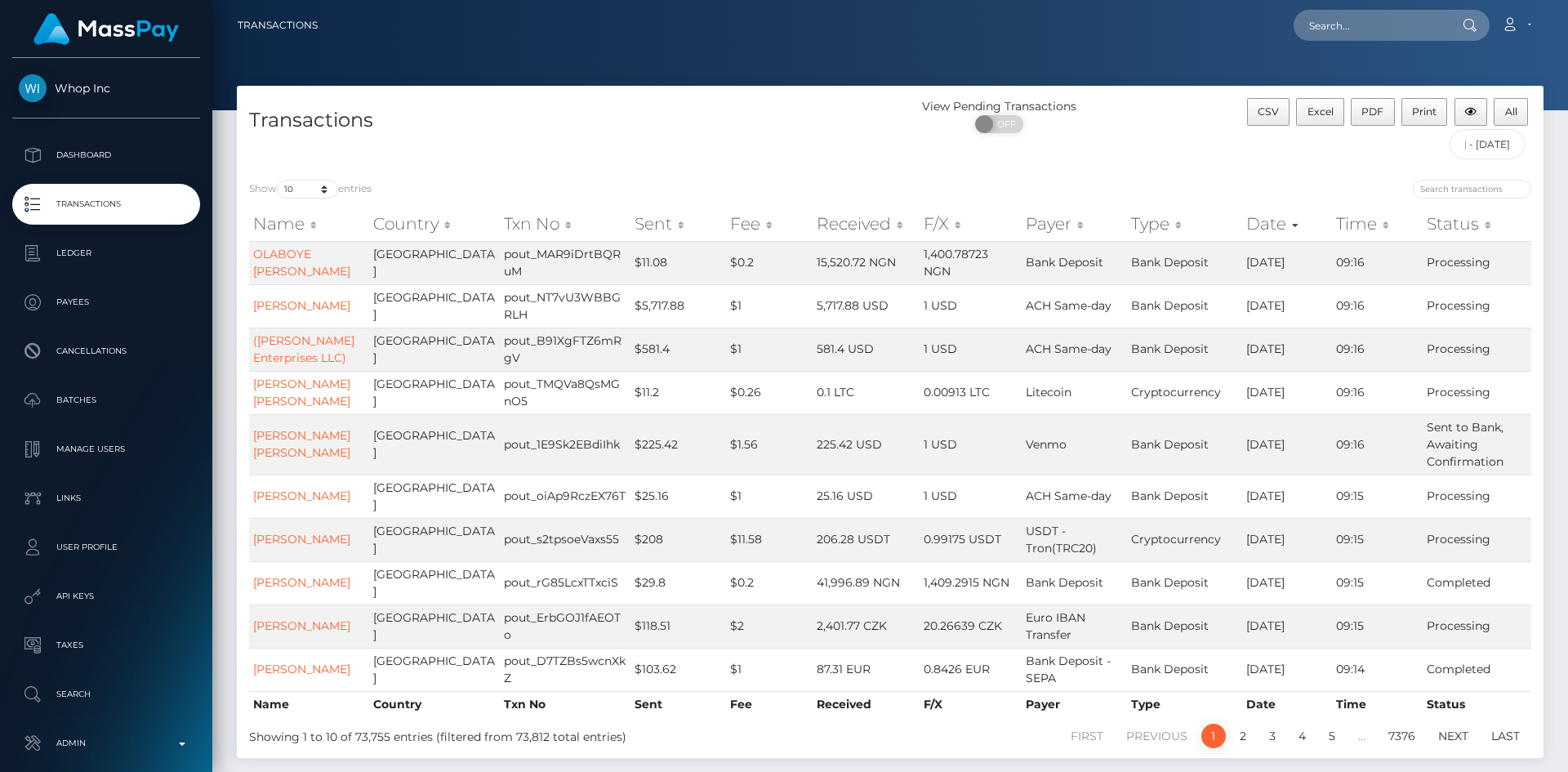
scroll to position [0, 69]
type input "[DATE] - [DATE]"
click at [1347, 160] on div "CSV Excel PDF Print All [DATE] - [DATE]" at bounding box center [1380, 132] width 327 height 69
click at [1515, 111] on span "All" at bounding box center [1511, 112] width 12 height 12
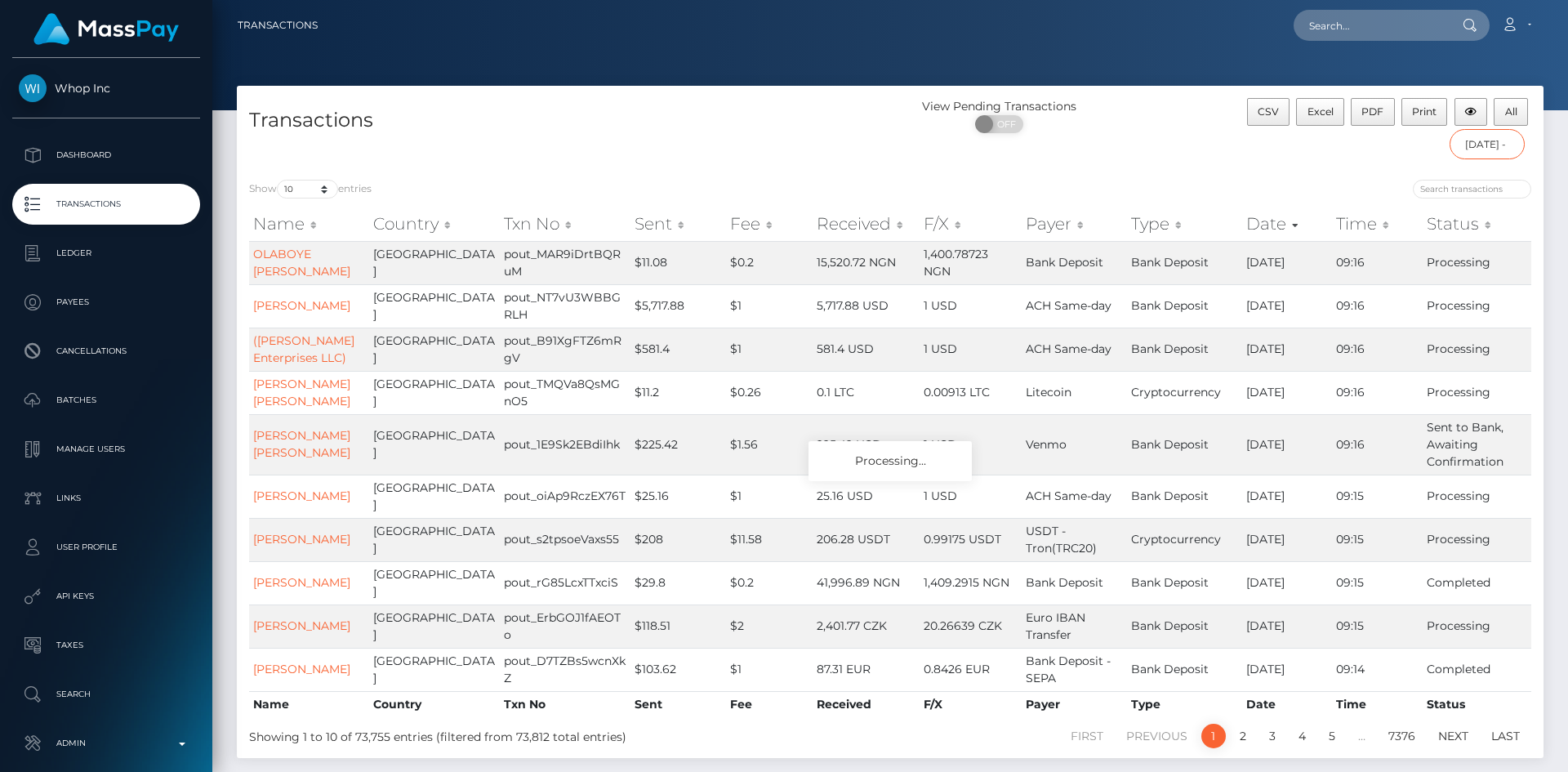
click at [1483, 141] on input "09/01/2025 - 09/30/2025" at bounding box center [1487, 143] width 76 height 30
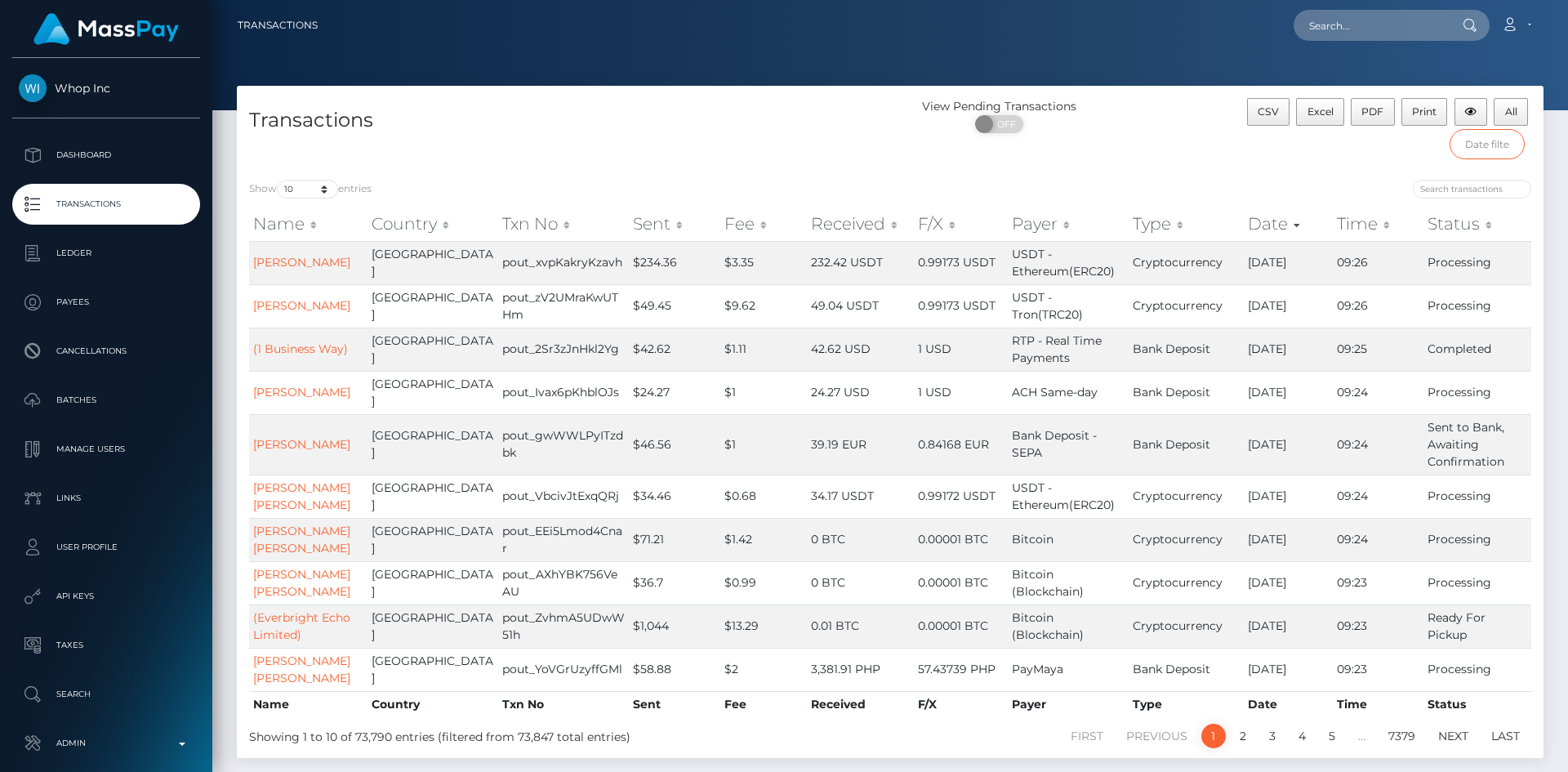
click at [1484, 151] on input "text" at bounding box center [1487, 143] width 76 height 30
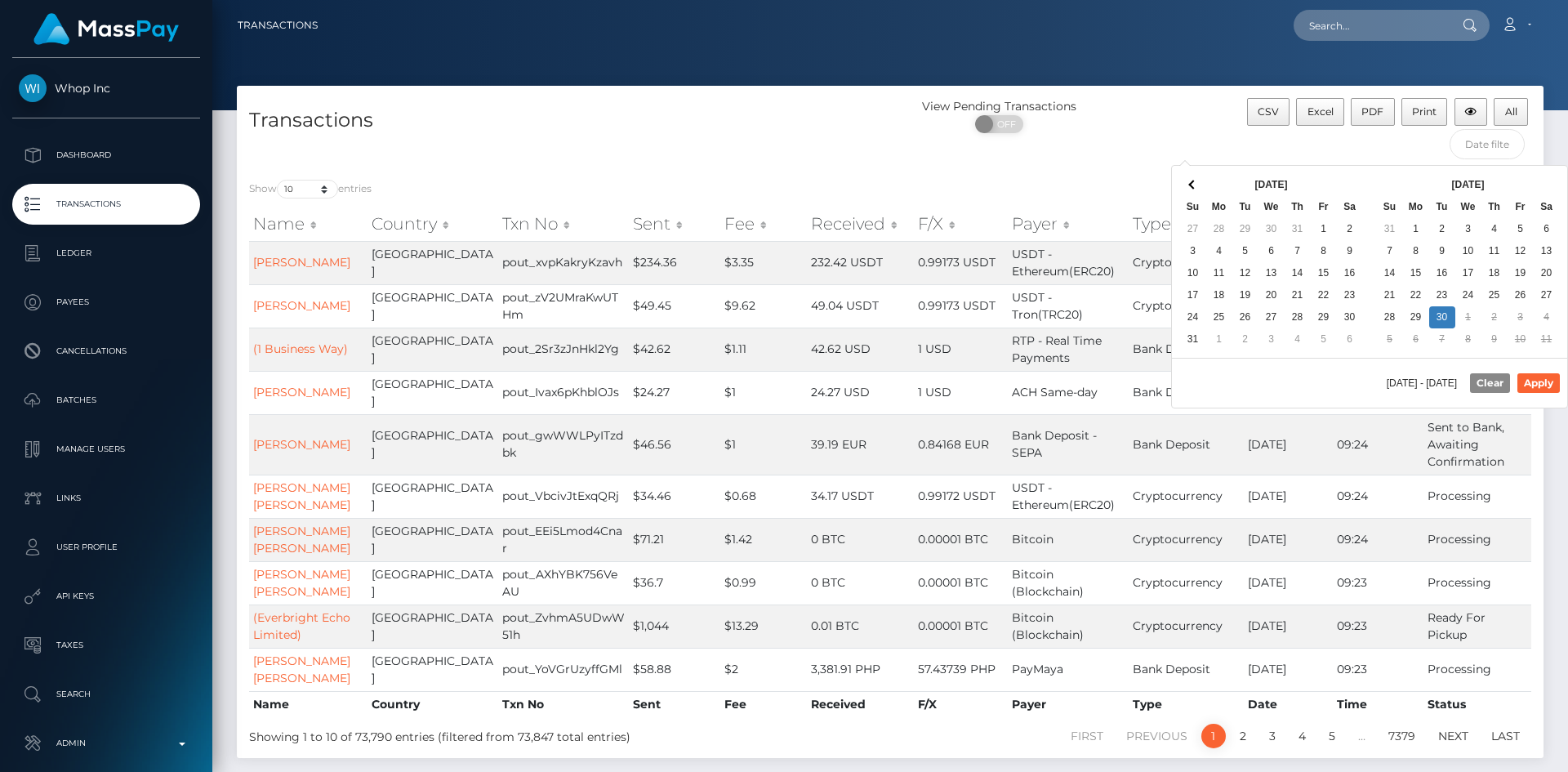
drag, startPoint x: 1277, startPoint y: 142, endPoint x: 1286, endPoint y: 142, distance: 9.0
click at [1277, 142] on div "CSV Excel PDF Print All" at bounding box center [1380, 132] width 327 height 69
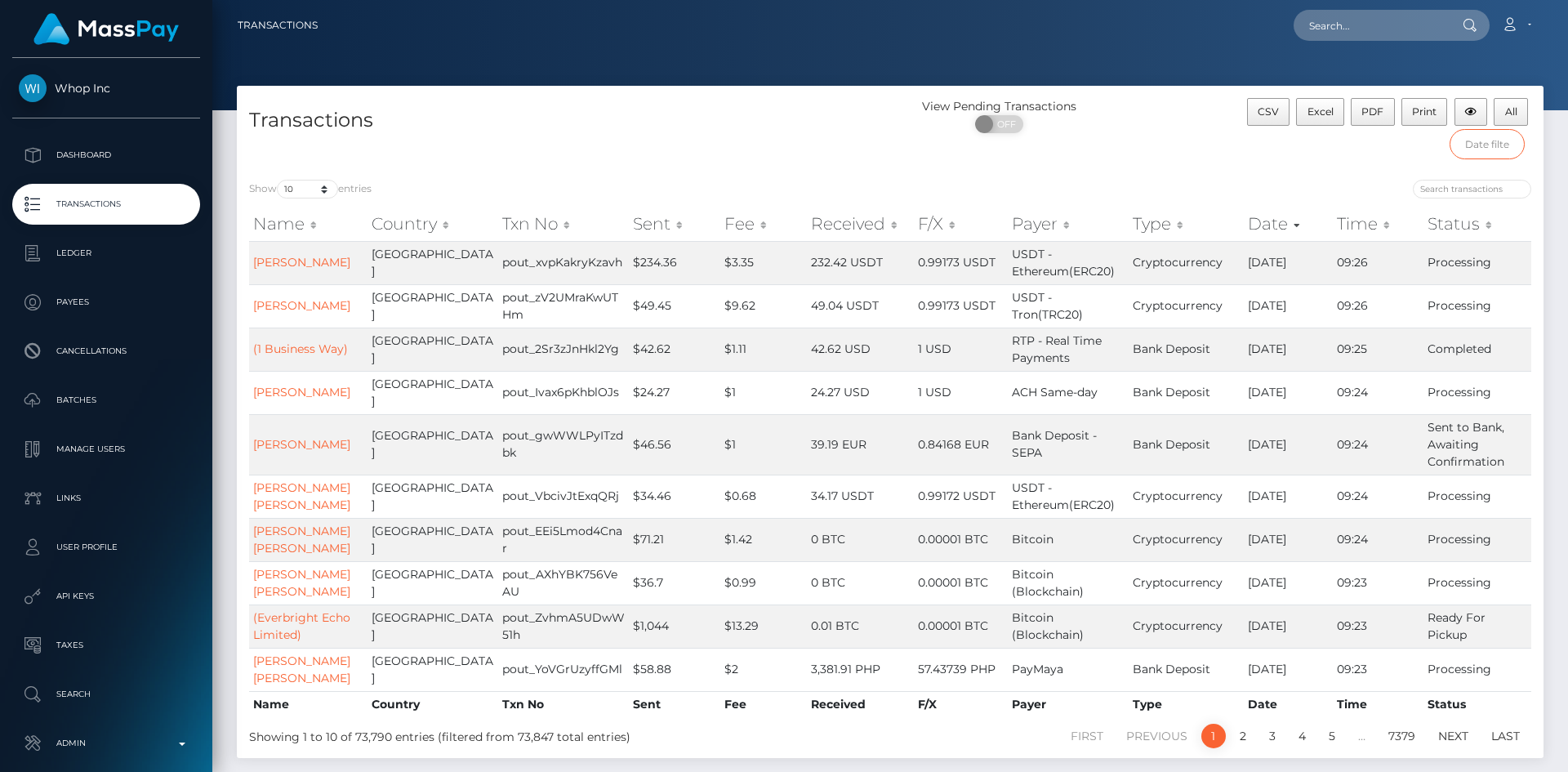
click at [1489, 155] on input "text" at bounding box center [1487, 143] width 76 height 30
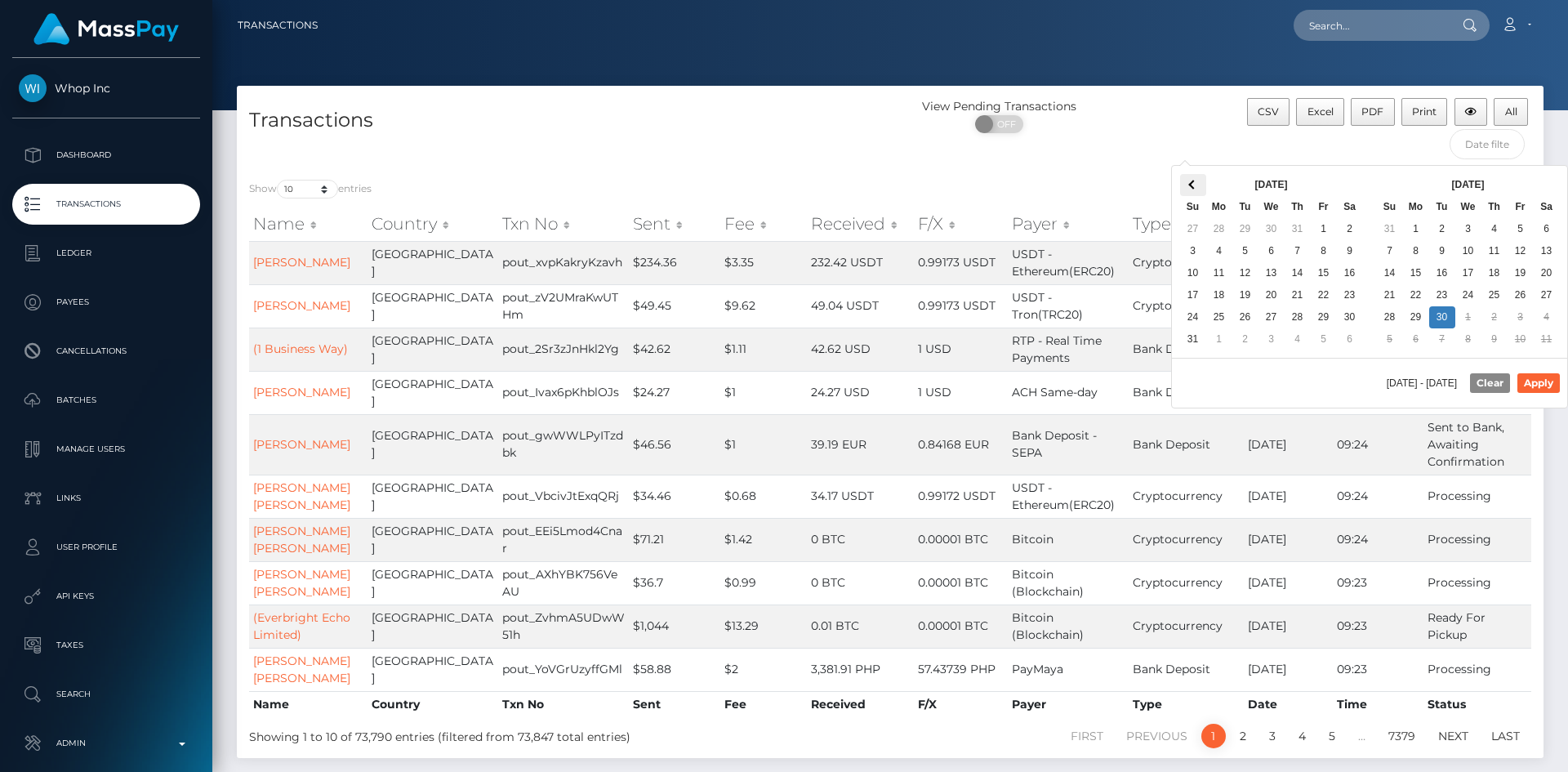
click at [1189, 183] on span at bounding box center [1193, 184] width 9 height 9
click at [1547, 183] on span at bounding box center [1546, 184] width 9 height 9
click at [1549, 377] on button "Apply" at bounding box center [1539, 383] width 43 height 20
type input "09/10/2025 - 09/26/2025"
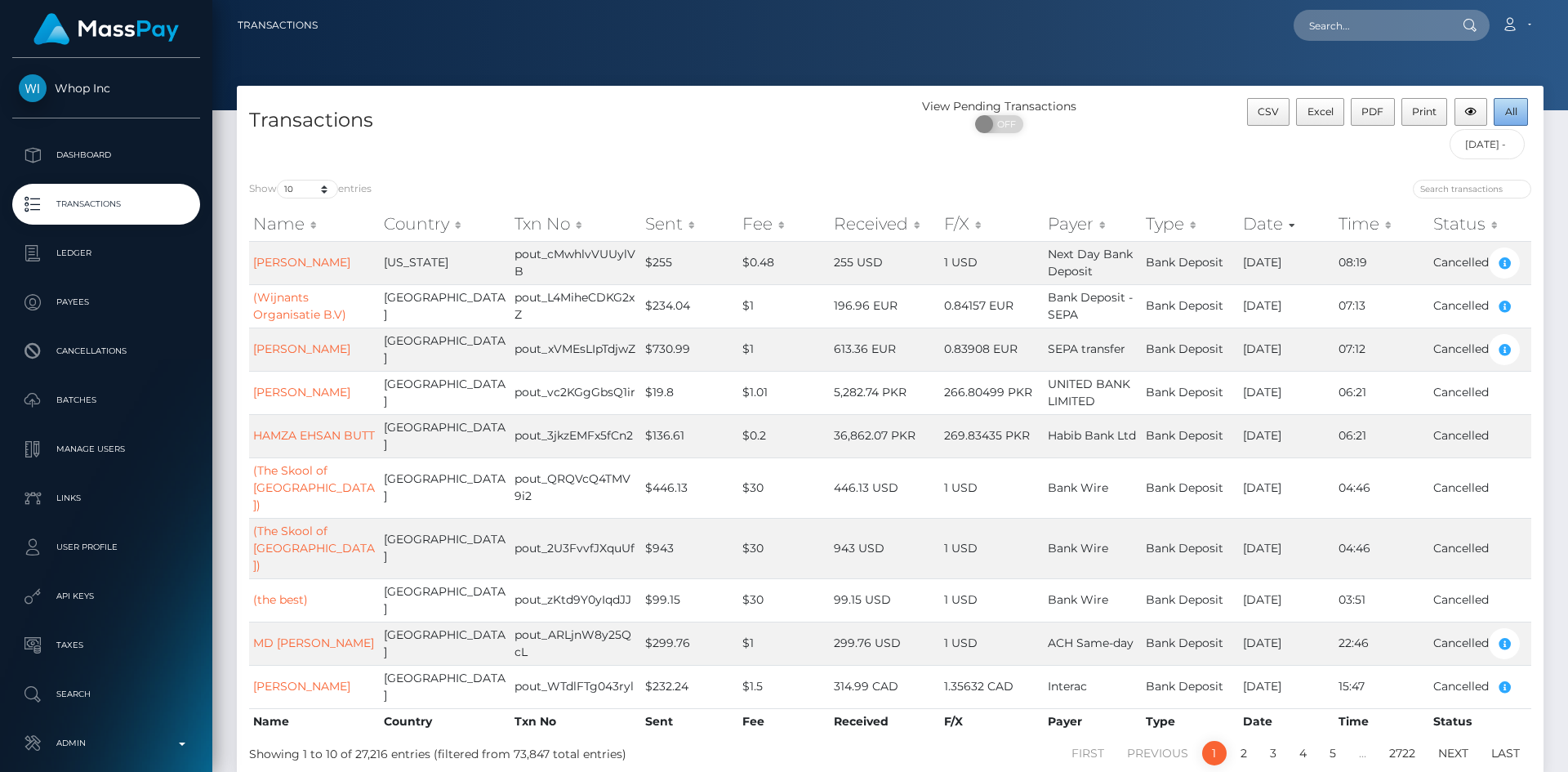
click at [1516, 119] on button "All" at bounding box center [1511, 112] width 34 height 28
click at [1335, 20] on input "text" at bounding box center [1370, 25] width 153 height 31
paste input "pout_0D0YBV4TkvBxe"
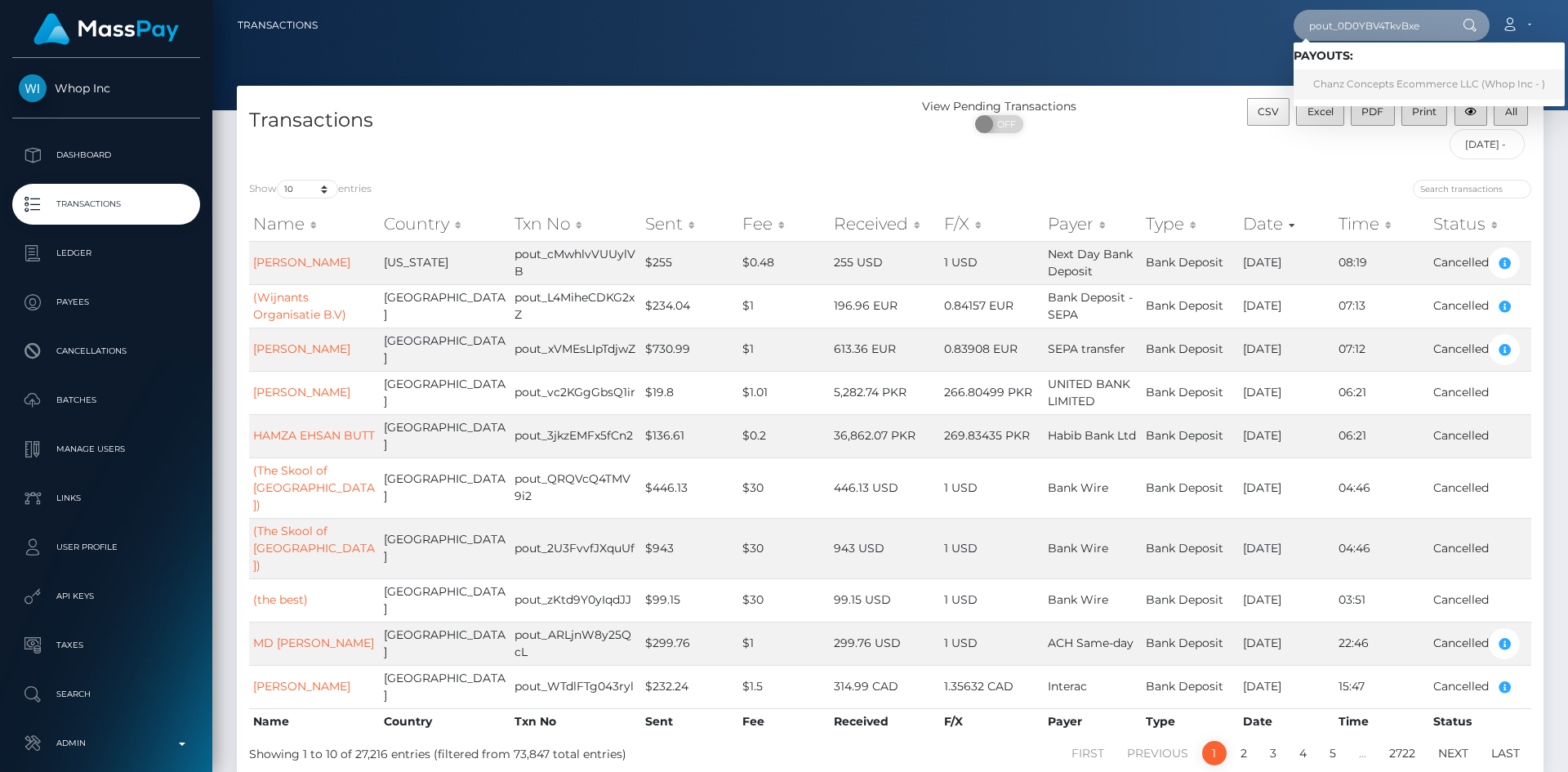
type input "pout_0D0YBV4TkvBxe"
click at [1398, 81] on link "Chanz Concepts Ecommerce LLC (Whop Inc - )" at bounding box center [1429, 84] width 271 height 30
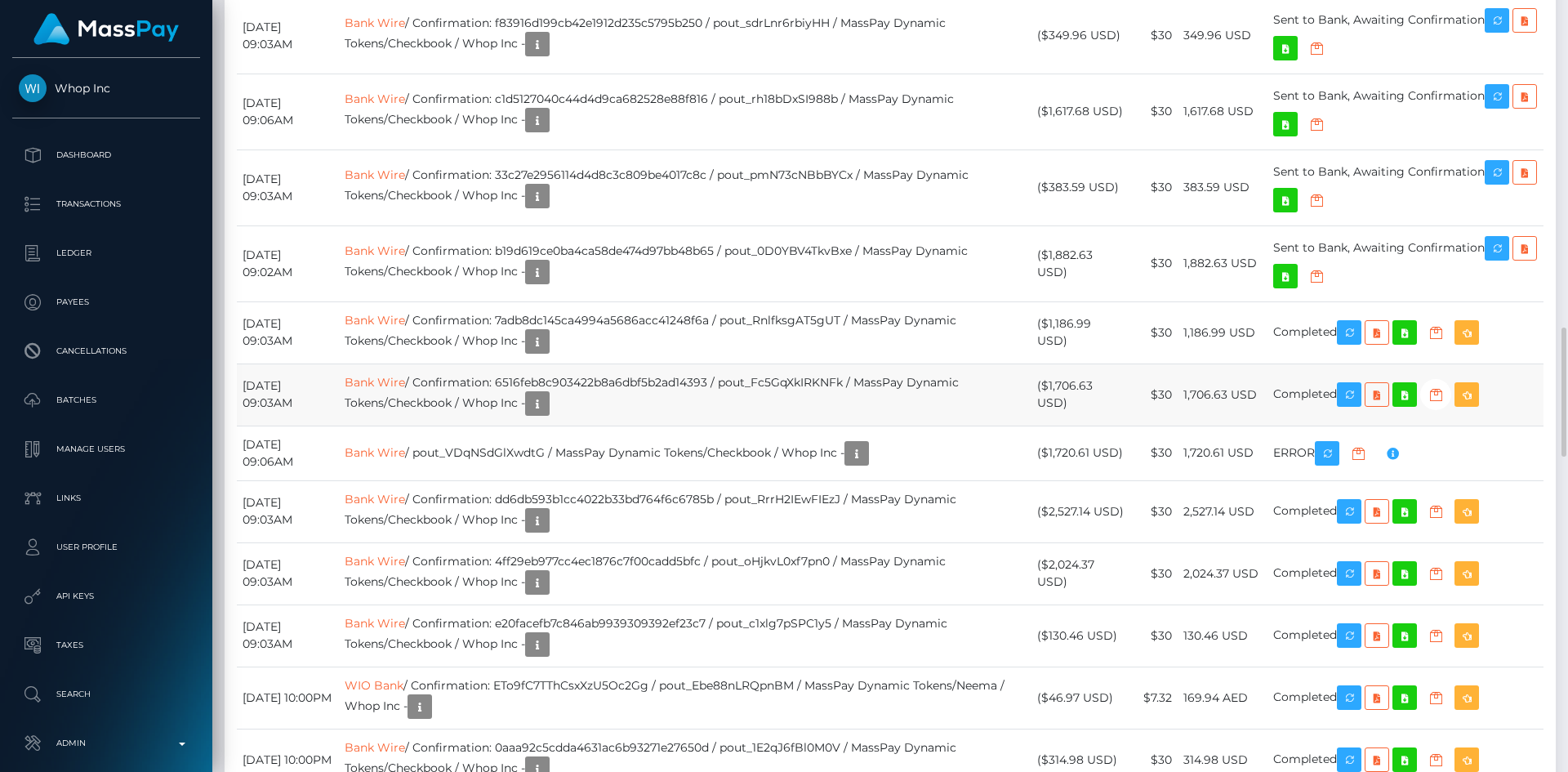
scroll to position [1553, 0]
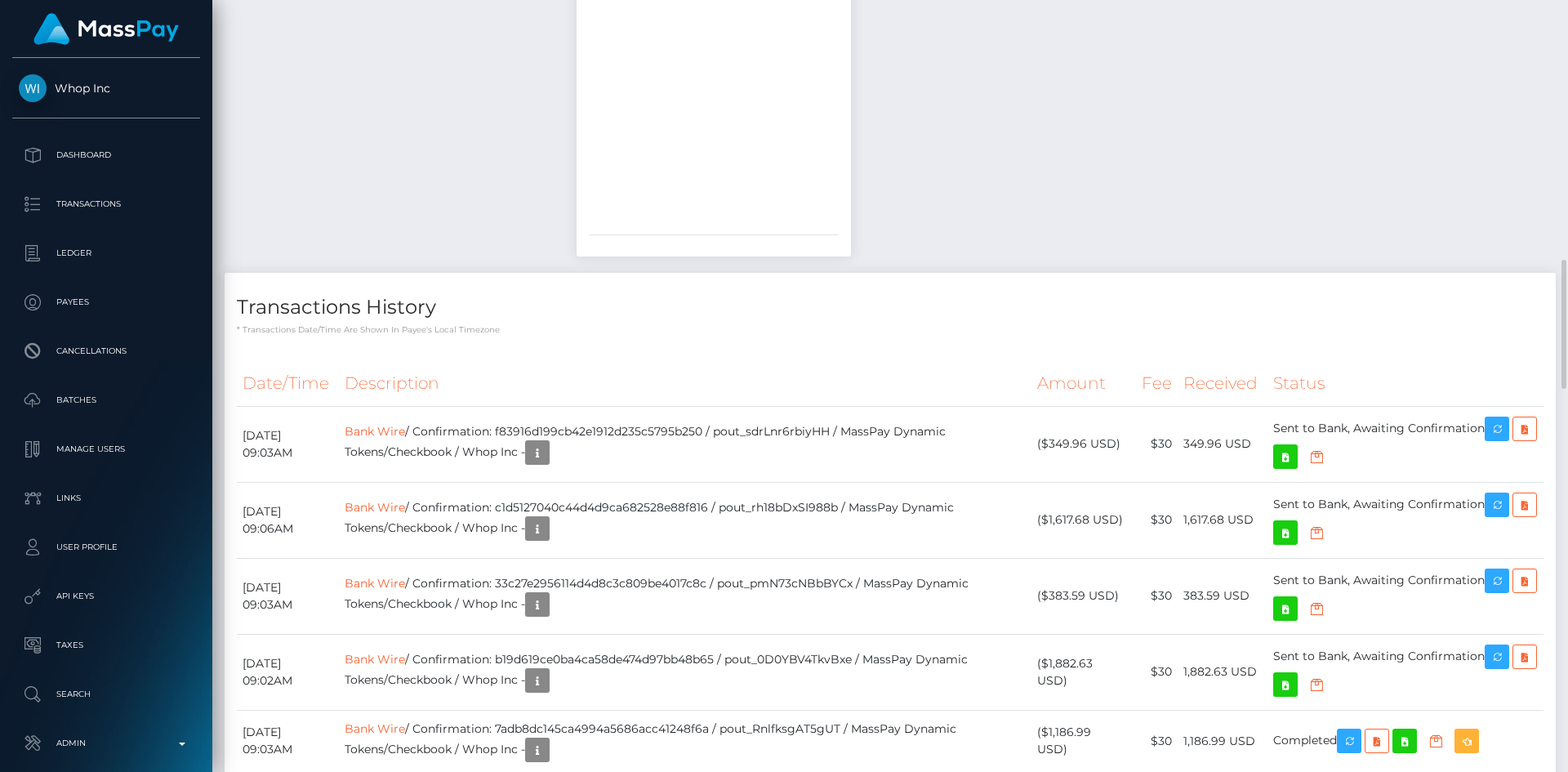
click at [1357, 293] on h4 "Transactions History" at bounding box center [890, 308] width 1306 height 29
